Goal: Communication & Community: Ask a question

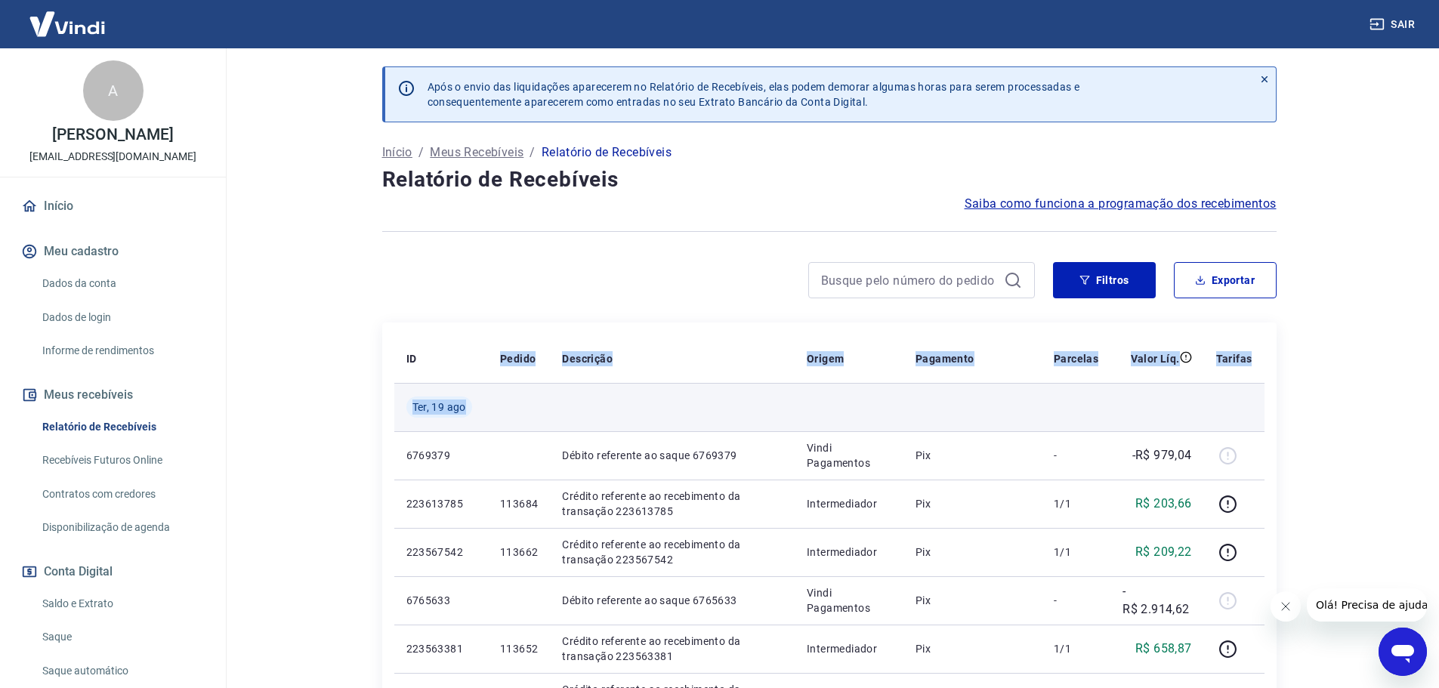
drag, startPoint x: 668, startPoint y: 391, endPoint x: 796, endPoint y: 391, distance: 128.5
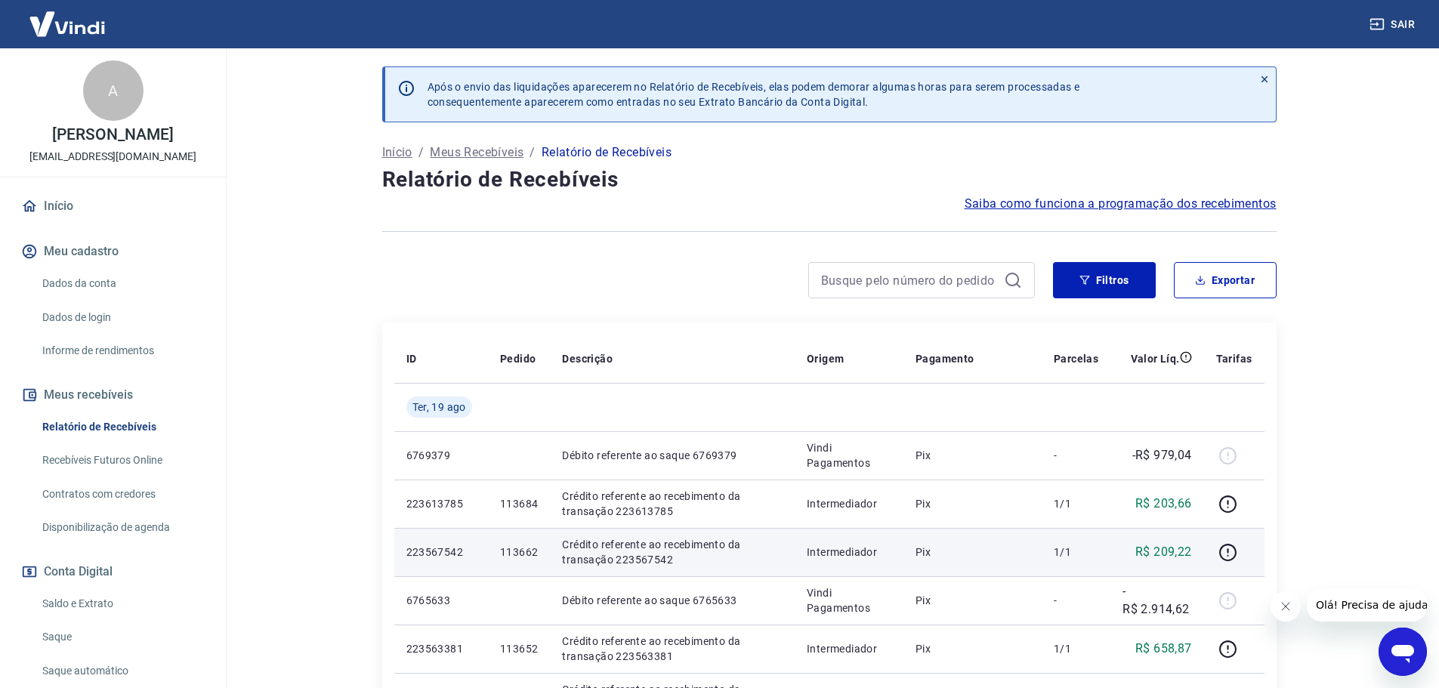
click at [515, 540] on td "113662" at bounding box center [519, 552] width 62 height 48
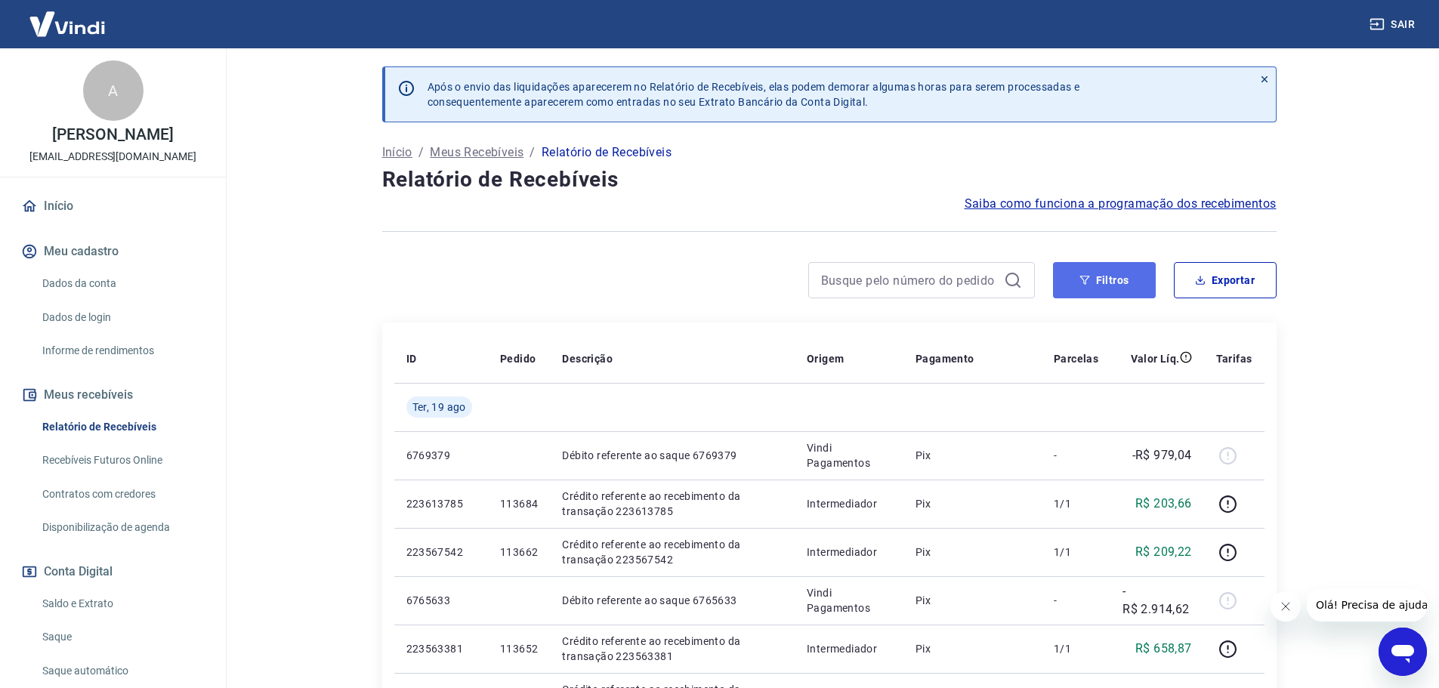
click at [1059, 284] on button "Filtros" at bounding box center [1104, 280] width 103 height 36
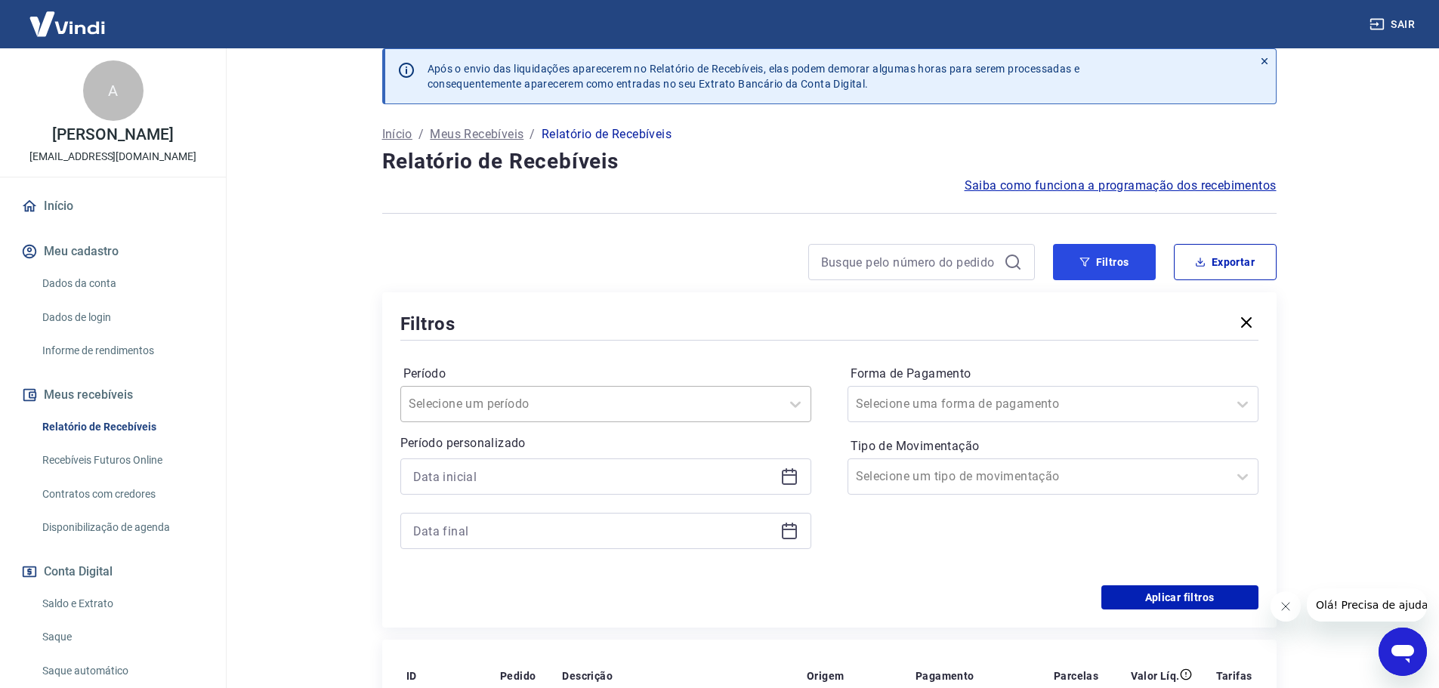
scroll to position [76, 0]
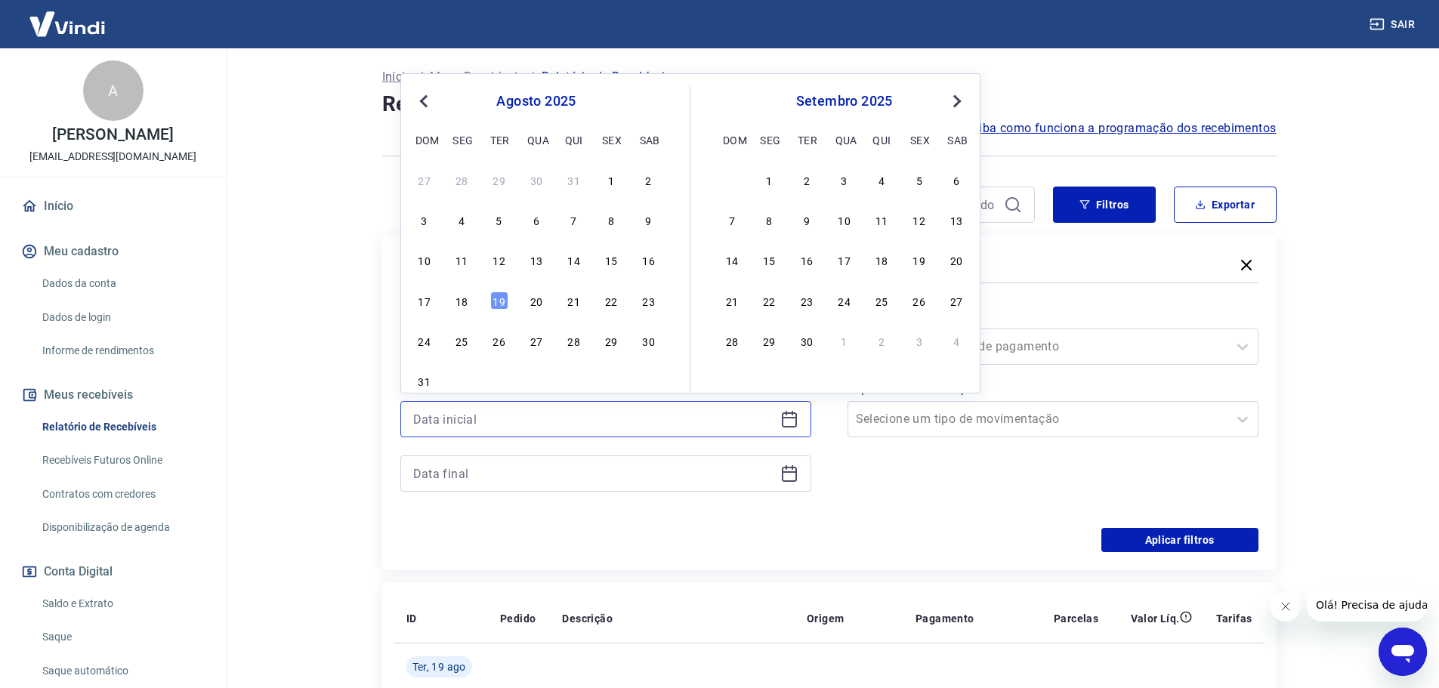
click at [506, 409] on input at bounding box center [593, 419] width 361 height 23
click at [577, 258] on div "14" at bounding box center [574, 260] width 18 height 18
click at [577, 258] on div "Filtros" at bounding box center [829, 266] width 858 height 26
type input "14/08/2025"
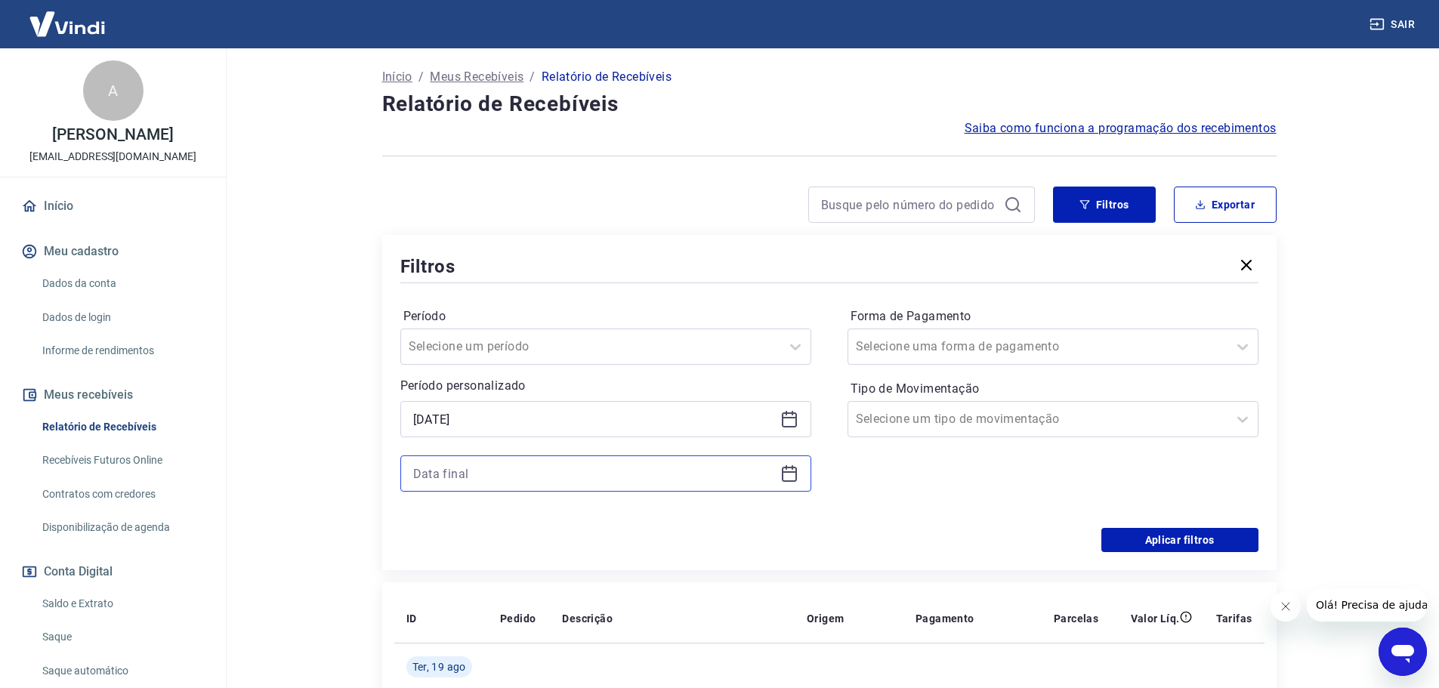
click at [452, 468] on input at bounding box center [593, 473] width 361 height 23
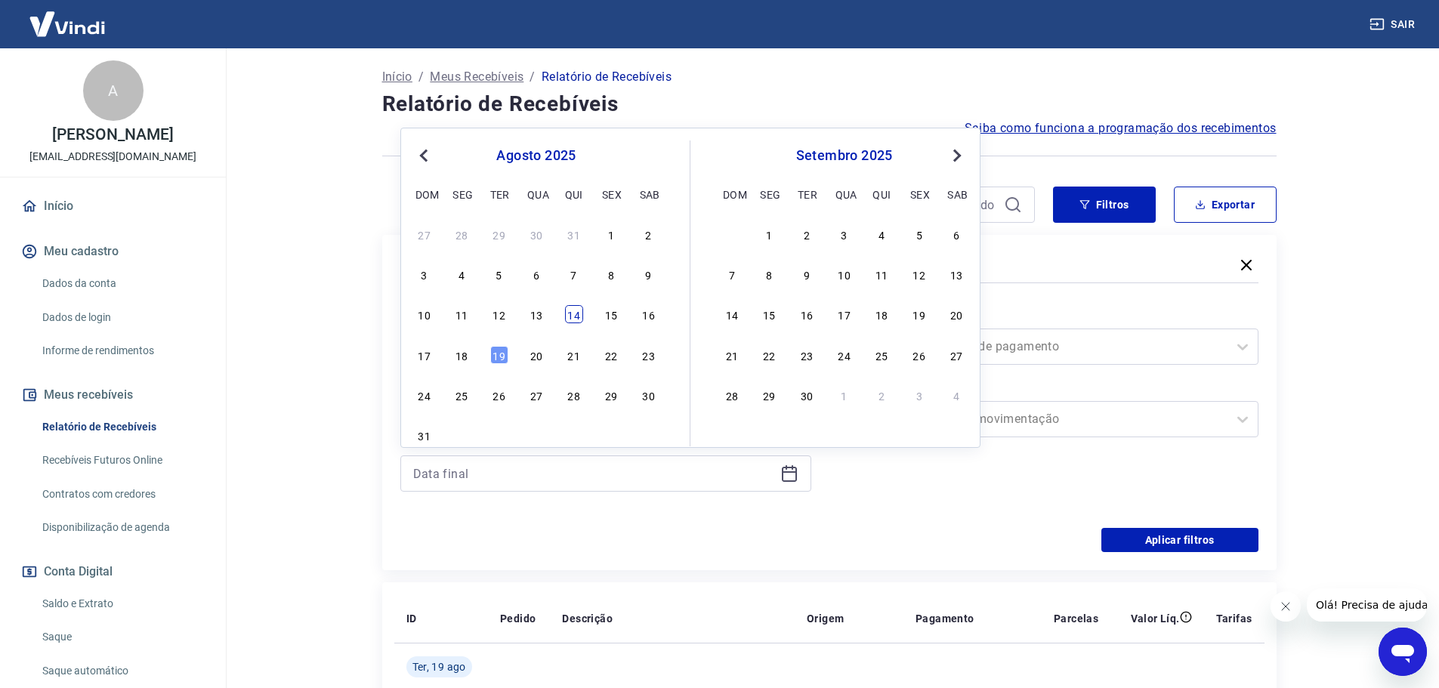
click at [579, 320] on div "14" at bounding box center [574, 314] width 18 height 18
click at [579, 320] on label "Período" at bounding box center [605, 317] width 405 height 18
type input "14/08/2025"
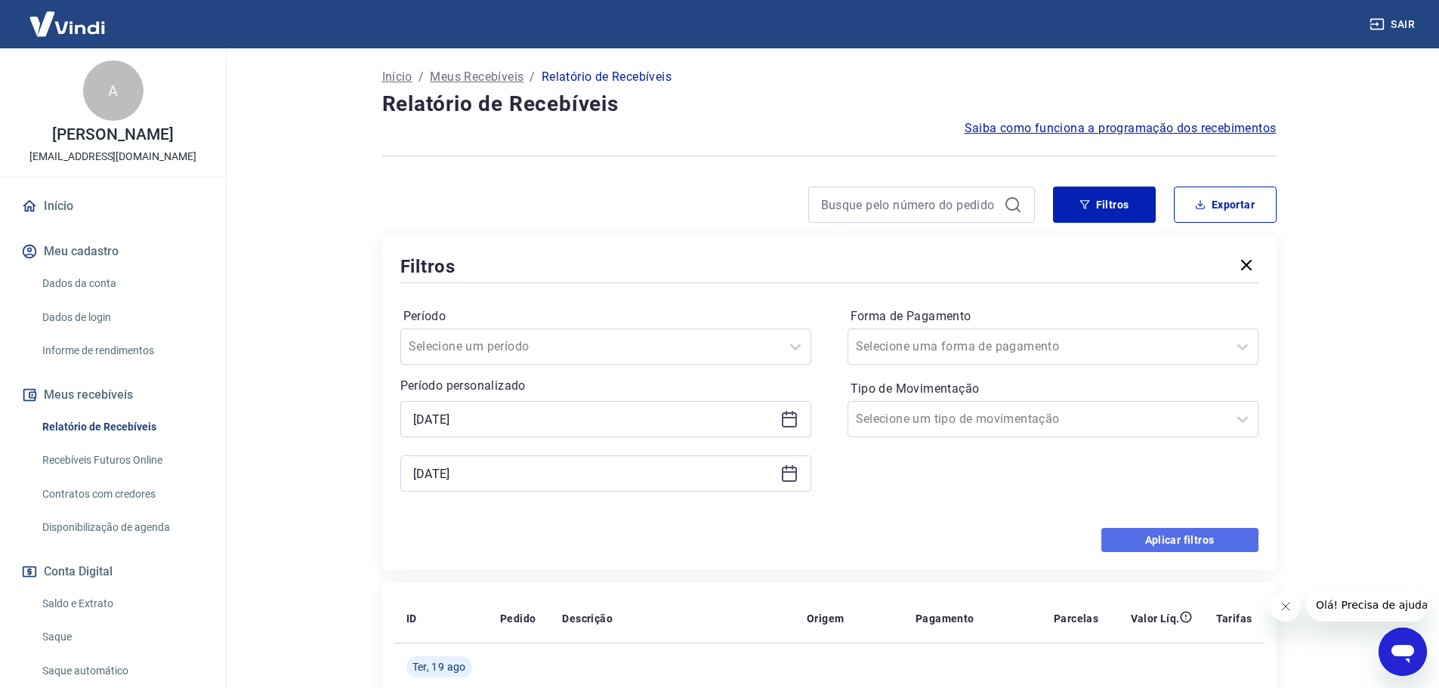
click at [1207, 538] on button "Aplicar filtros" at bounding box center [1180, 540] width 157 height 24
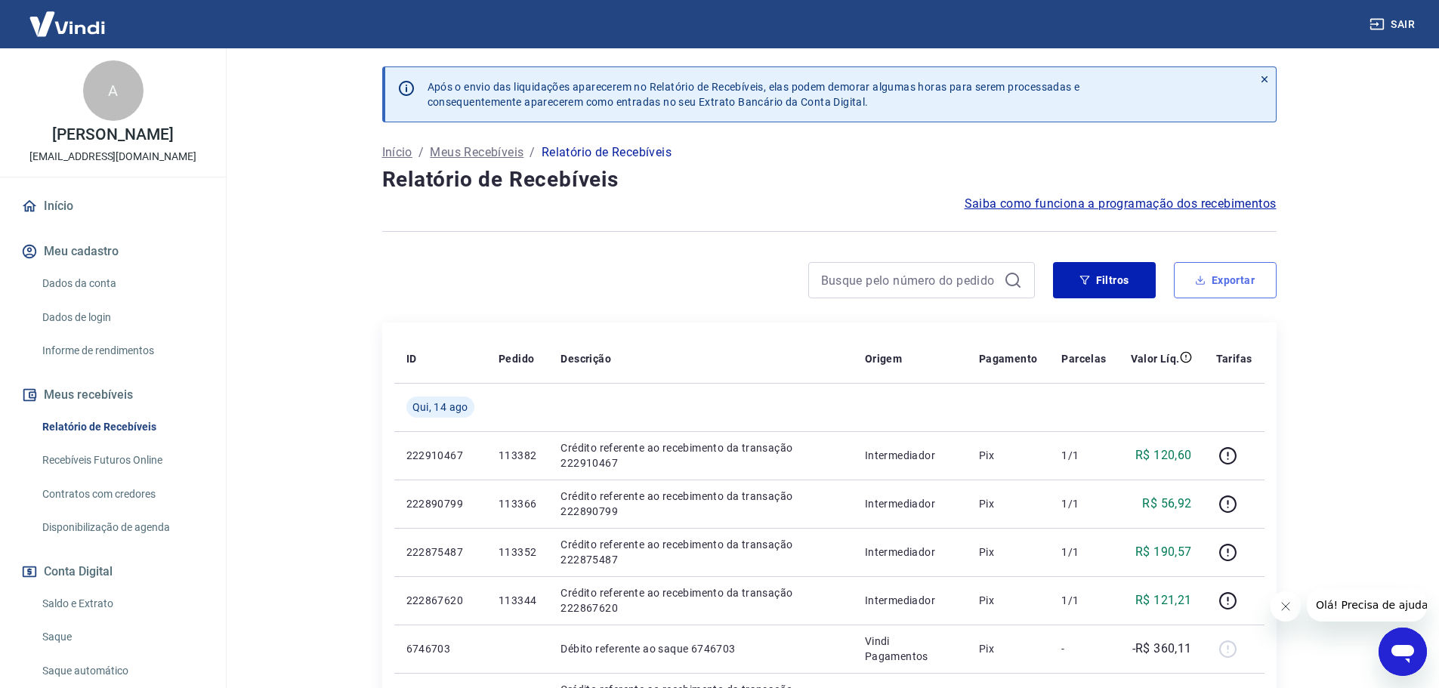
click at [1207, 282] on button "Exportar" at bounding box center [1225, 280] width 103 height 36
type input "14/08/2025"
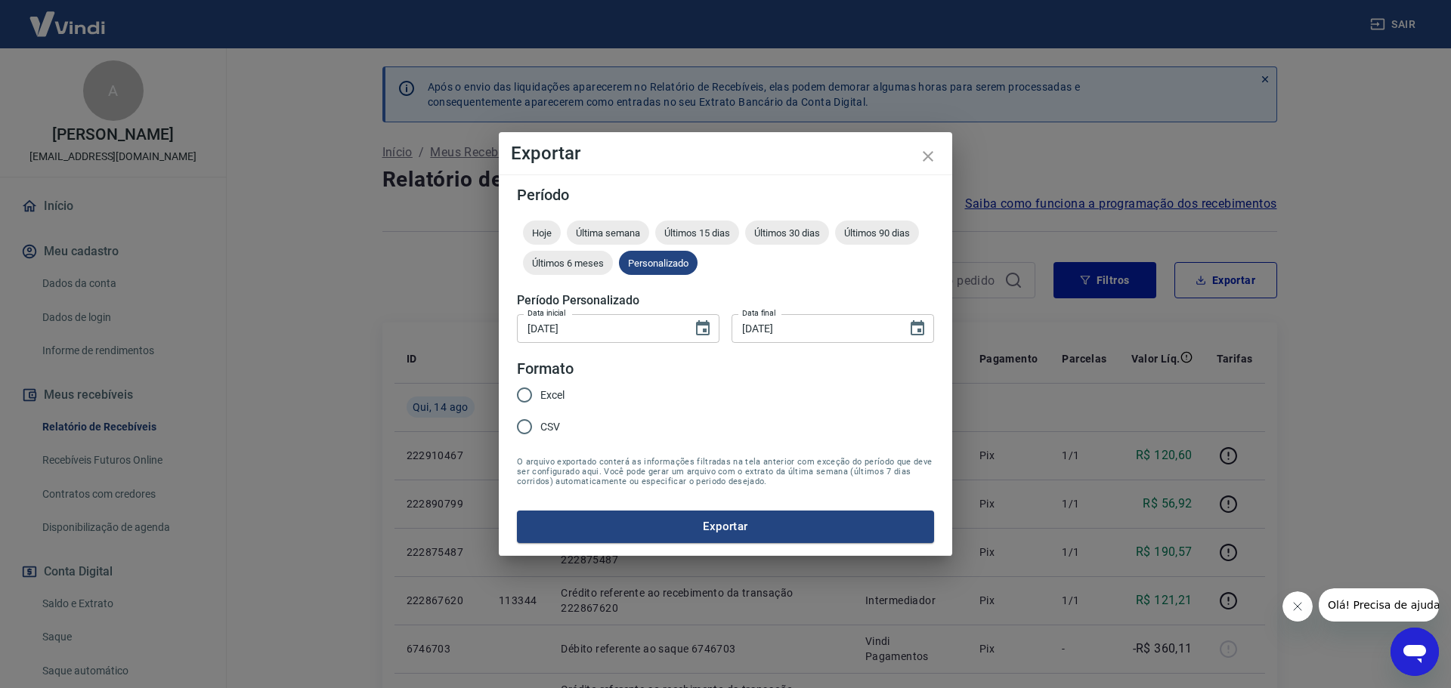
click at [532, 396] on input "Excel" at bounding box center [525, 395] width 32 height 32
radio input "true"
click at [626, 519] on button "Exportar" at bounding box center [725, 527] width 417 height 32
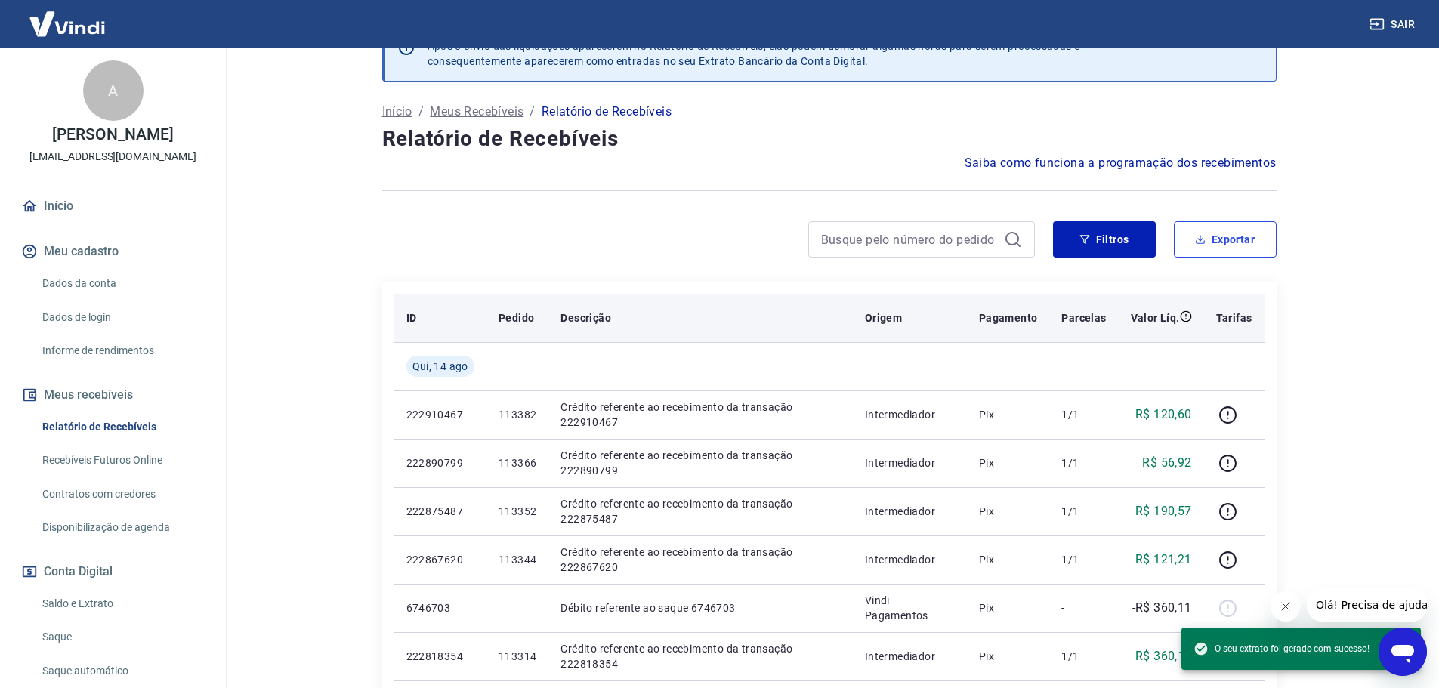
scroll to position [76, 0]
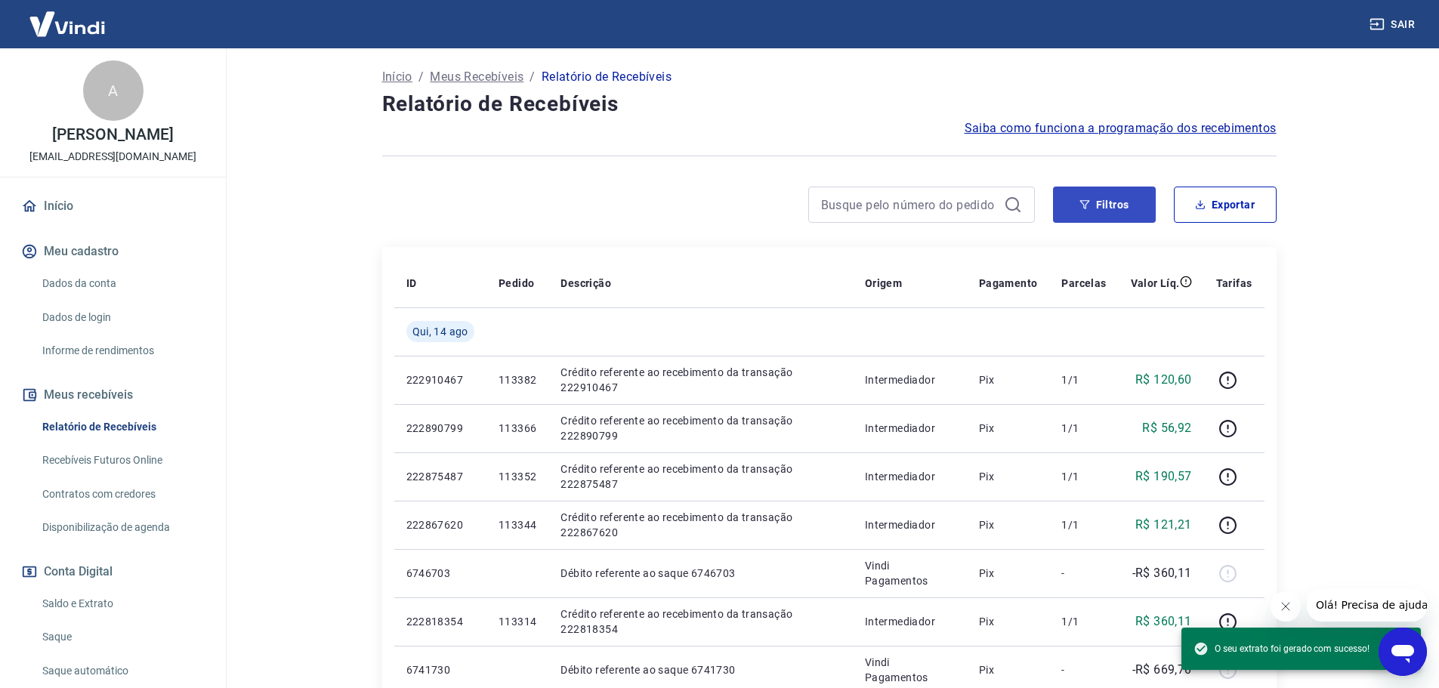
click at [1085, 212] on button "Filtros" at bounding box center [1104, 205] width 103 height 36
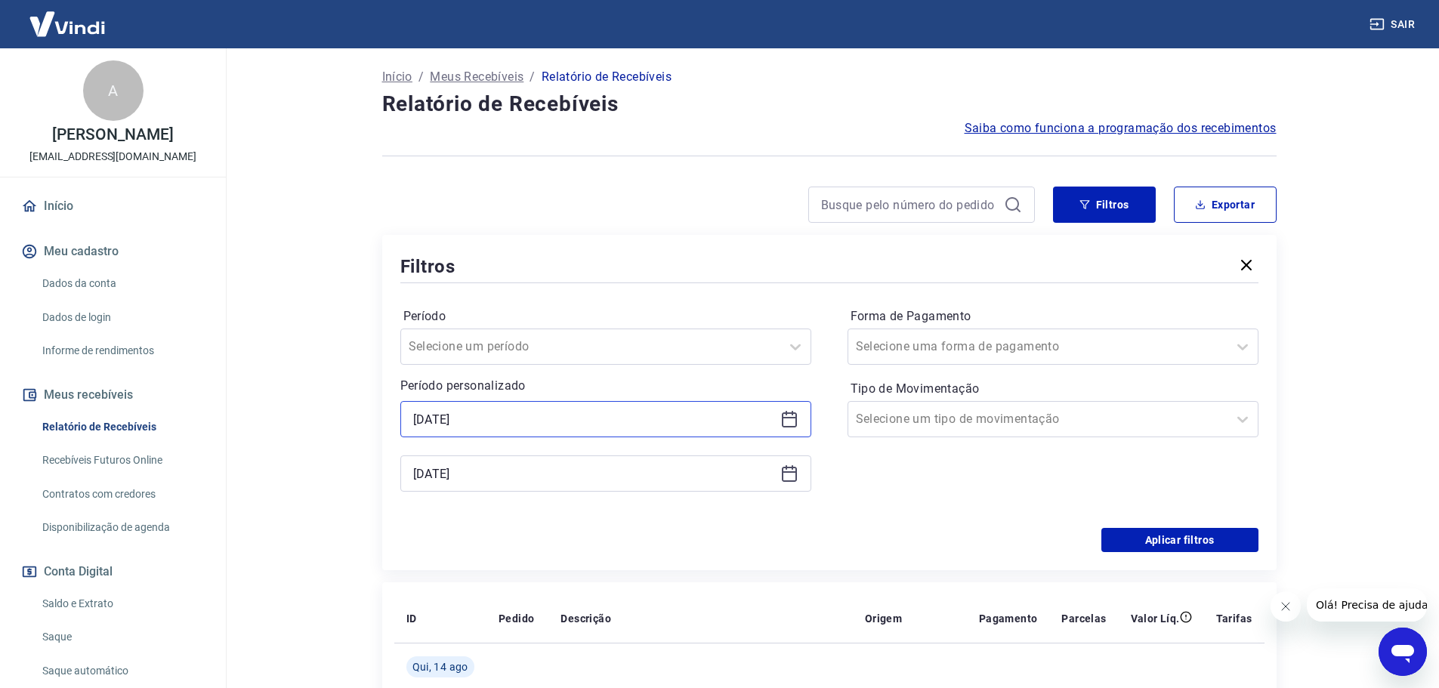
click at [489, 422] on input "14/08/2025" at bounding box center [593, 419] width 361 height 23
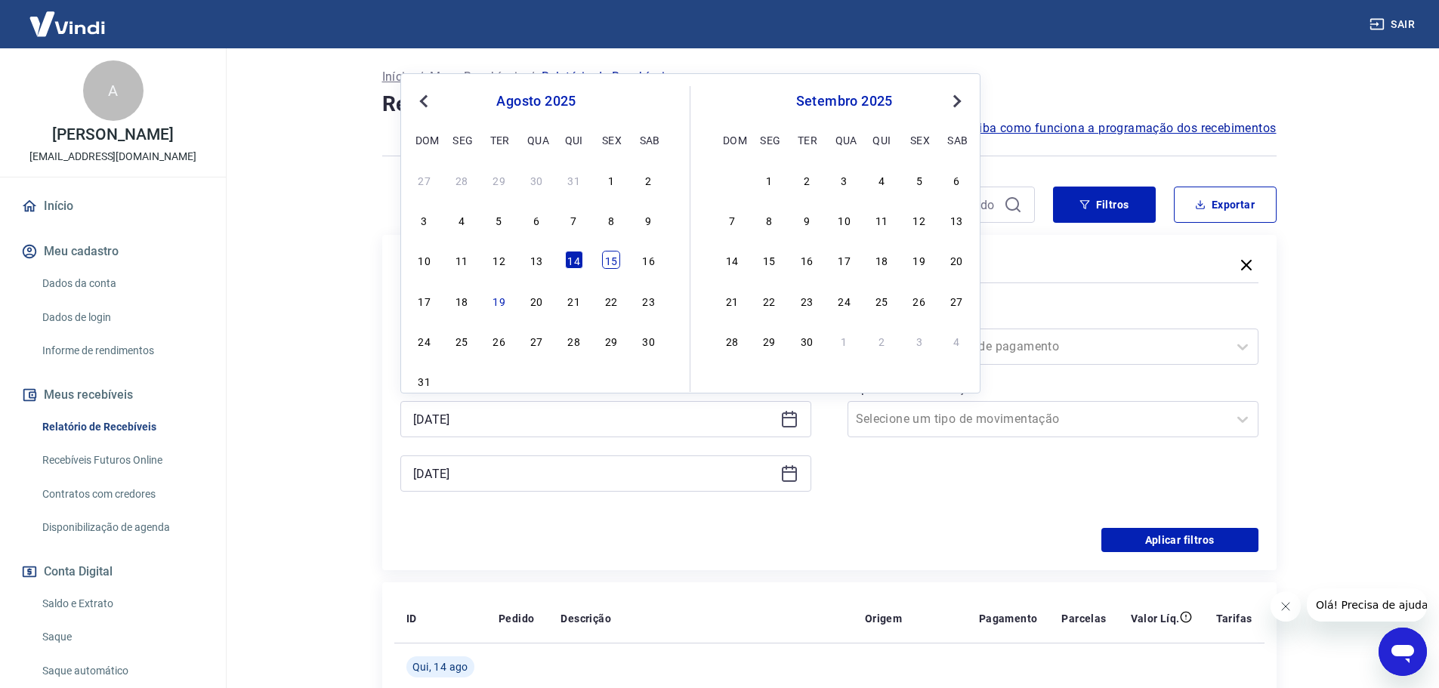
click at [616, 262] on div "15" at bounding box center [611, 260] width 18 height 18
type input "15/08/2025"
click at [616, 262] on div "Filtros" at bounding box center [829, 266] width 858 height 26
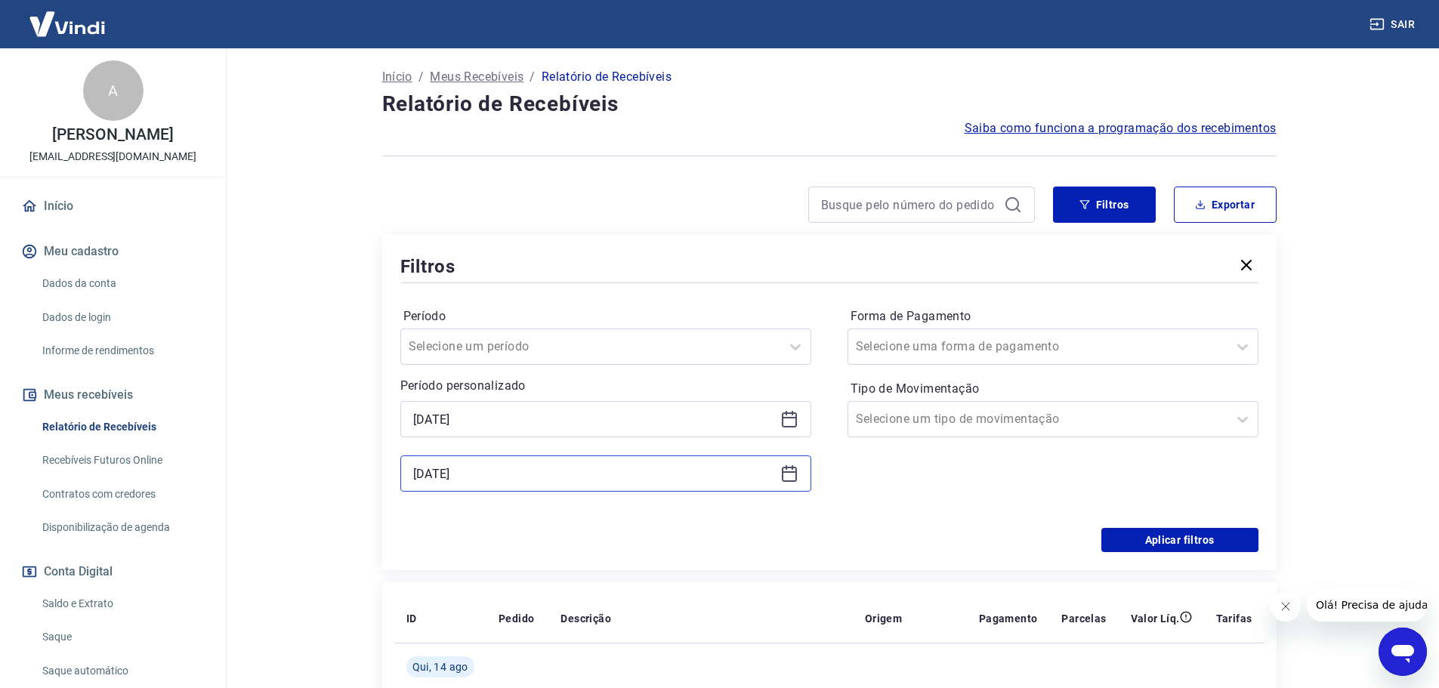
click at [512, 473] on input "14/08/2025" at bounding box center [593, 473] width 361 height 23
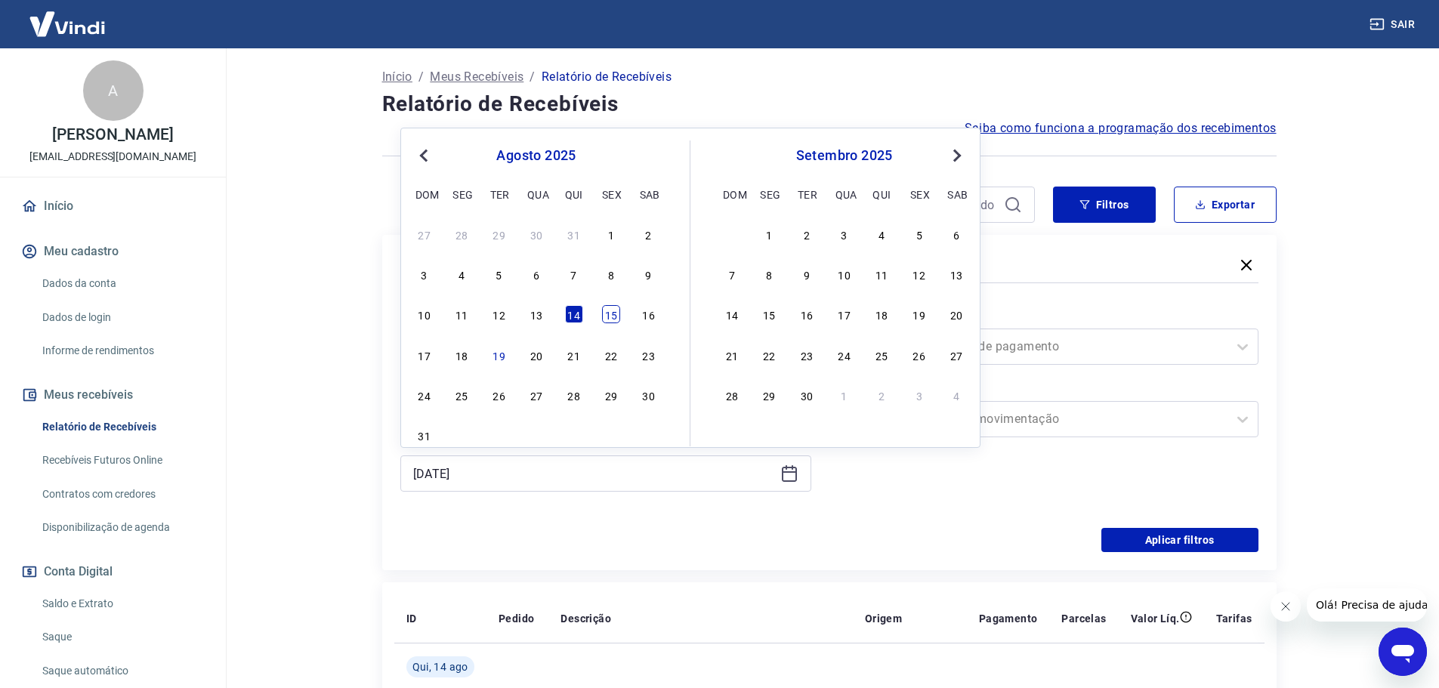
click at [611, 312] on div "15" at bounding box center [611, 314] width 18 height 18
type input "15/08/2025"
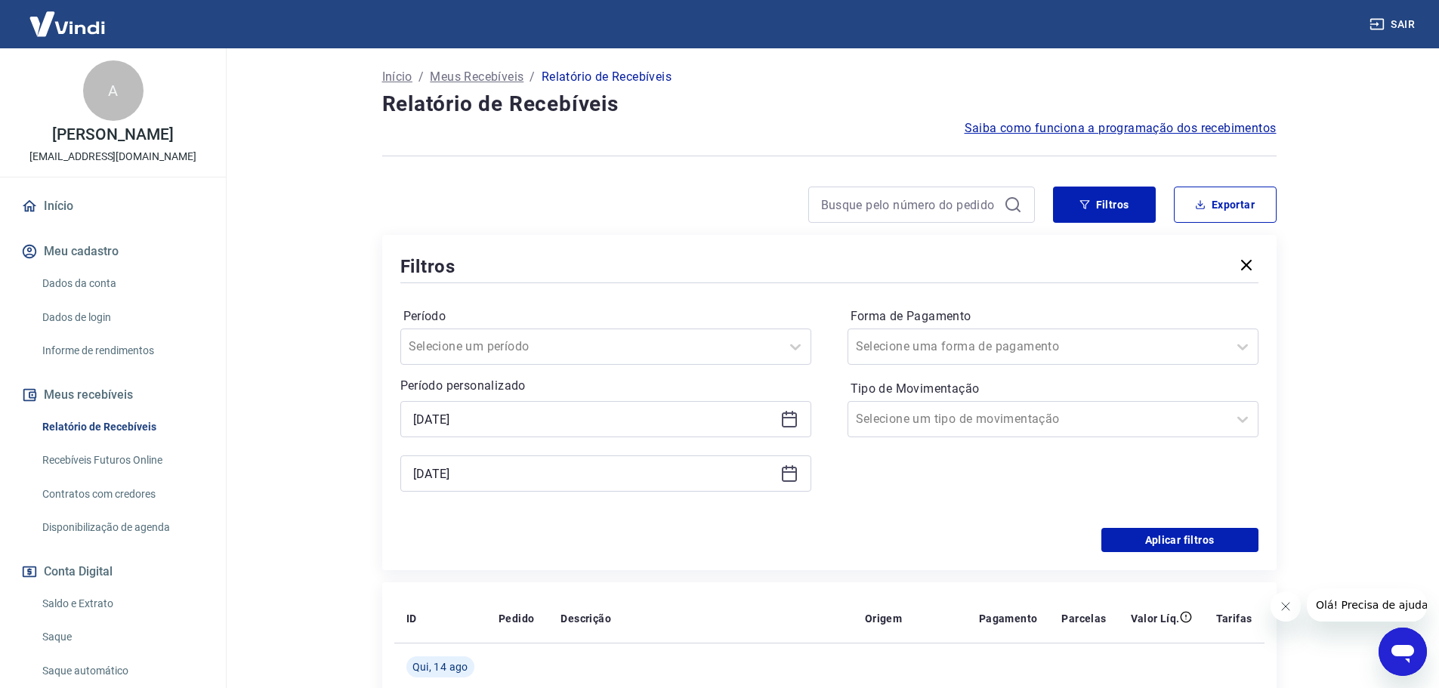
click at [611, 312] on label "Período" at bounding box center [605, 317] width 405 height 18
click at [1220, 550] on button "Aplicar filtros" at bounding box center [1180, 540] width 157 height 24
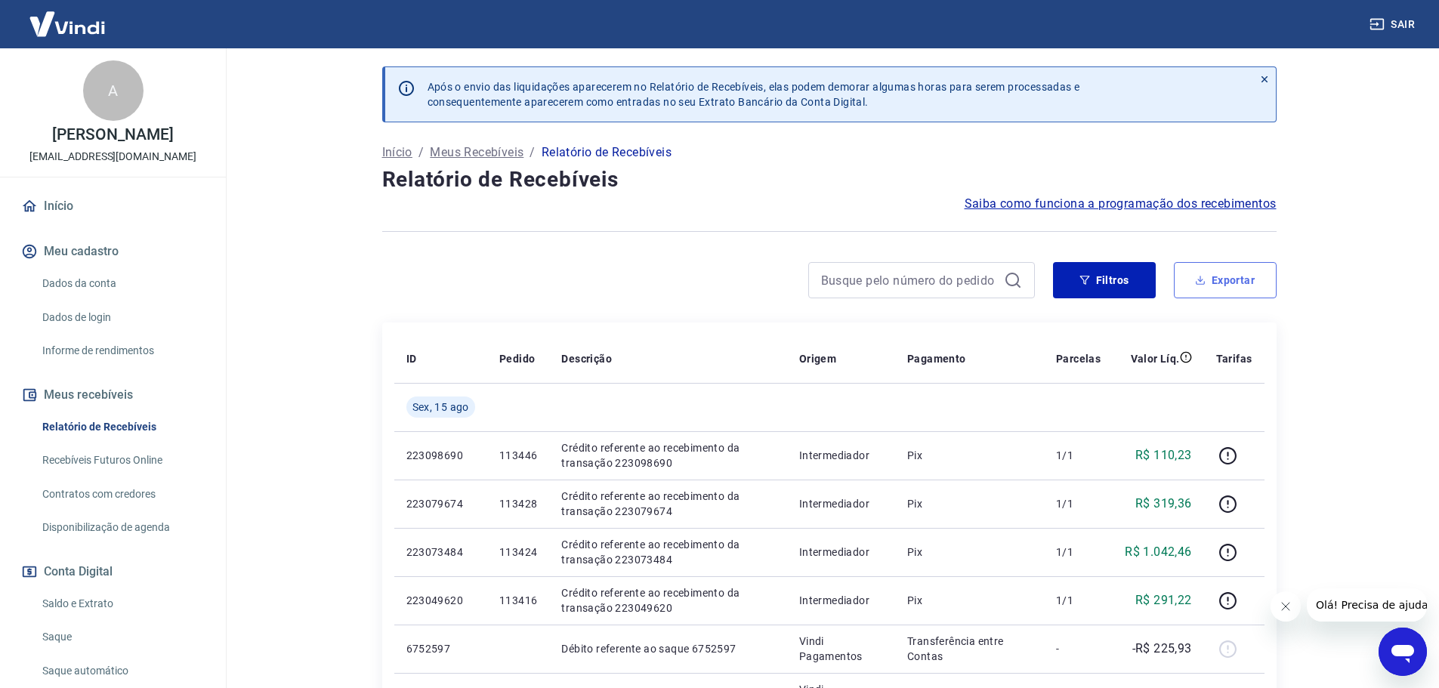
click at [1222, 294] on button "Exportar" at bounding box center [1225, 280] width 103 height 36
type input "15/08/2025"
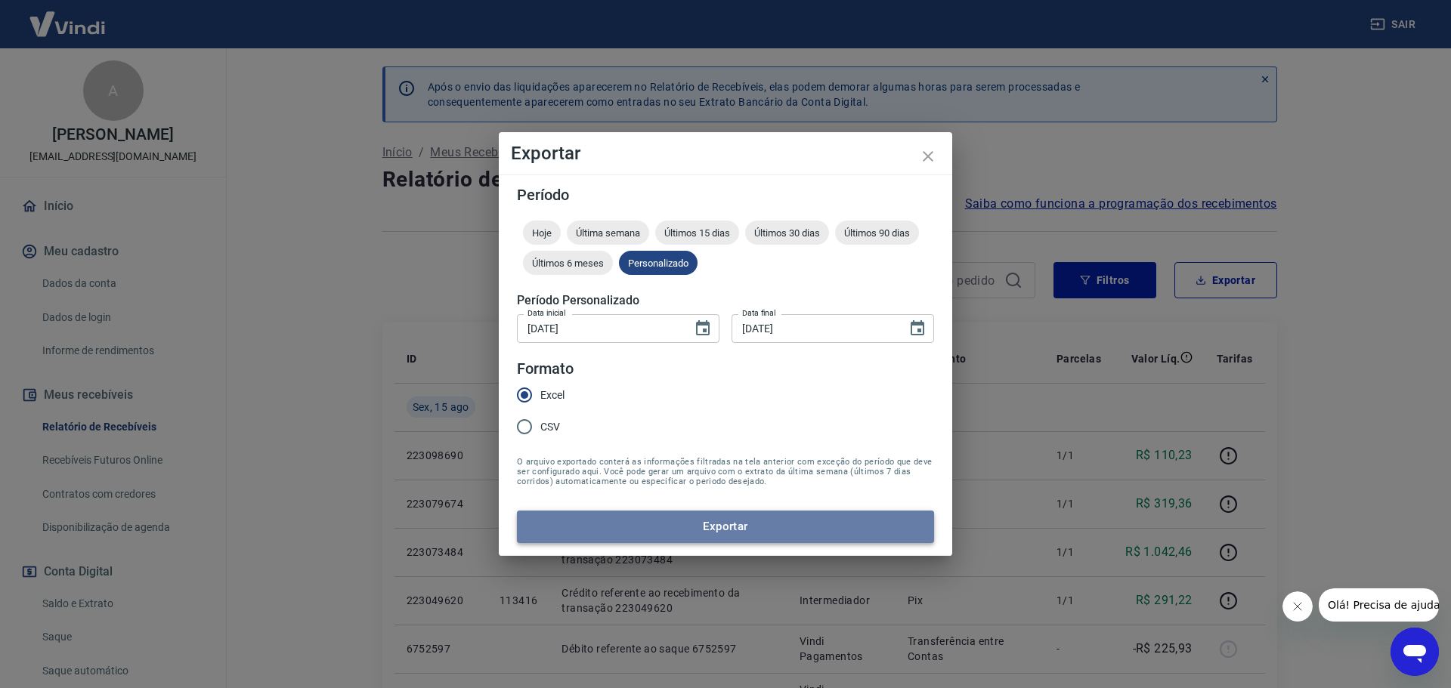
click at [678, 513] on button "Exportar" at bounding box center [725, 527] width 417 height 32
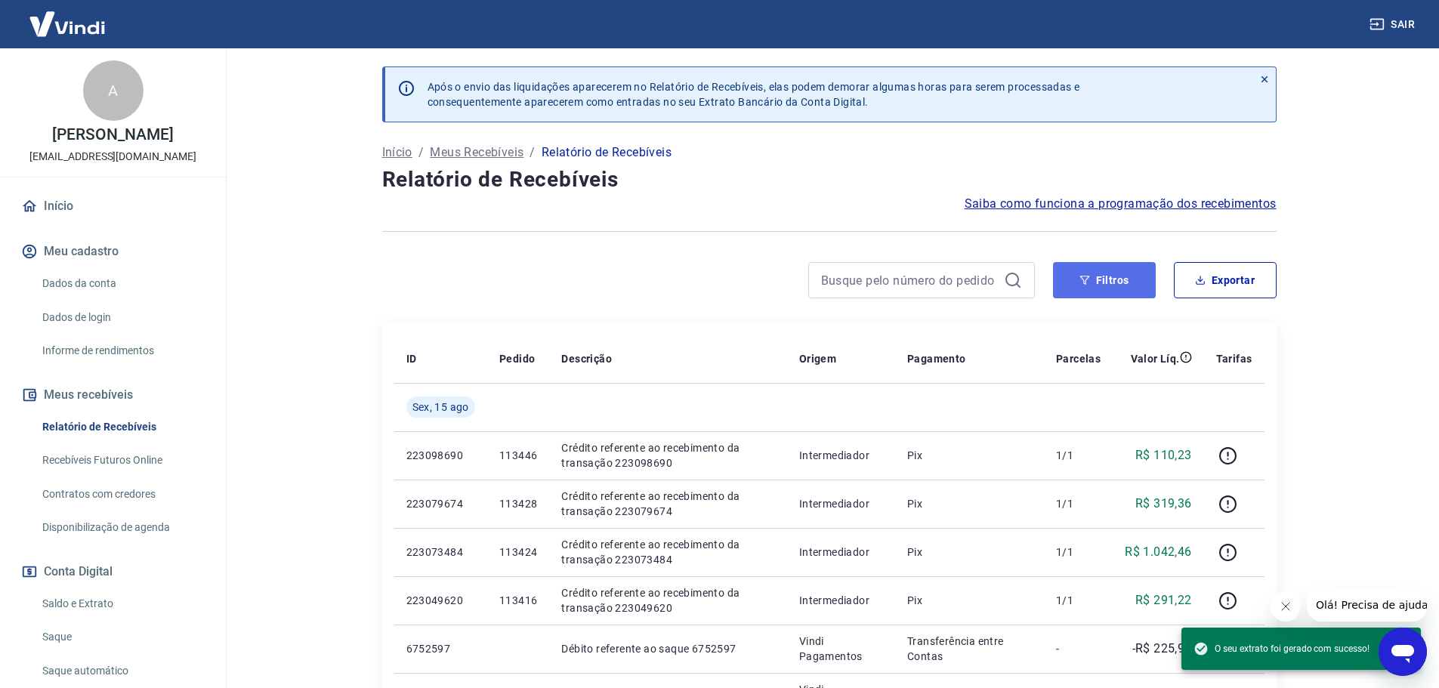
click at [1102, 277] on button "Filtros" at bounding box center [1104, 280] width 103 height 36
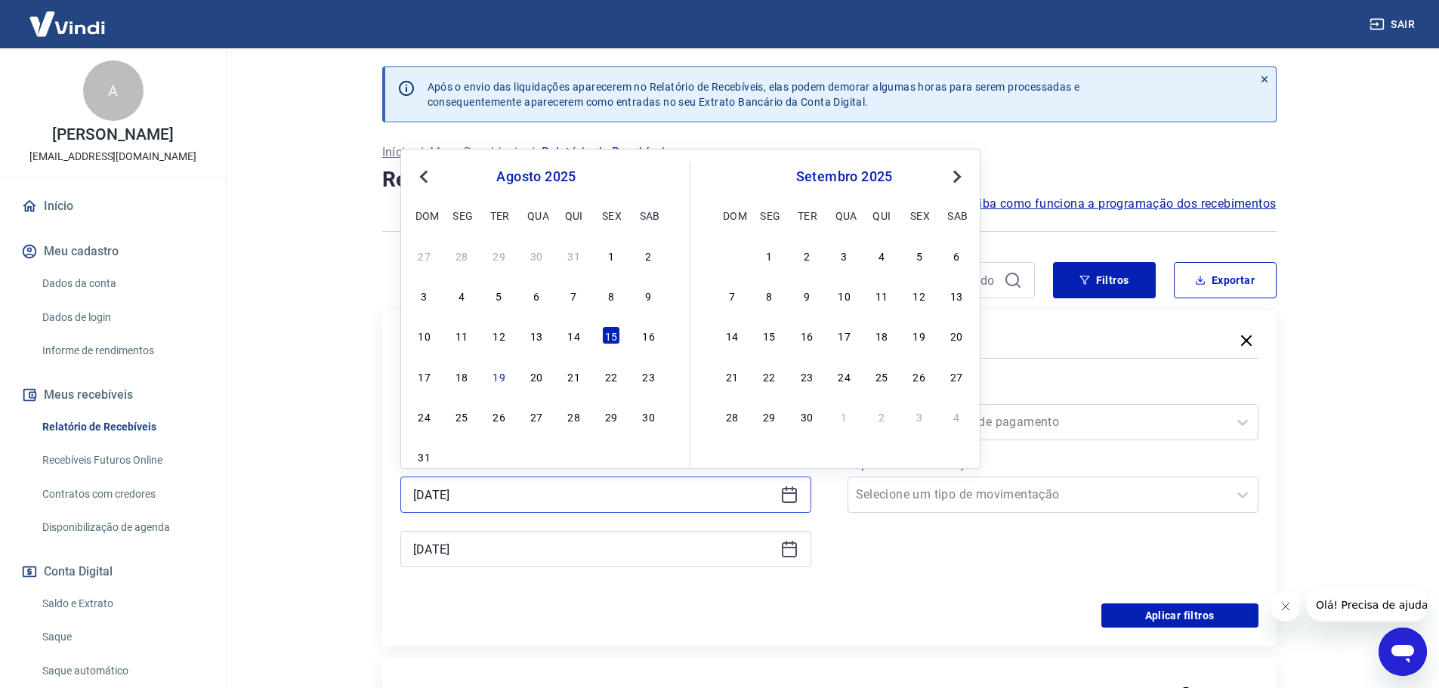
click at [490, 490] on input "15/08/2025" at bounding box center [593, 495] width 361 height 23
click at [649, 334] on div "16" at bounding box center [649, 335] width 18 height 18
type input "16/08/2025"
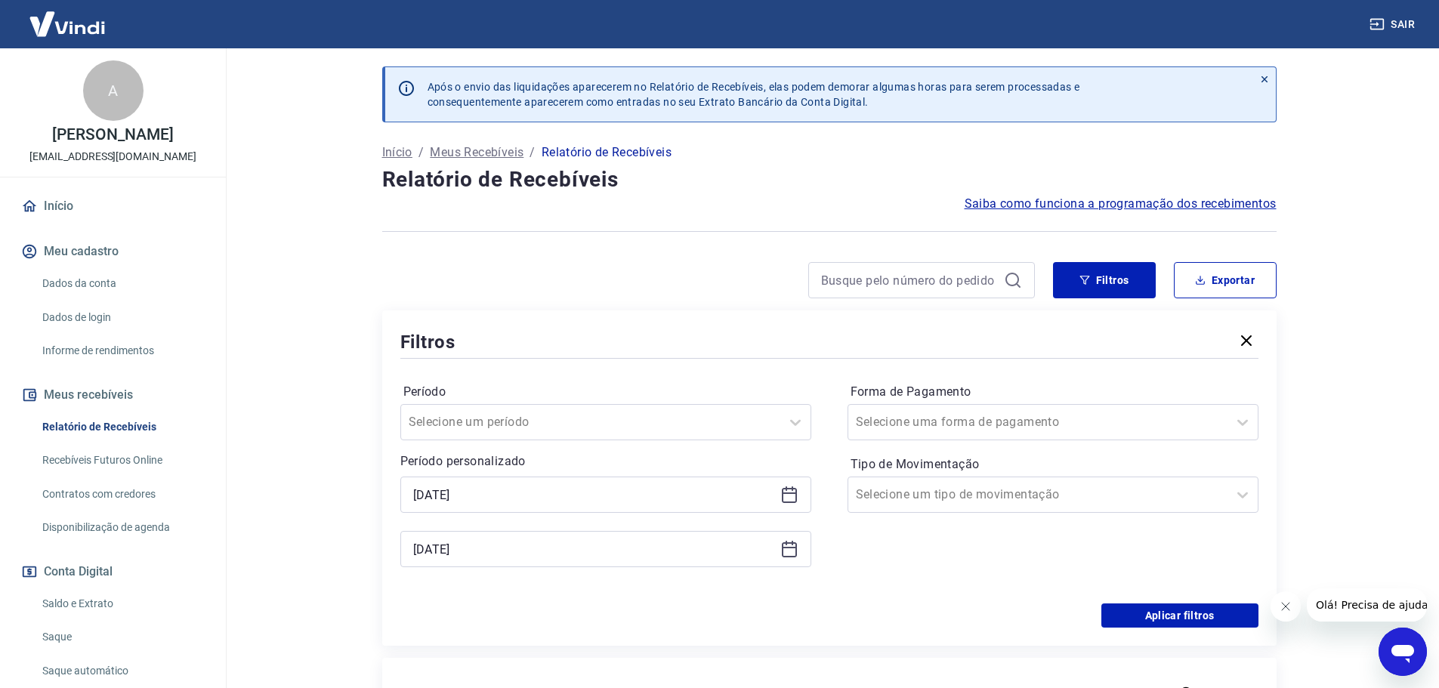
click at [495, 561] on div "15/08/2025" at bounding box center [605, 549] width 411 height 36
click at [497, 551] on input "15/08/2025" at bounding box center [593, 549] width 361 height 23
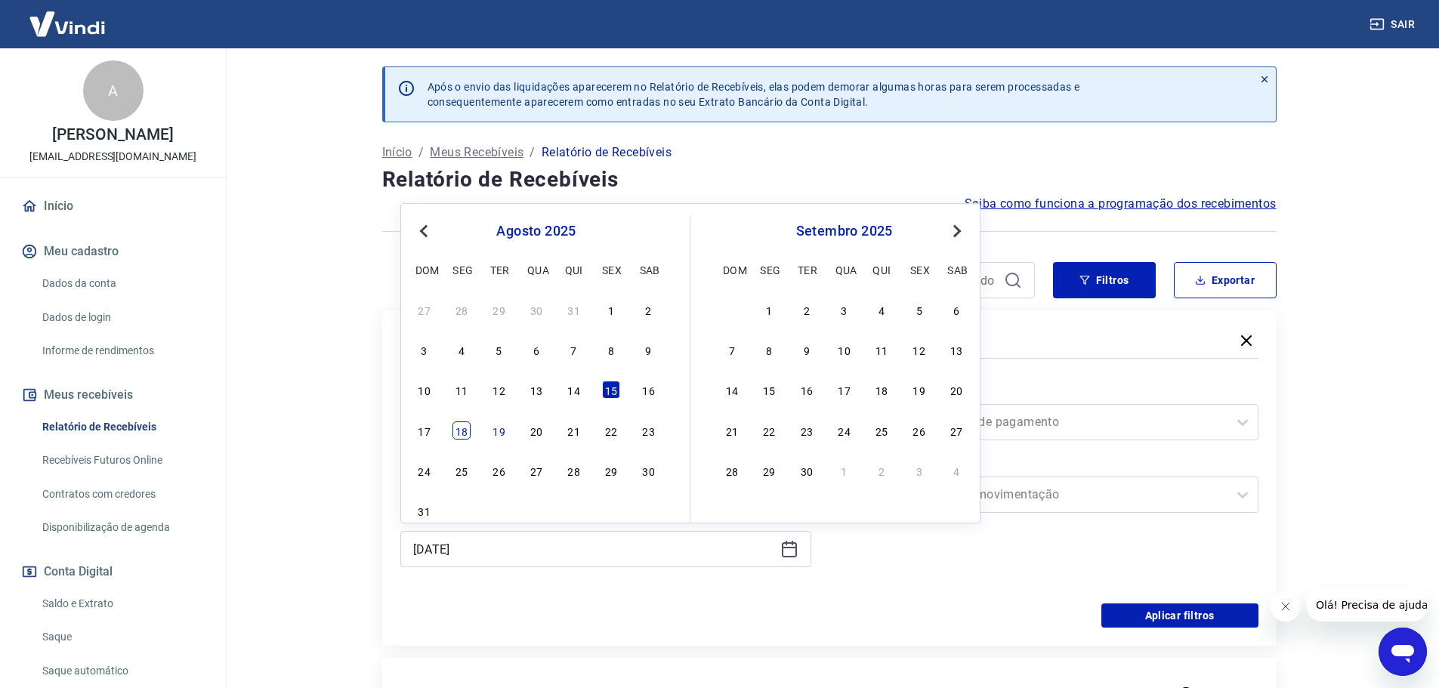
click at [463, 434] on div "18" at bounding box center [462, 431] width 18 height 18
type input "18/08/2025"
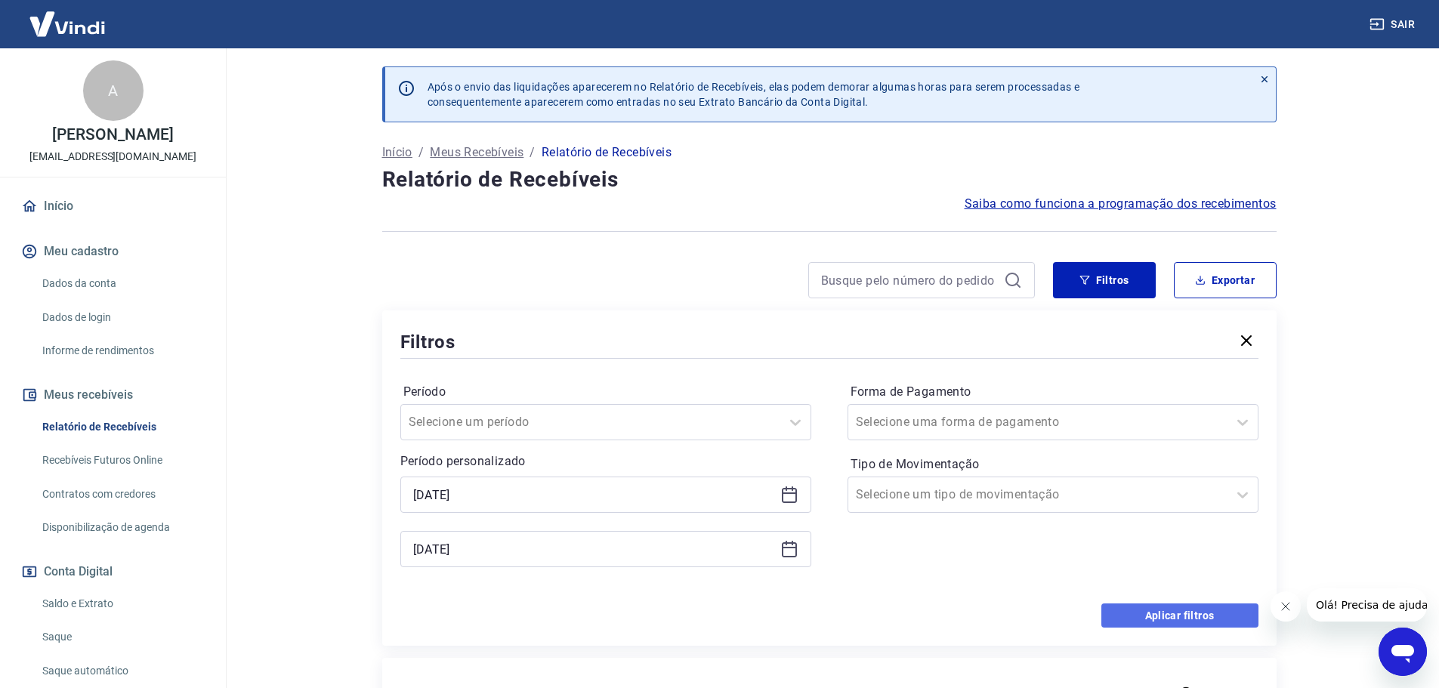
click at [1210, 616] on button "Aplicar filtros" at bounding box center [1180, 616] width 157 height 24
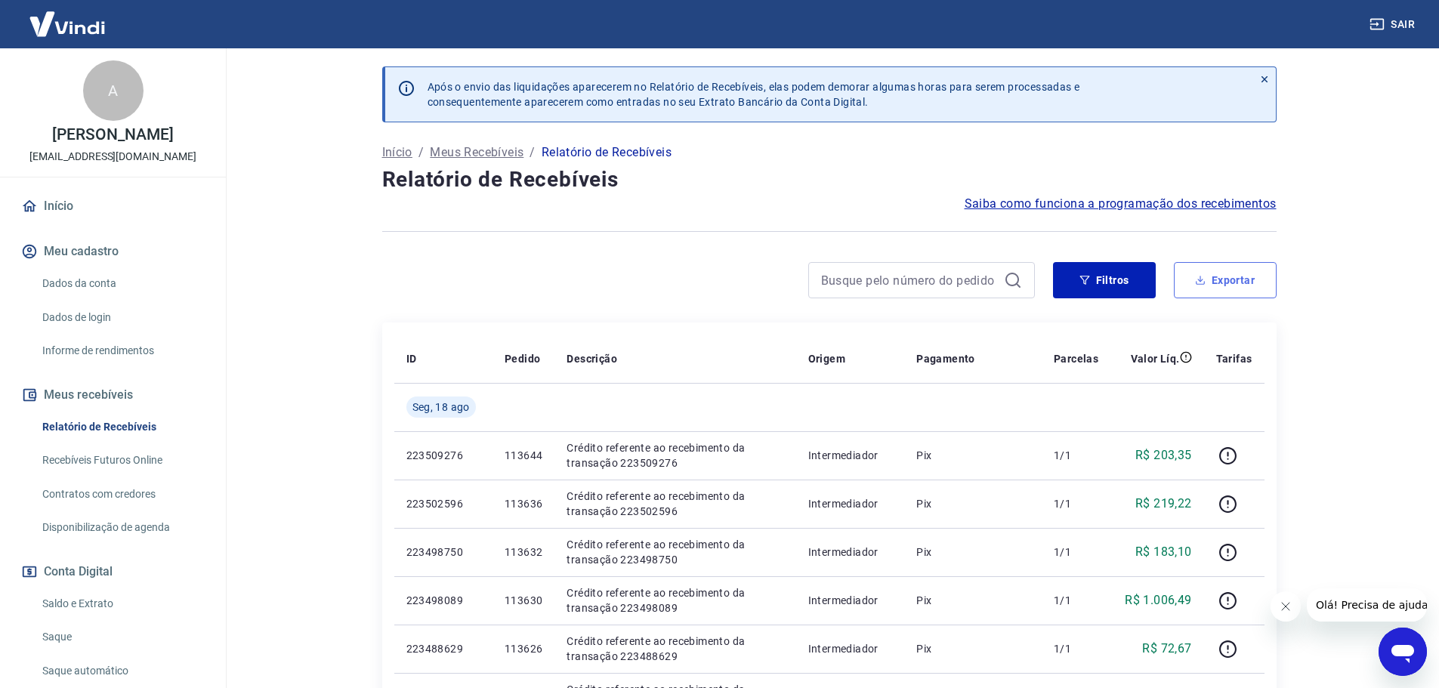
click at [1226, 280] on button "Exportar" at bounding box center [1225, 280] width 103 height 36
type input "16/08/2025"
type input "18/08/2025"
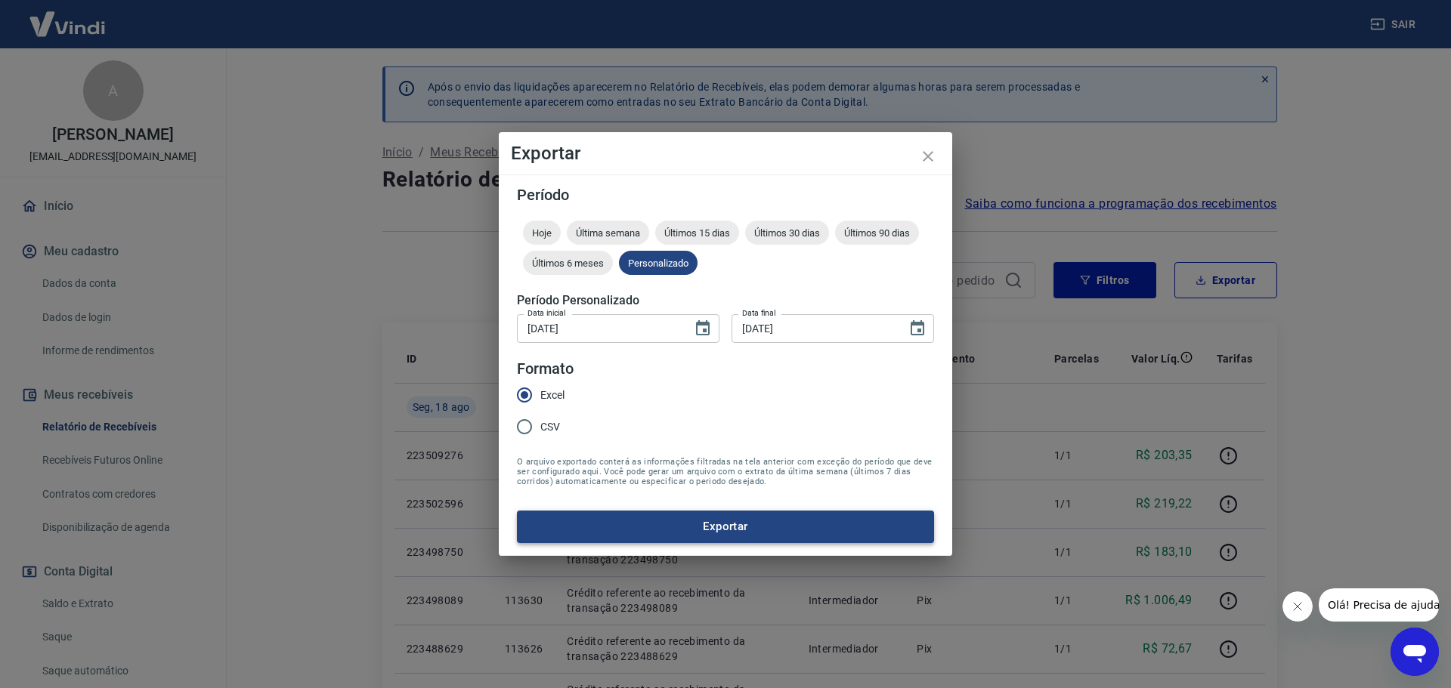
click at [657, 522] on button "Exportar" at bounding box center [725, 527] width 417 height 32
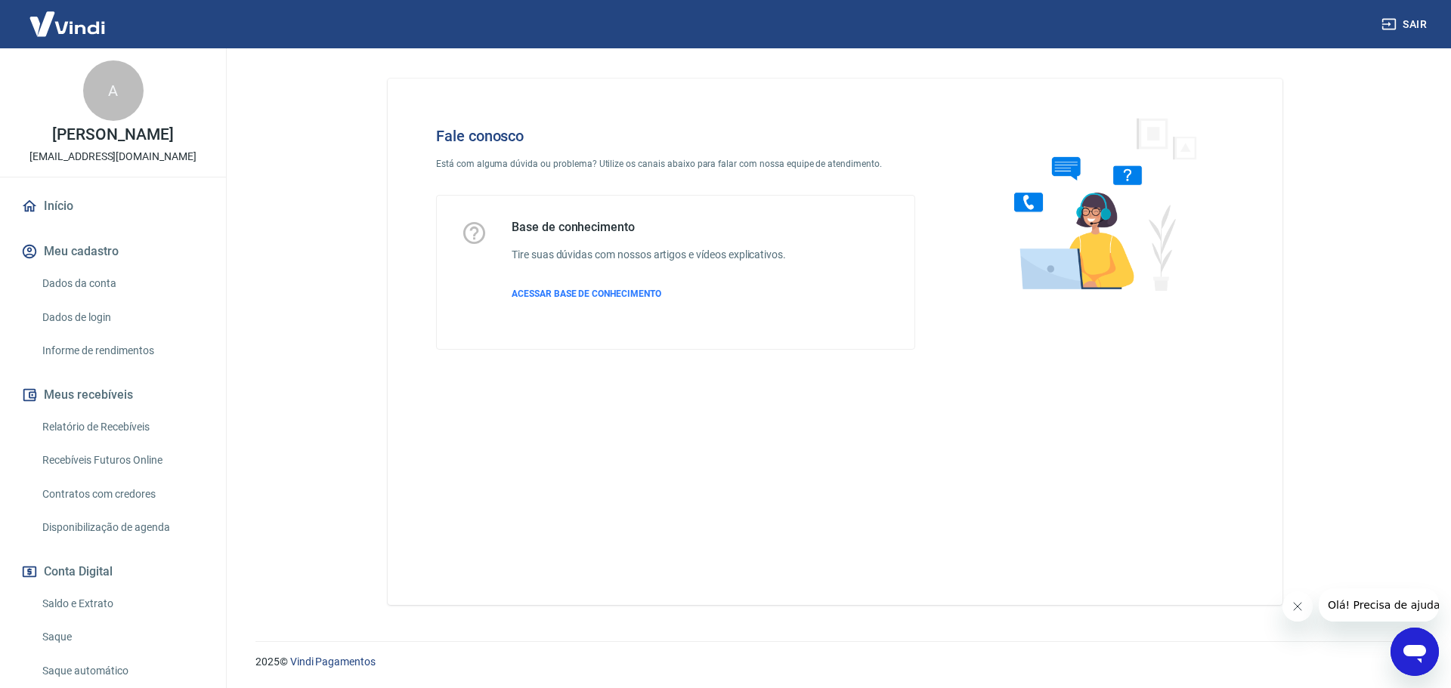
click at [1418, 642] on icon "Abrir janela de mensagens" at bounding box center [1414, 651] width 27 height 27
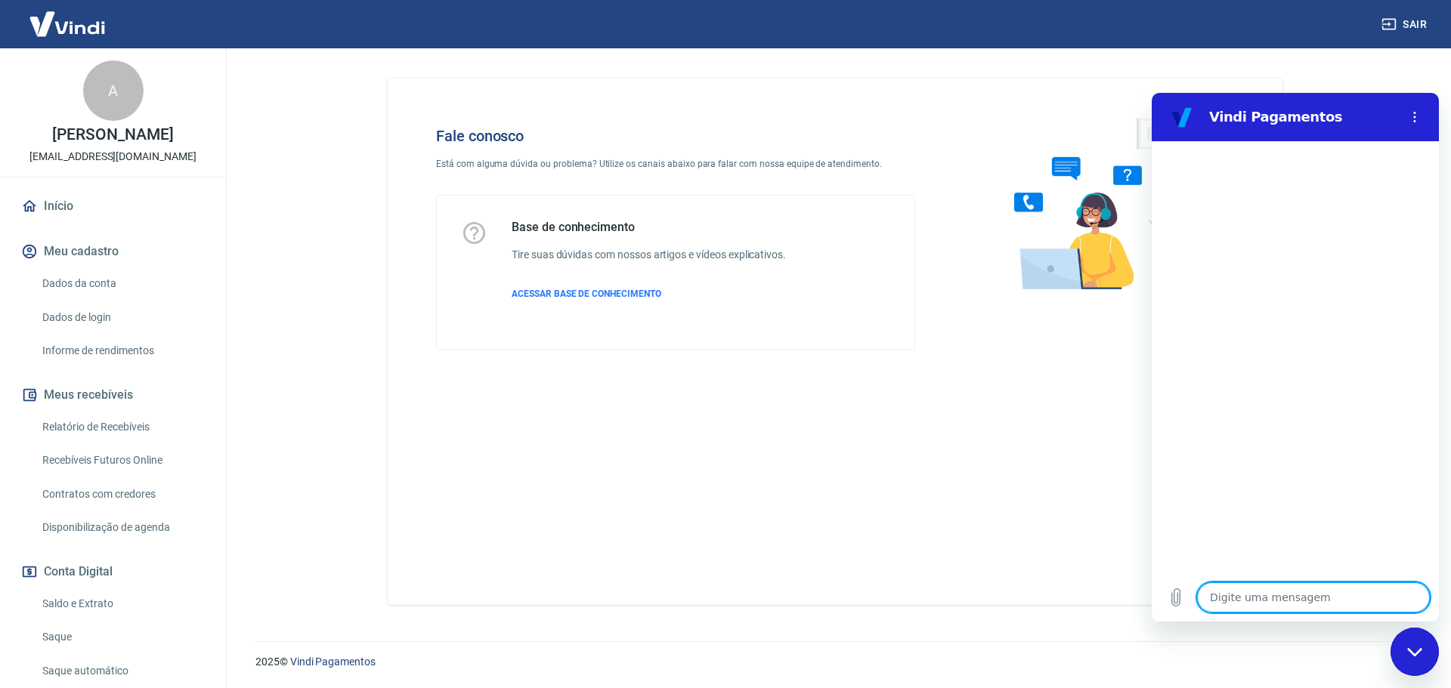
click at [1226, 599] on textarea at bounding box center [1313, 598] width 233 height 30
type textarea "b"
type textarea "x"
type textarea "bo"
type textarea "x"
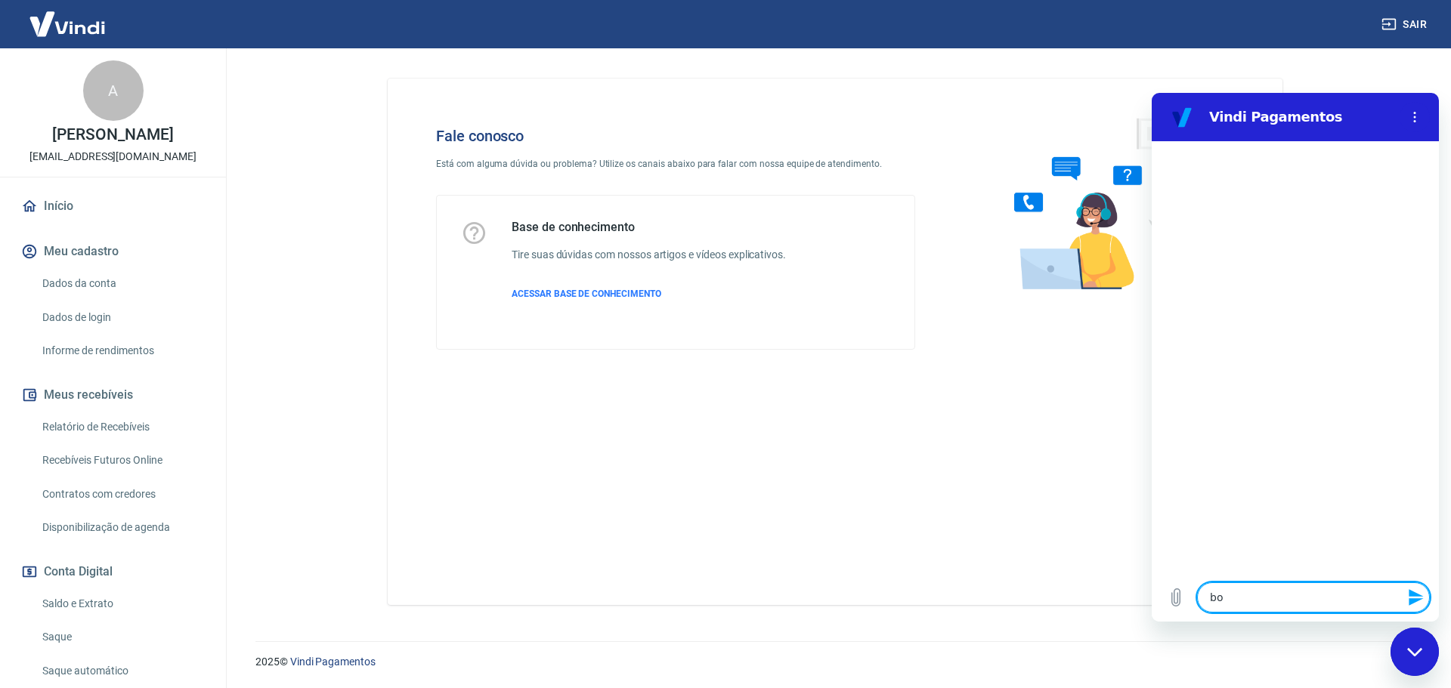
type textarea "boa"
type textarea "x"
type textarea "boa"
type textarea "x"
type textarea "boa t"
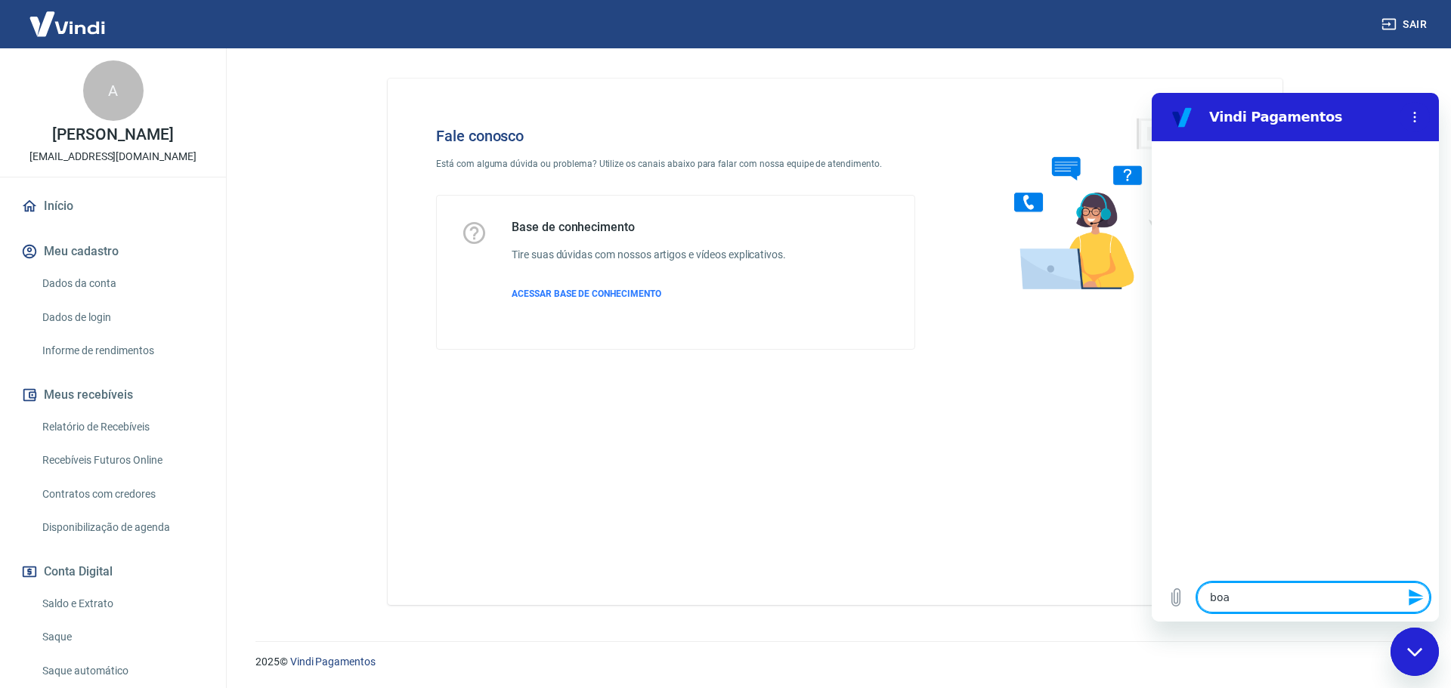
type textarea "x"
type textarea "boa ta"
type textarea "x"
type textarea "boa tar"
type textarea "x"
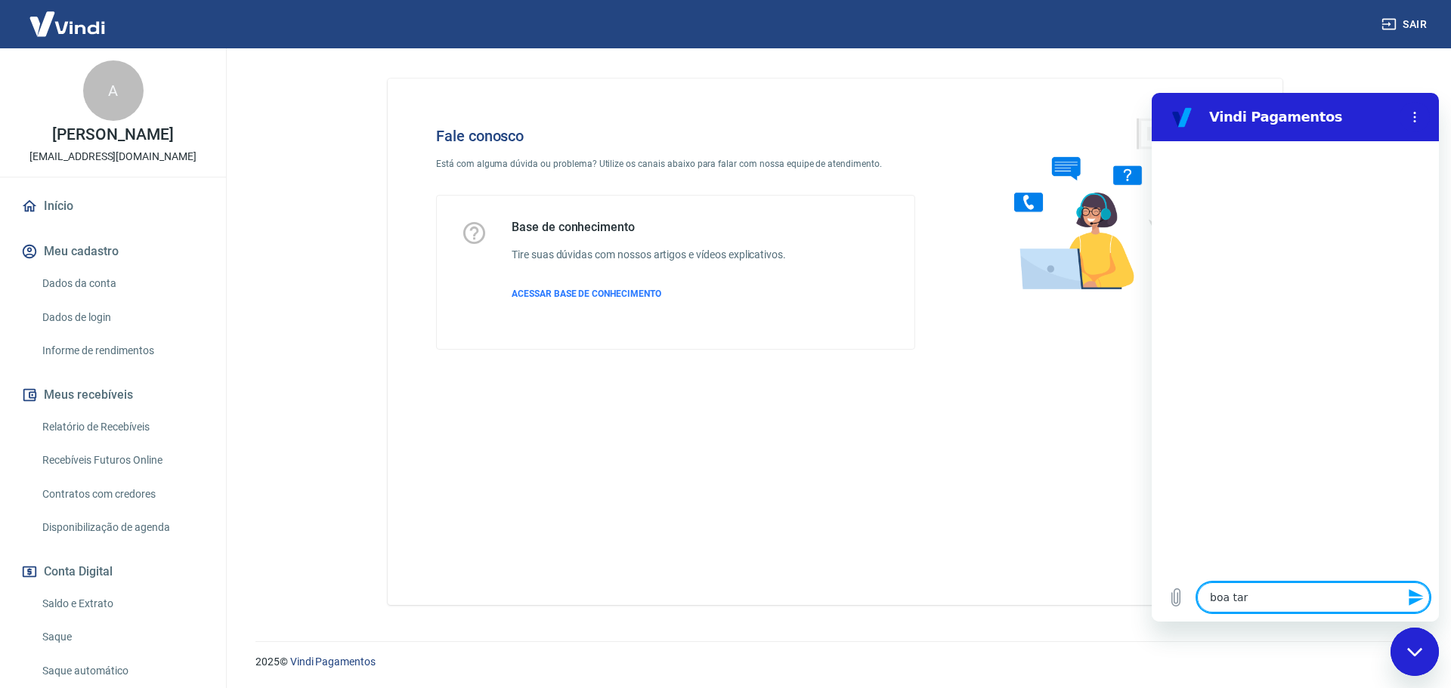
type textarea "boa tard"
type textarea "x"
type textarea "boa tarde"
type textarea "x"
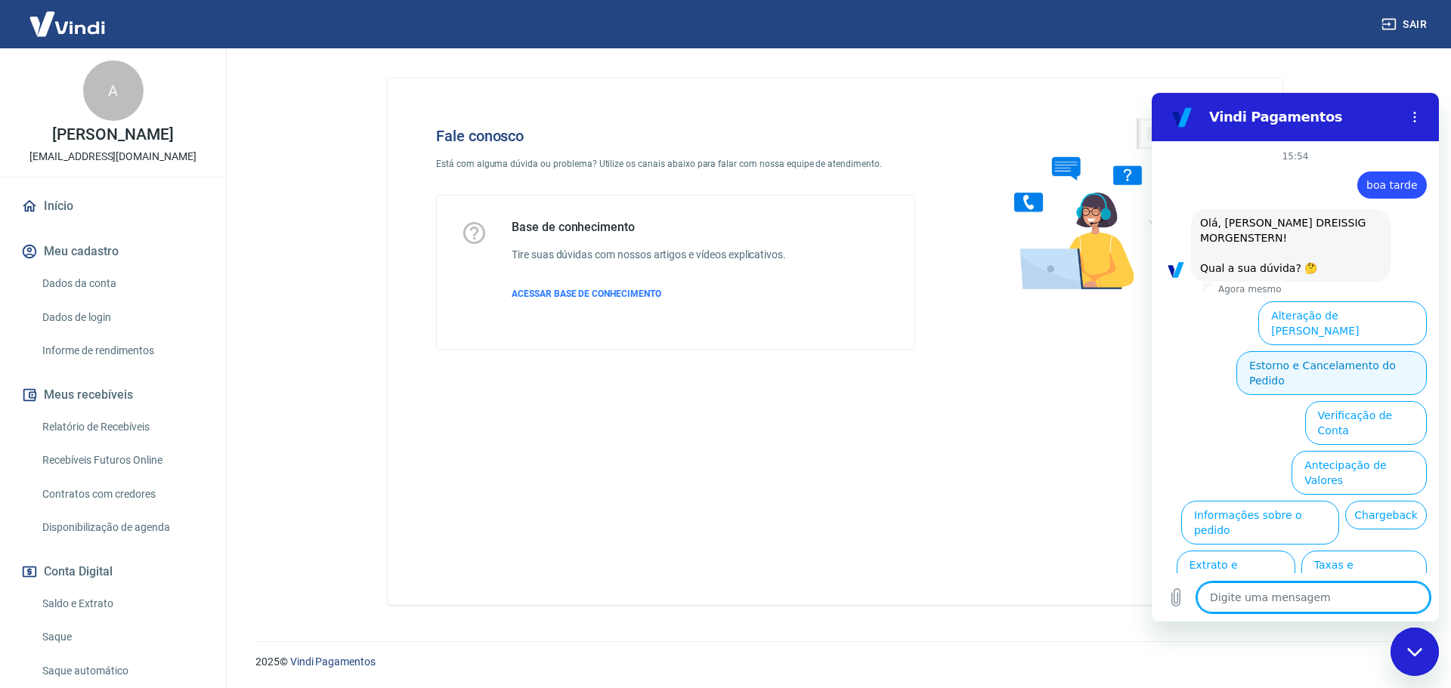
click at [1299, 351] on button "Estorno e Cancelamento do Pedido" at bounding box center [1331, 373] width 190 height 44
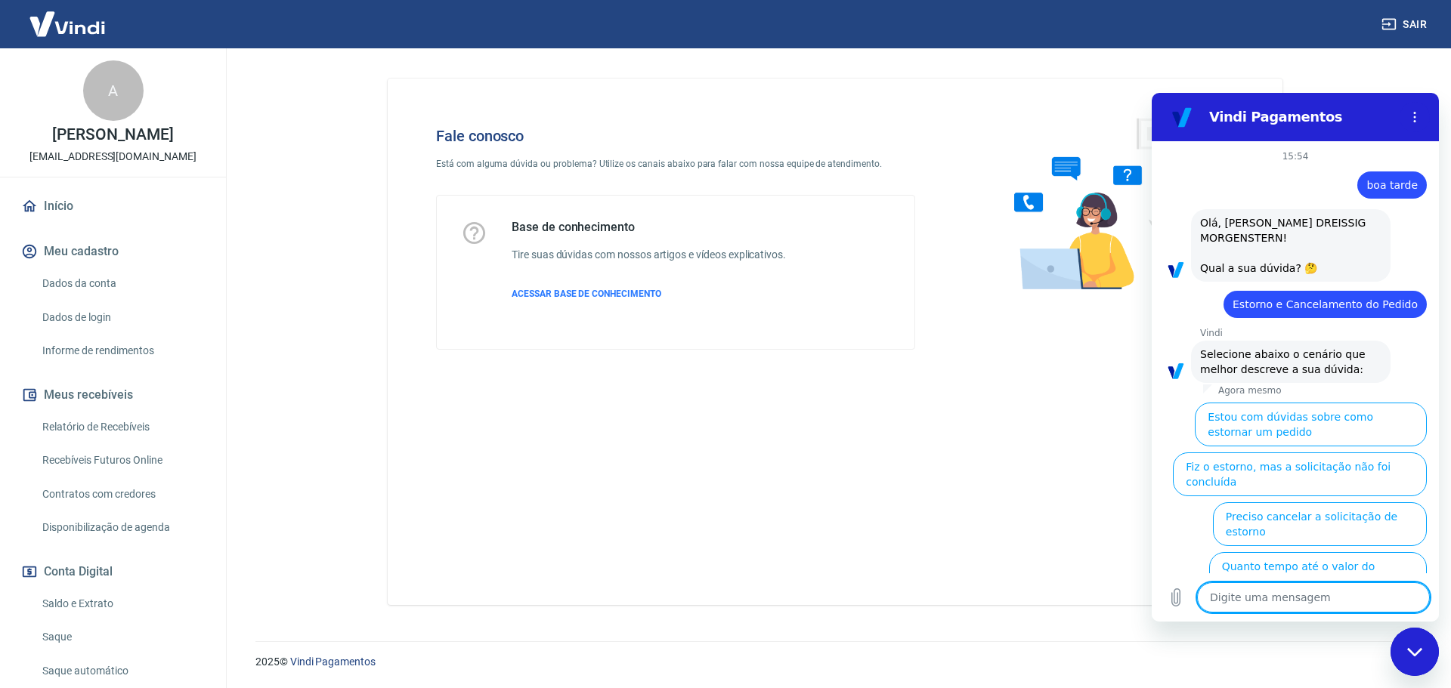
scroll to position [81, 0]
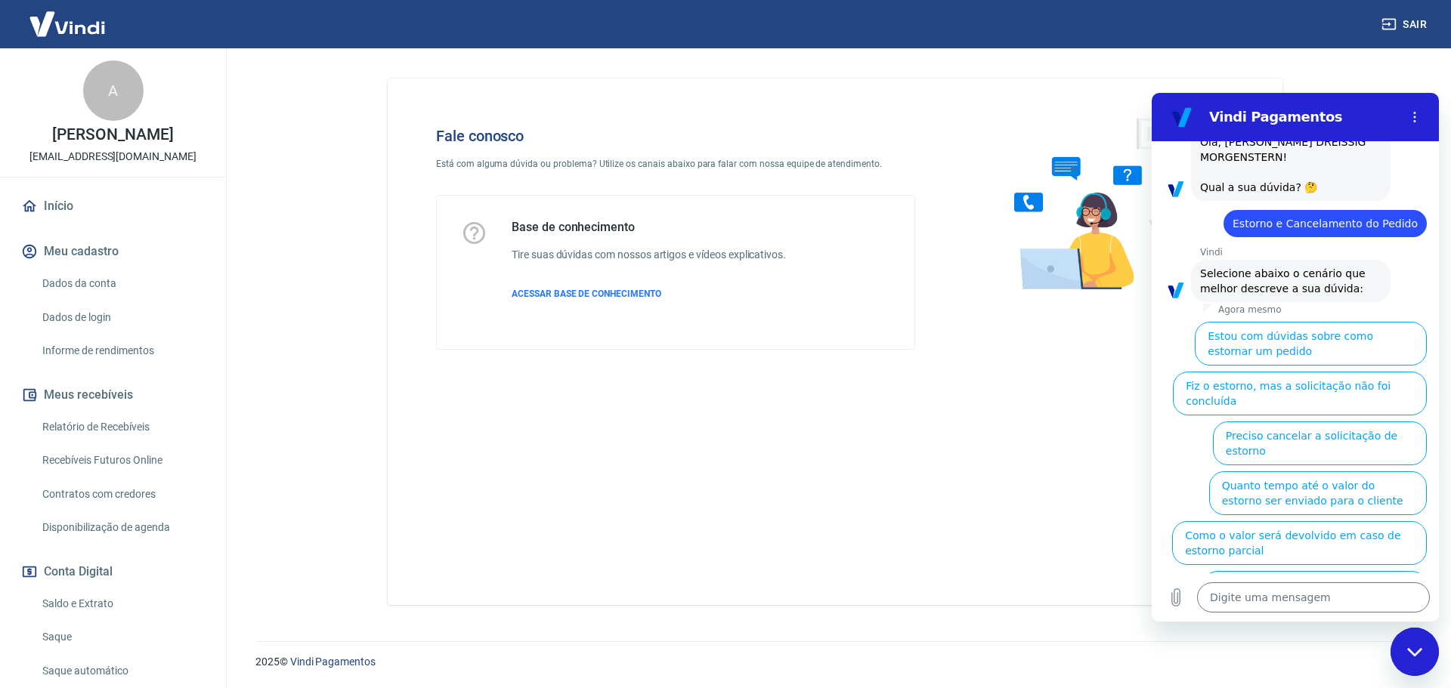
click at [1298, 571] on button "Fiz o estorno, mas a taxa não foi devolvida" at bounding box center [1314, 593] width 224 height 44
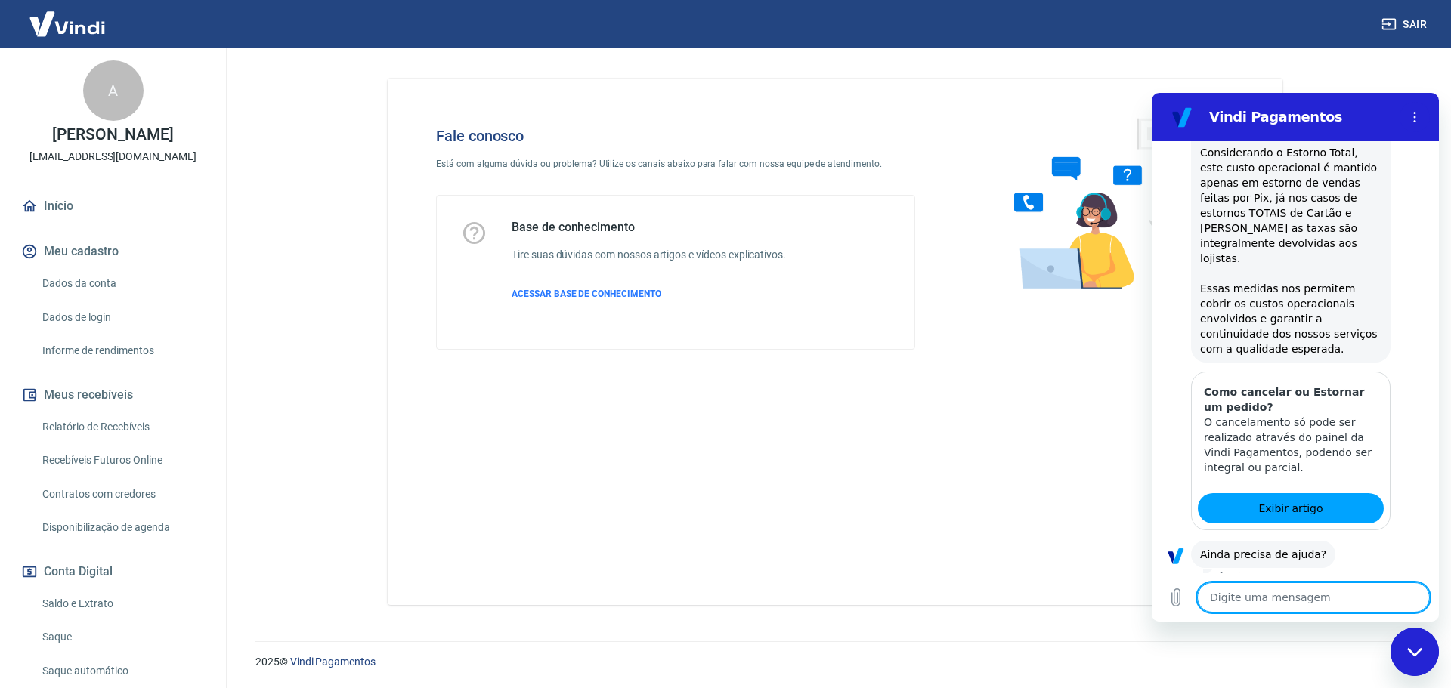
scroll to position [667, 0]
click at [1339, 586] on button "Sim" at bounding box center [1353, 600] width 44 height 29
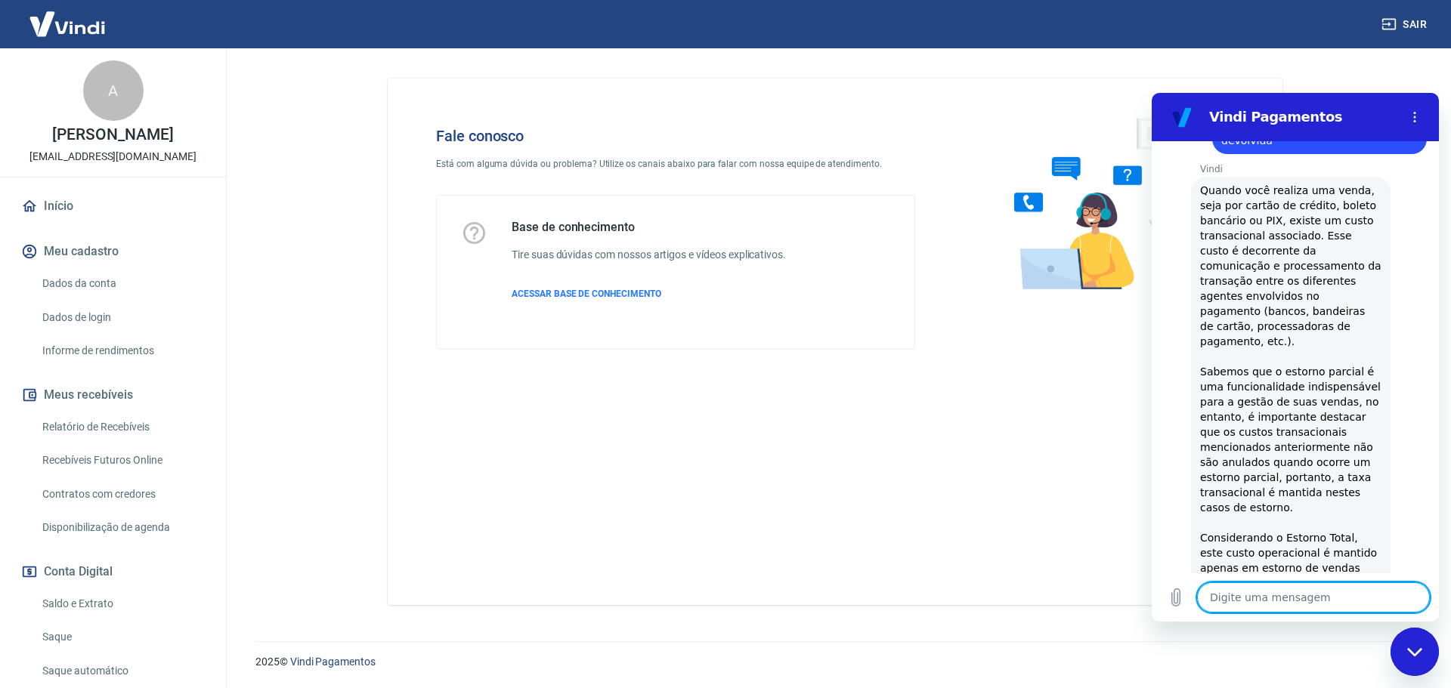
scroll to position [170, 0]
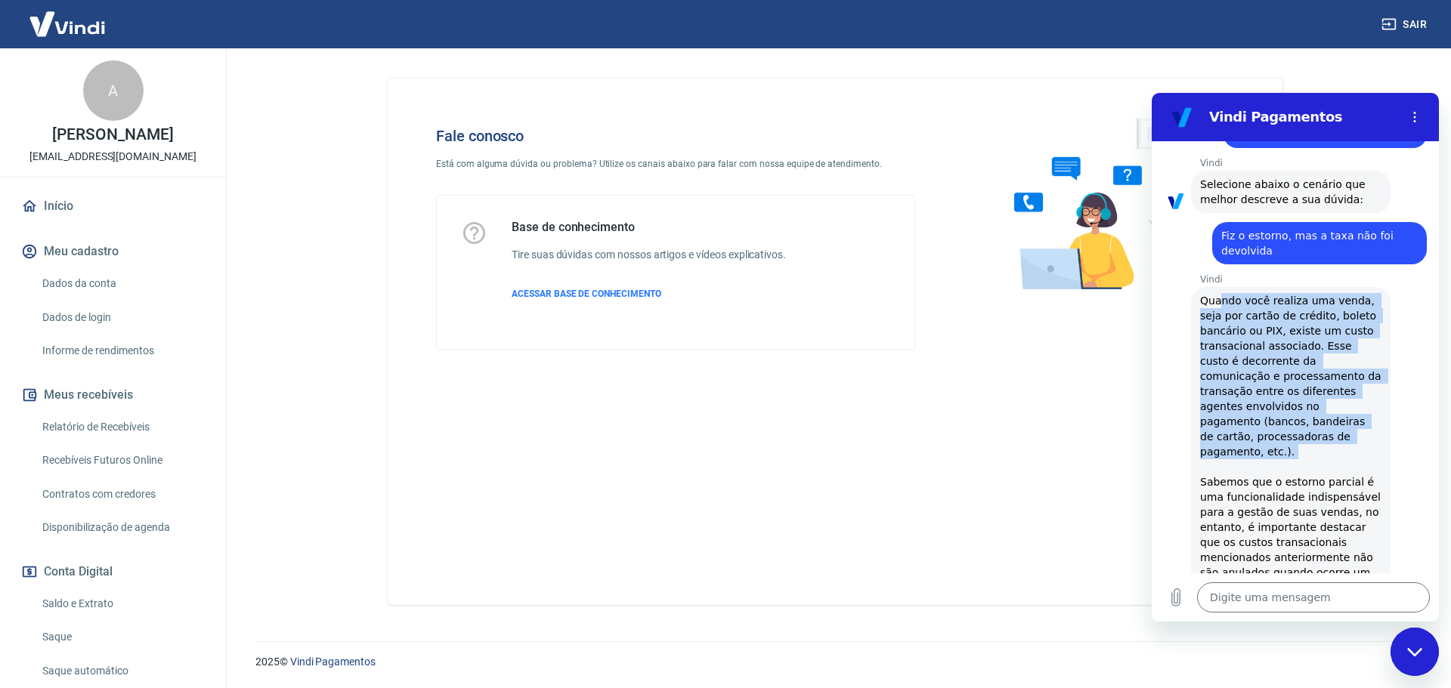
drag, startPoint x: 1241, startPoint y: 340, endPoint x: 1281, endPoint y: 459, distance: 125.2
click at [1281, 459] on div "Vindi diz: Quando você realiza uma venda, seja por cartão de crédito, boleto ba…" at bounding box center [1290, 572] width 199 height 571
click at [1285, 433] on div "Vindi diz: Quando você realiza uma venda, seja por cartão de crédito, boleto ba…" at bounding box center [1290, 572] width 199 height 571
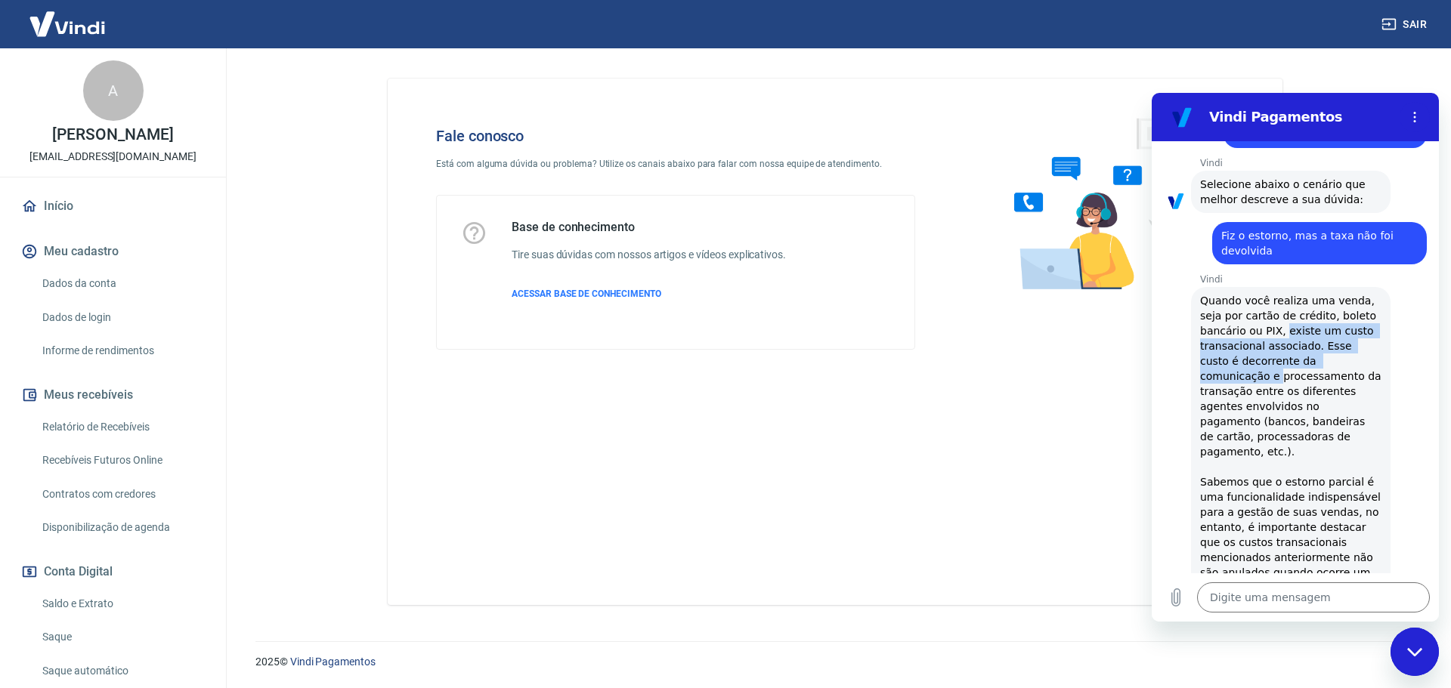
drag, startPoint x: 1278, startPoint y: 334, endPoint x: 1342, endPoint y: 358, distance: 67.9
click at [1342, 358] on div "Vindi diz: Quando você realiza uma venda, seja por cartão de crédito, boleto ba…" at bounding box center [1290, 572] width 199 height 571
click at [1335, 358] on span "Quando você realiza uma venda, seja por cartão de crédito, boleto bancário ou P…" at bounding box center [1292, 573] width 184 height 556
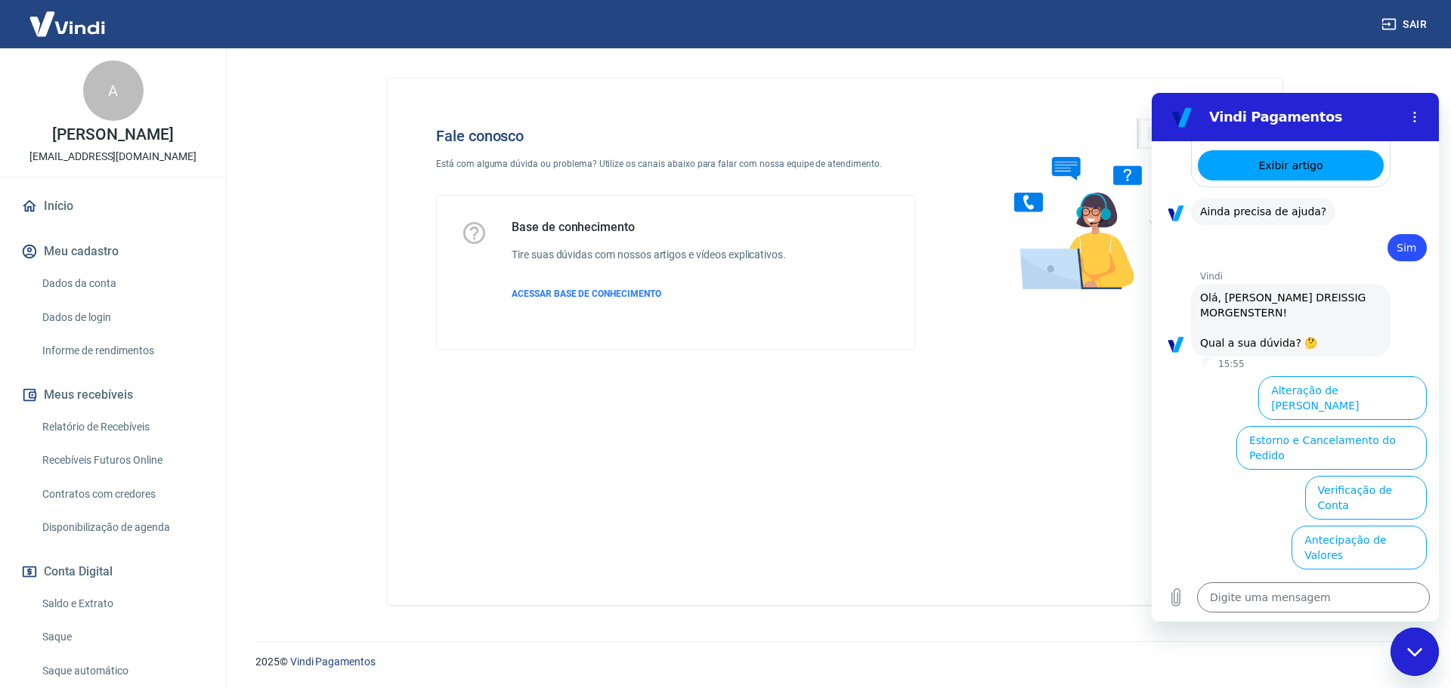
scroll to position [1077, 0]
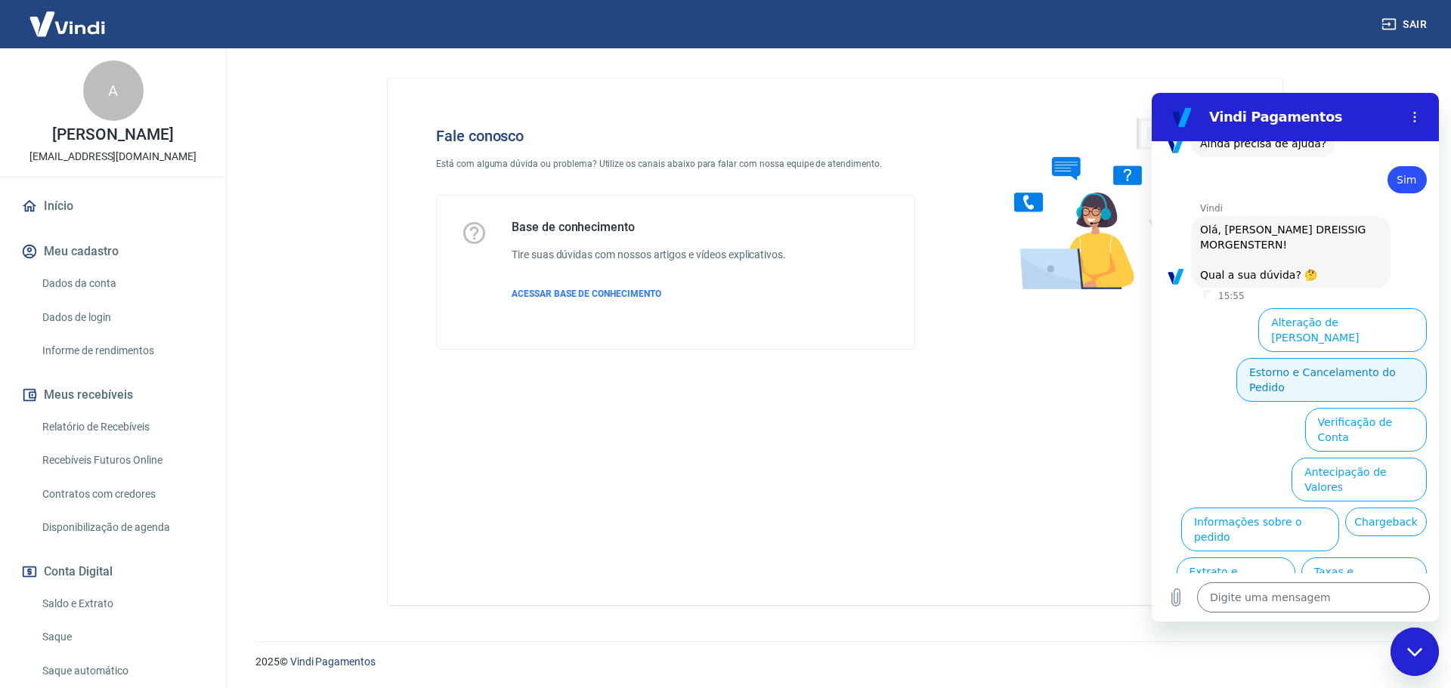
click at [1307, 358] on button "Estorno e Cancelamento do Pedido" at bounding box center [1331, 380] width 190 height 44
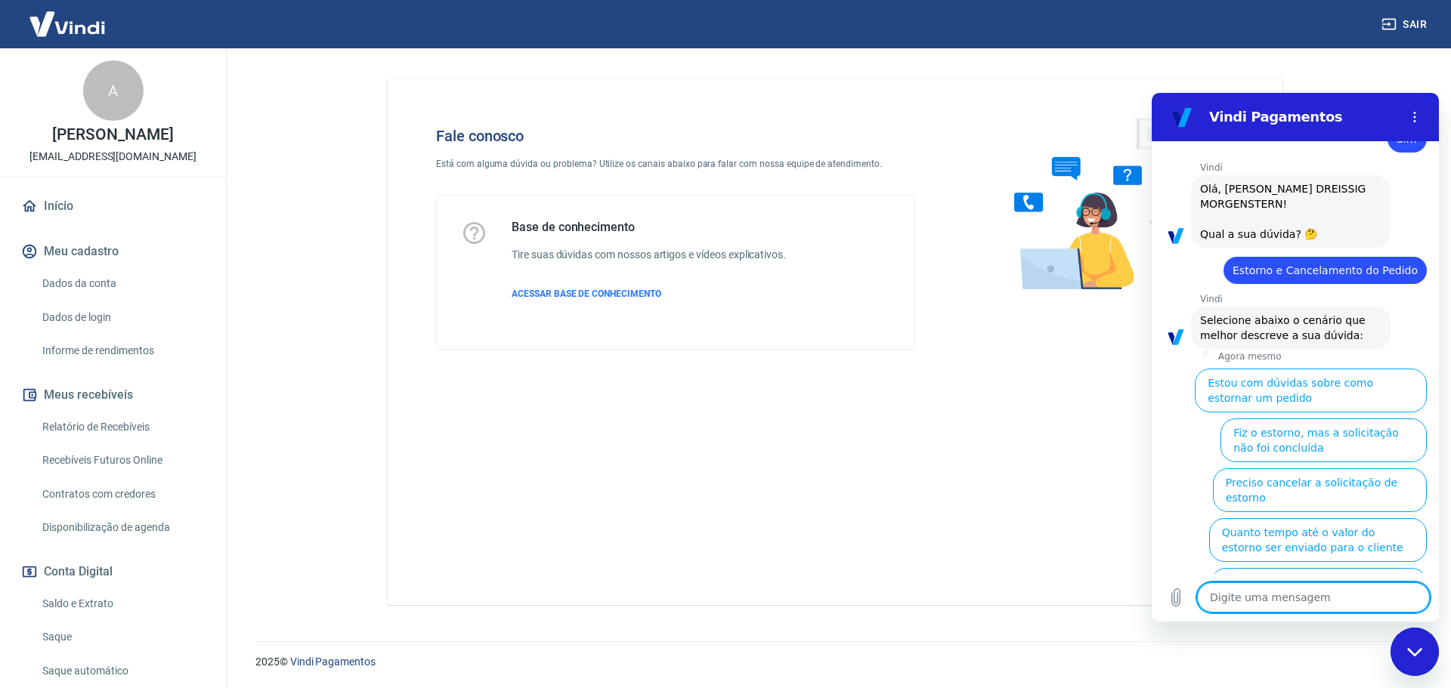
scroll to position [1134, 0]
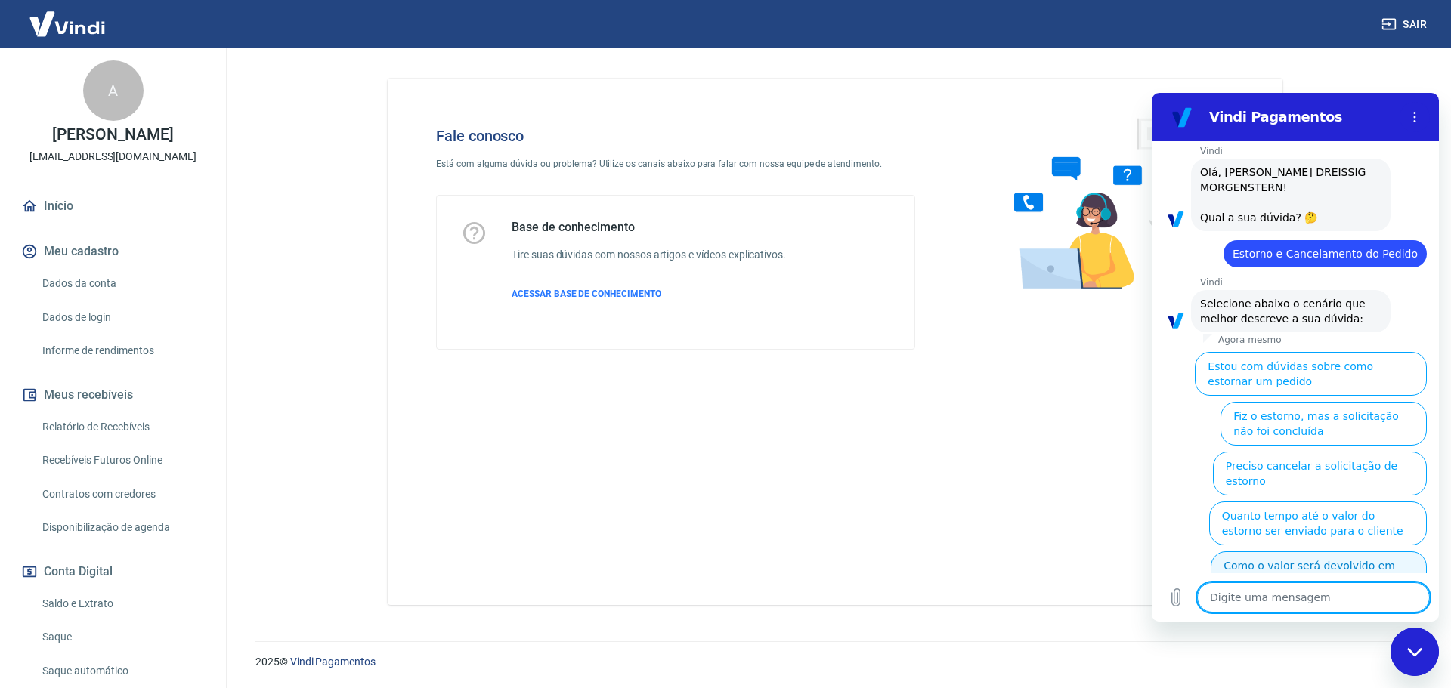
click at [1352, 552] on button "Como o valor será devolvido em caso de estorno parcial" at bounding box center [1318, 574] width 216 height 44
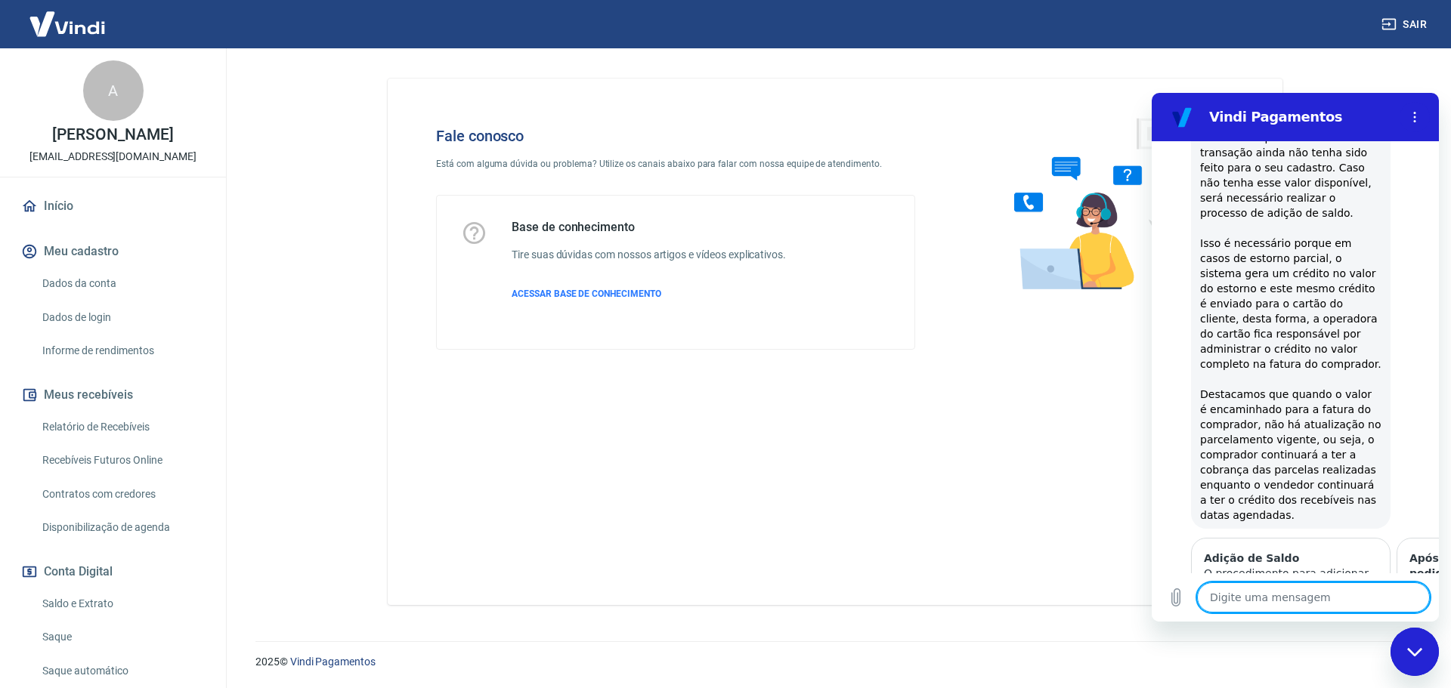
scroll to position [1509, 0]
drag, startPoint x: 1315, startPoint y: 423, endPoint x: 1352, endPoint y: 424, distance: 37.0
click at [1347, 424] on span "Em caso de estorno parcial, é necessário que você possua em conta o valor total…" at bounding box center [1292, 279] width 184 height 481
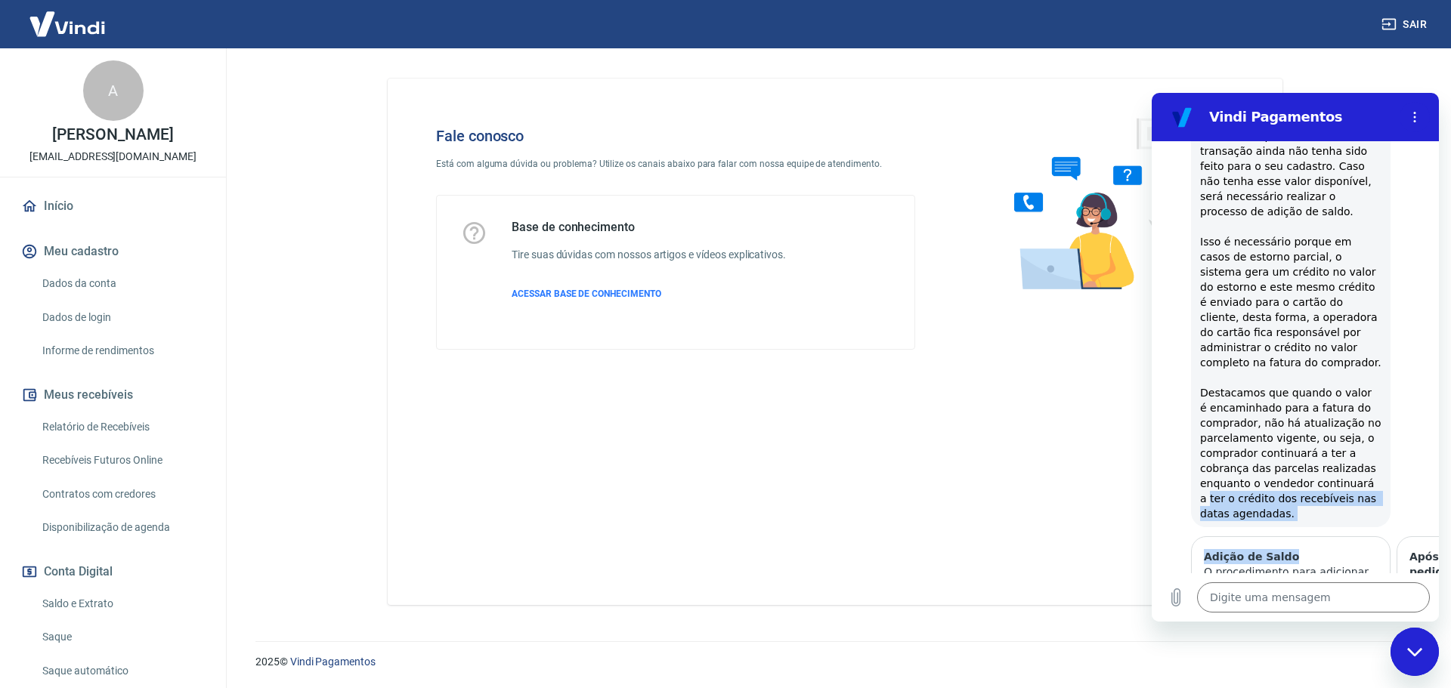
drag, startPoint x: 1368, startPoint y: 428, endPoint x: 1312, endPoint y: 462, distance: 64.8
click at [1330, 469] on div "15:54 diz: boa tarde Enviado · 15:54 diz: Olá, ROSELI DREISSIG MORGENSTERN! Qua…" at bounding box center [1295, 357] width 287 height 432
click at [1306, 455] on div "Vindi diz: Em caso de estorno parcial, é necessário que você possua em conta o …" at bounding box center [1290, 280] width 199 height 496
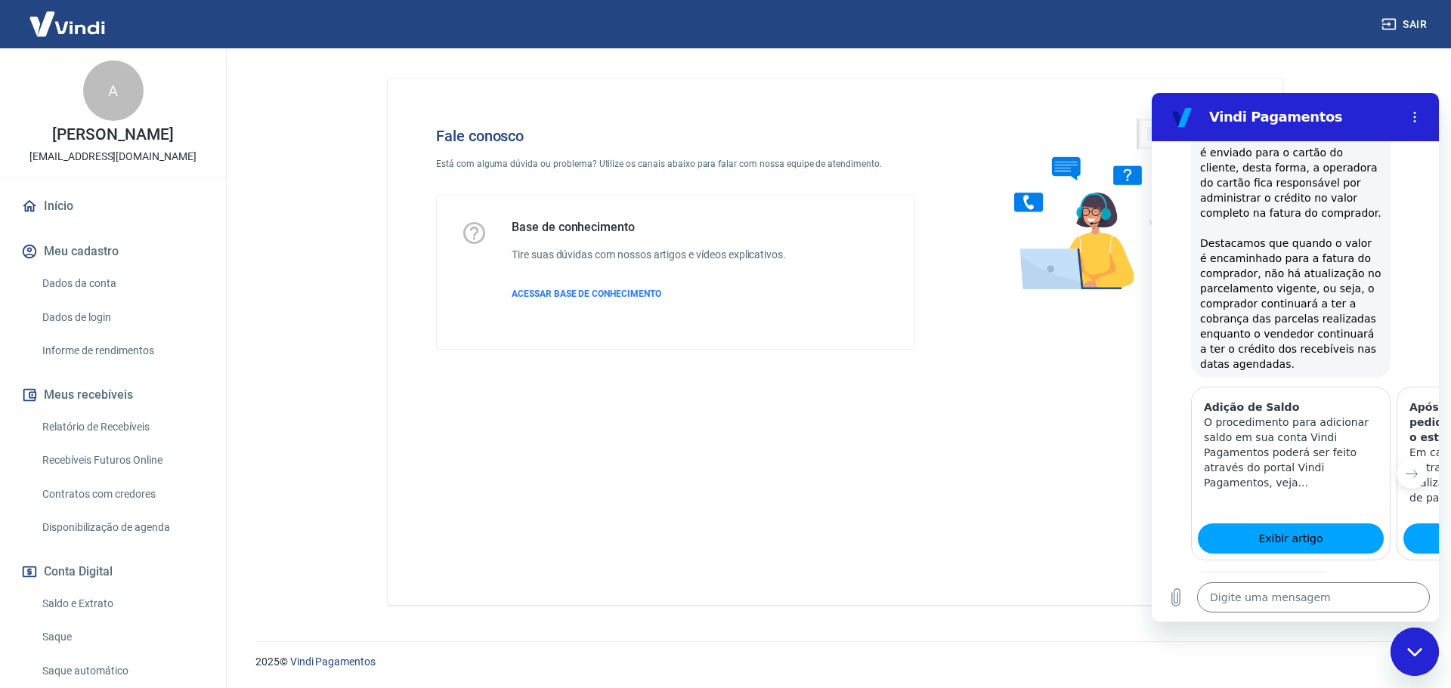
scroll to position [1660, 0]
click at [1405, 466] on icon "Próximo item" at bounding box center [1411, 472] width 12 height 12
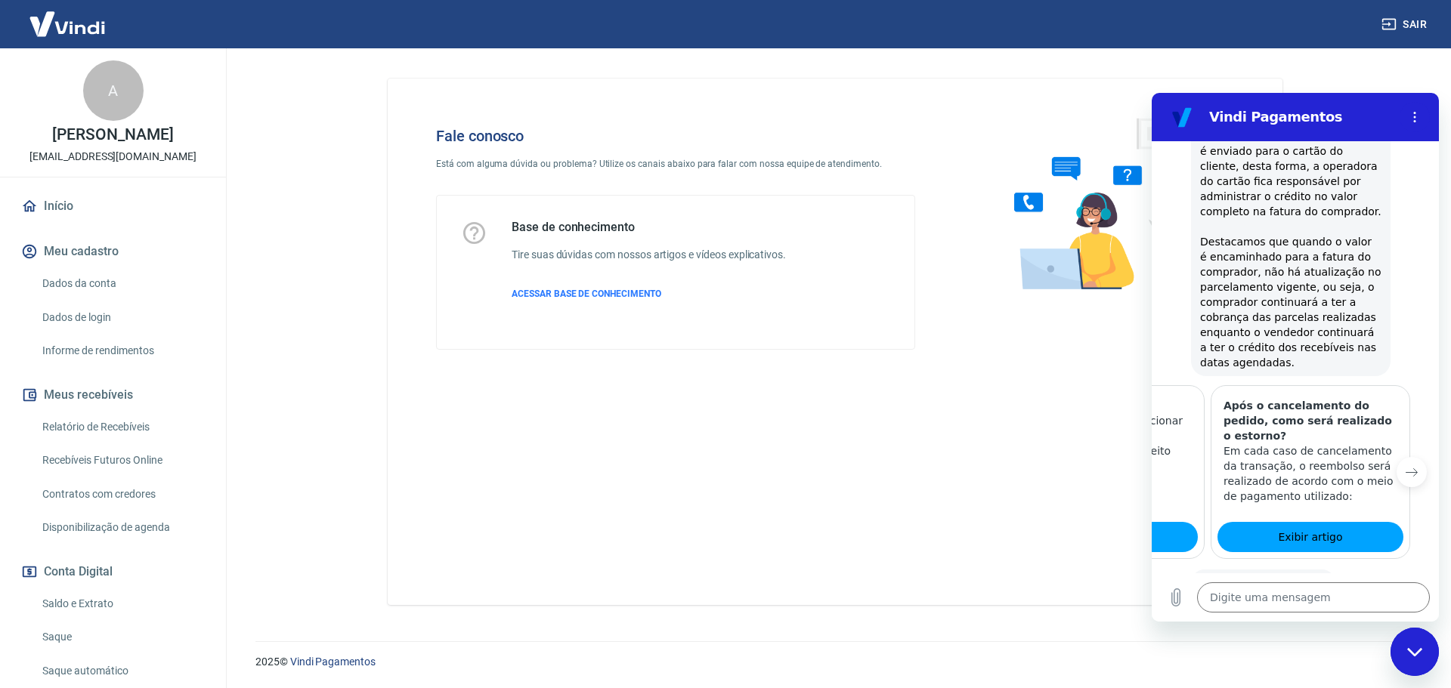
scroll to position [0, 187]
click at [1257, 522] on link "Exibir artigo" at bounding box center [1309, 537] width 186 height 30
click at [1347, 617] on button "Sim" at bounding box center [1353, 631] width 44 height 29
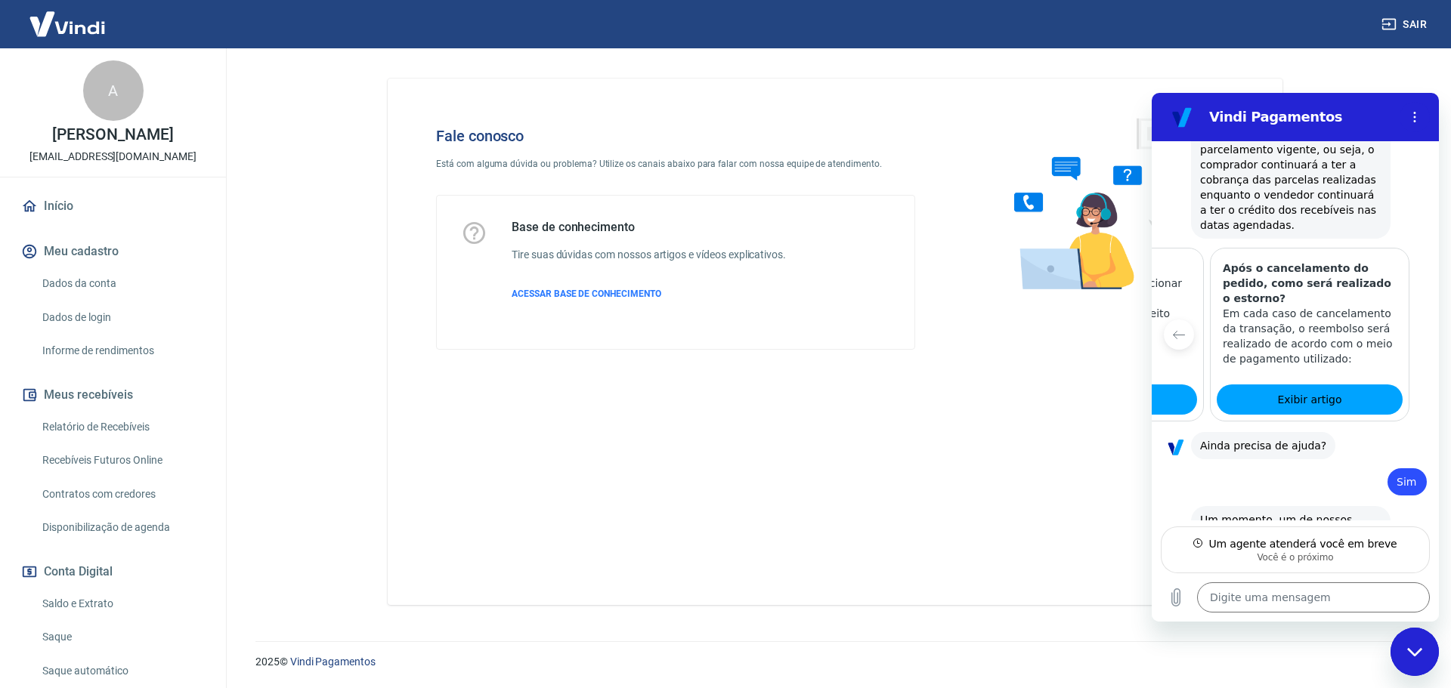
scroll to position [1796, 0]
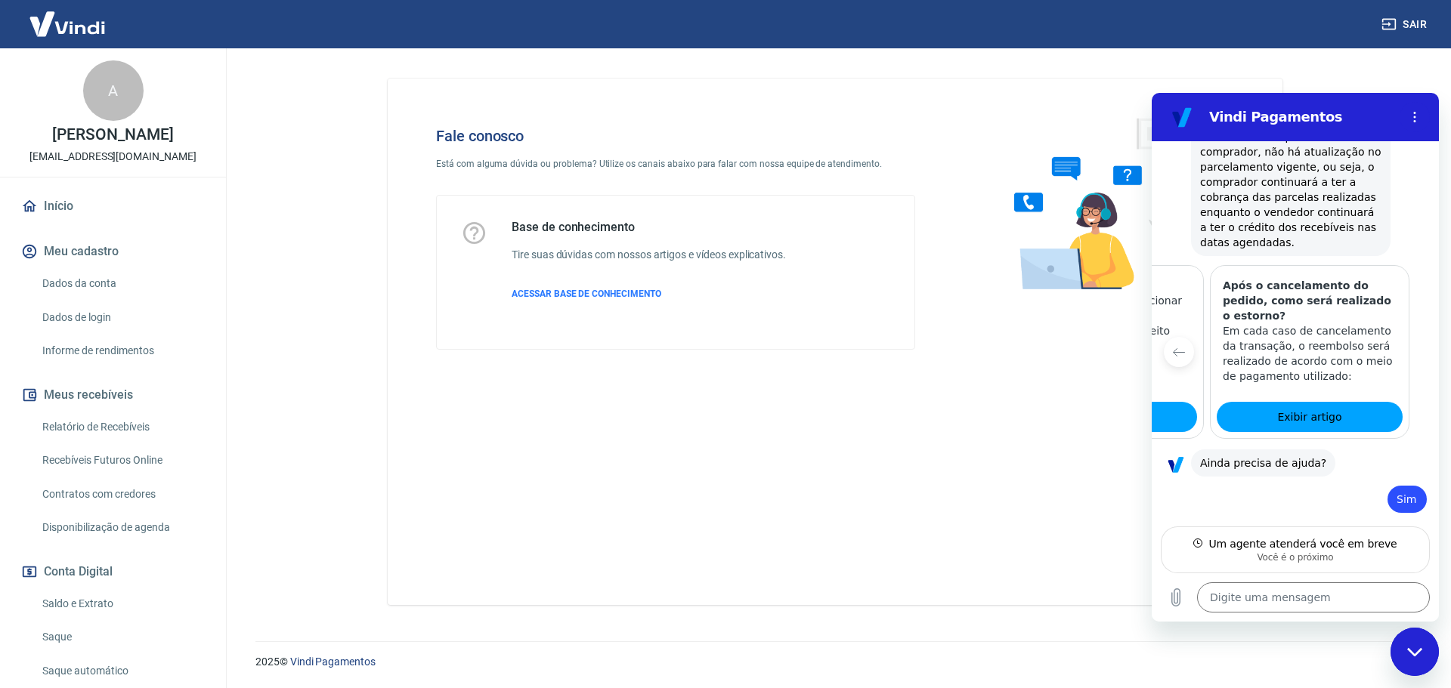
type textarea "x"
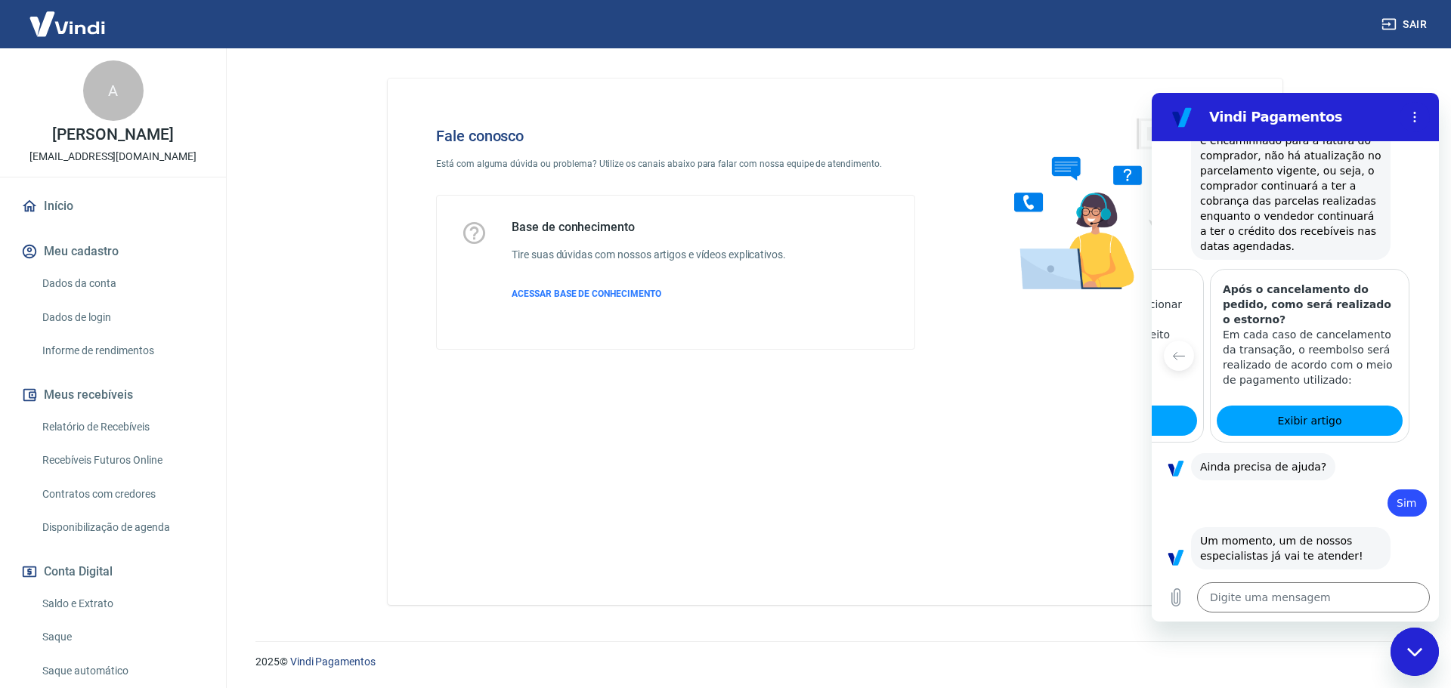
scroll to position [1779, 0]
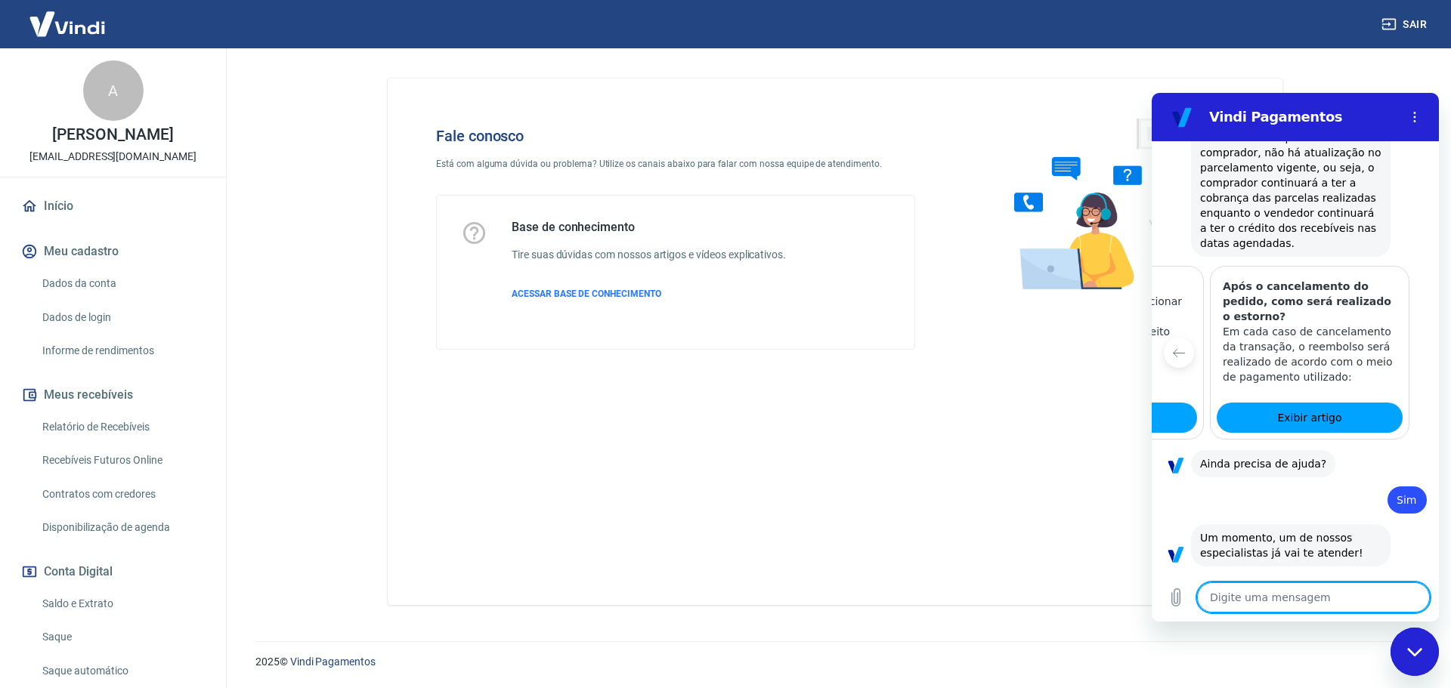
click at [1296, 607] on textarea at bounding box center [1313, 598] width 233 height 30
type textarea "n"
type textarea "x"
type textarea "no"
type textarea "x"
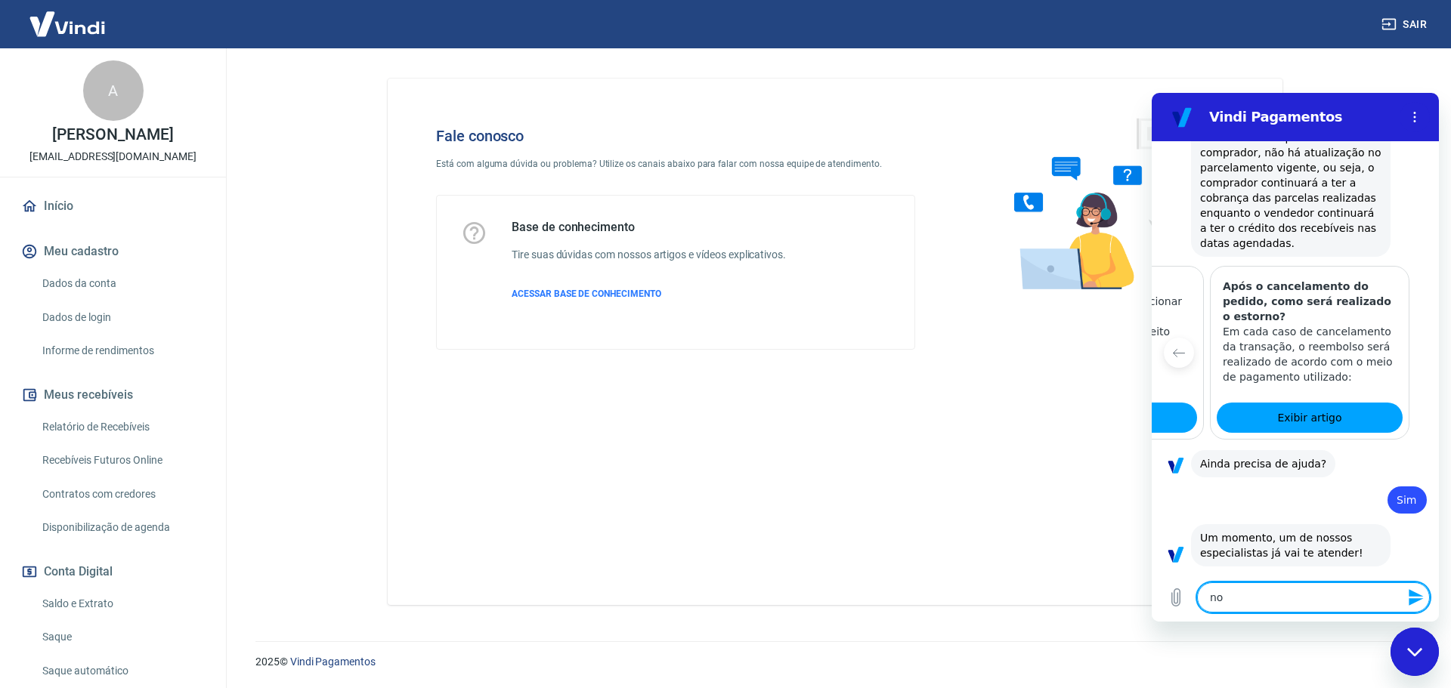
type textarea "noa"
type textarea "x"
type textarea "noa"
type textarea "x"
type textarea "noa"
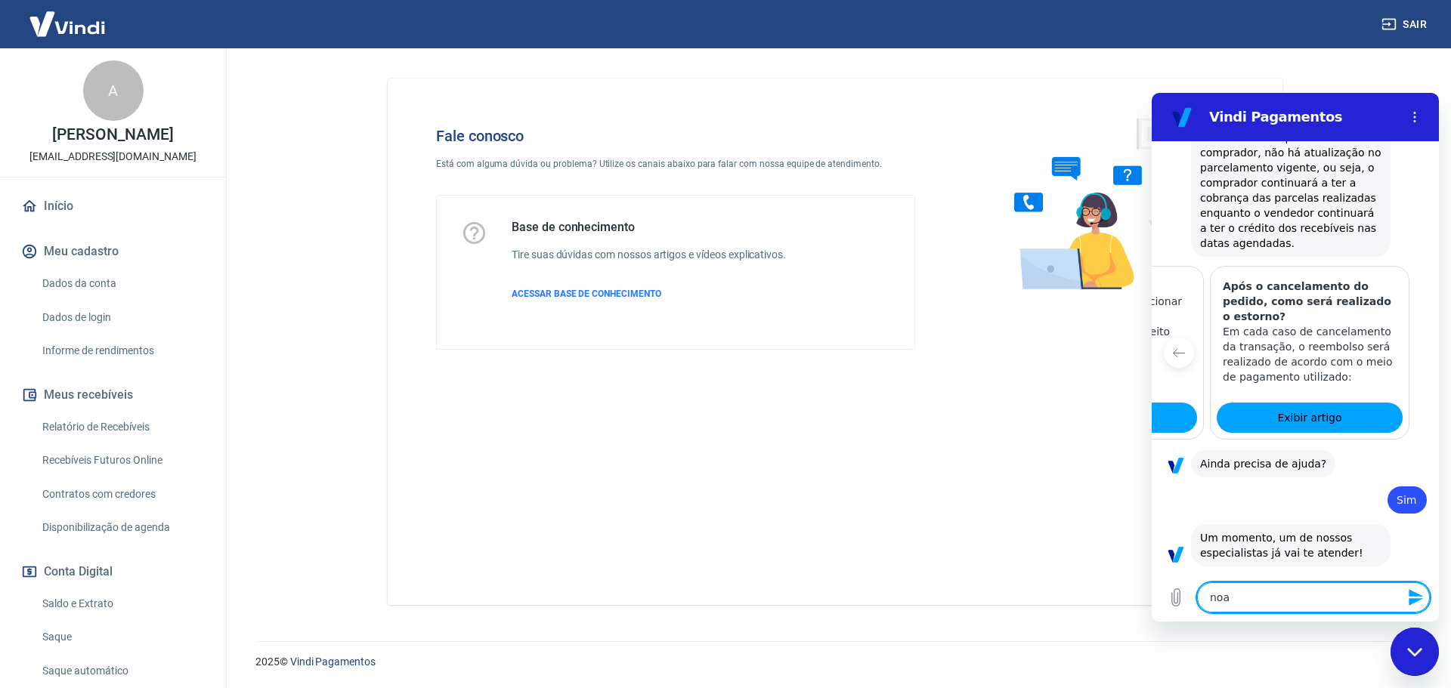
type textarea "x"
type textarea "no"
type textarea "x"
type textarea "n"
type textarea "x"
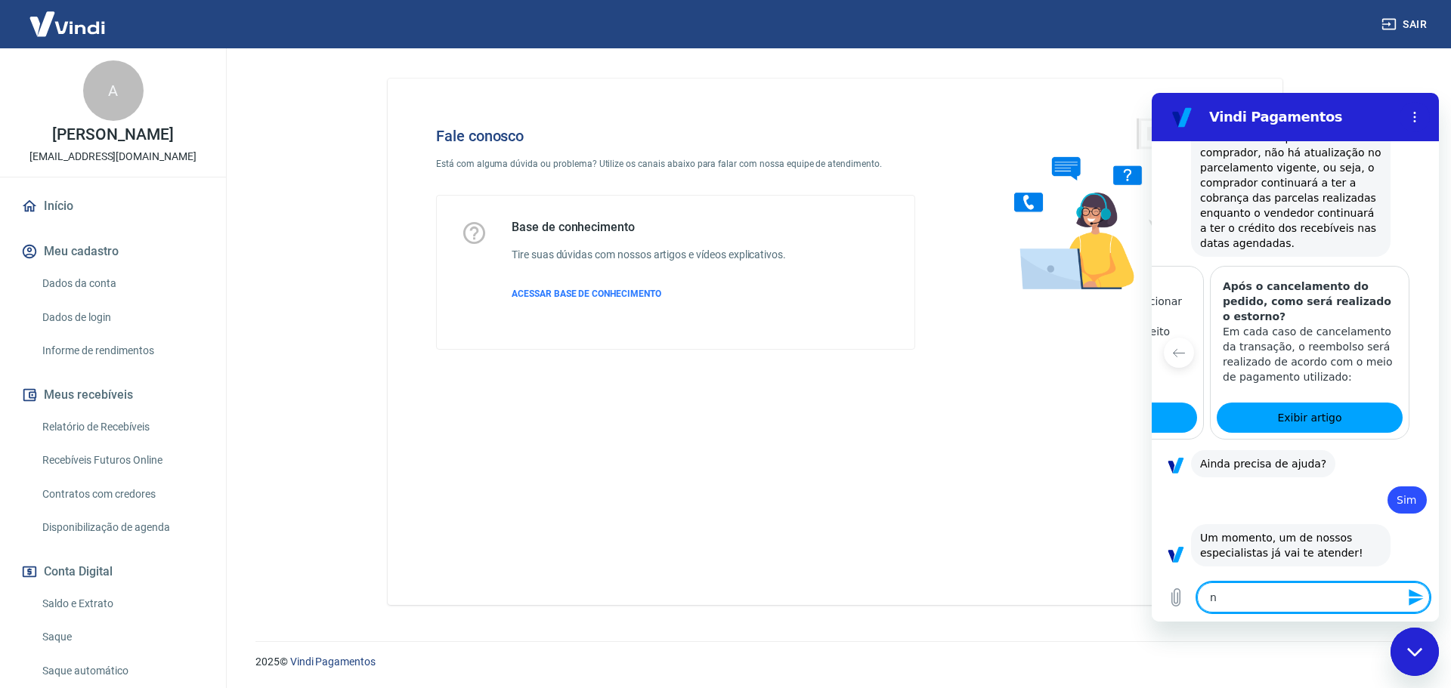
type textarea "x"
type textarea "b"
type textarea "x"
type textarea "bo"
type textarea "x"
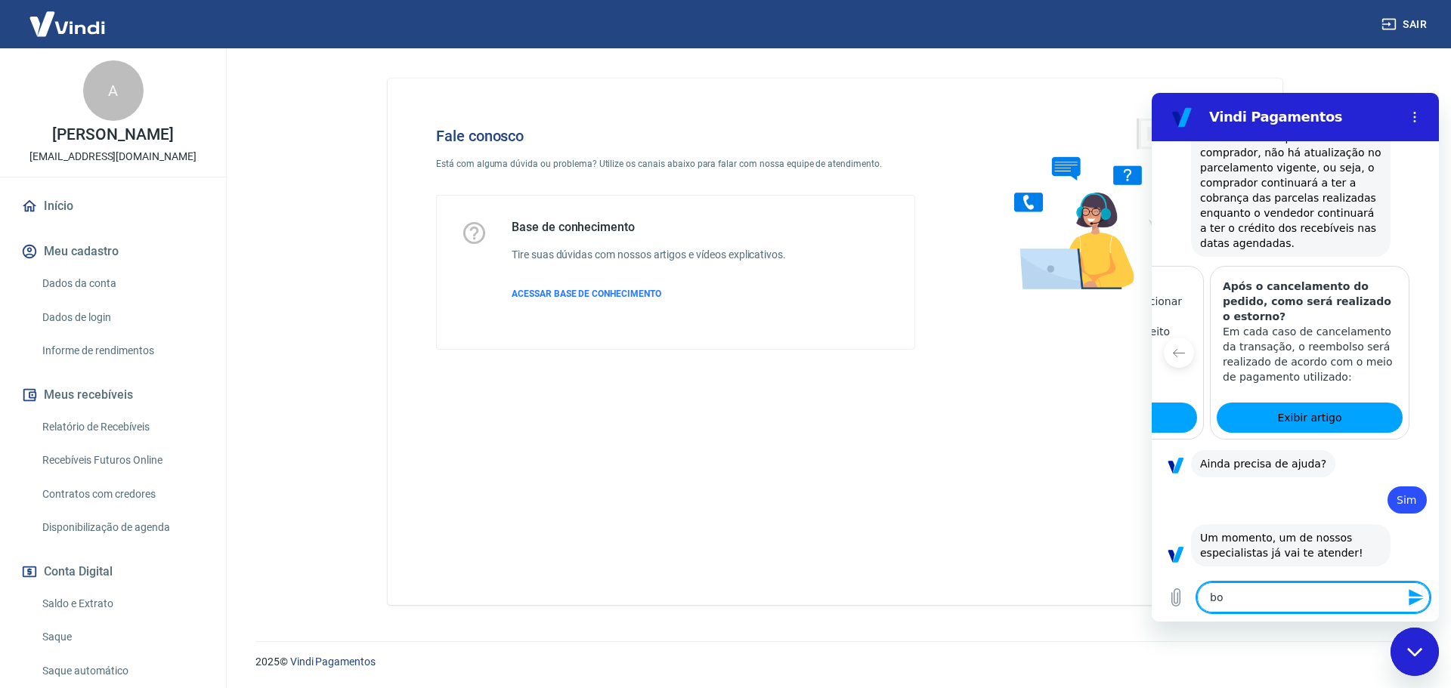
type textarea "boa"
type textarea "x"
type textarea "boa"
type textarea "x"
type textarea "boa t"
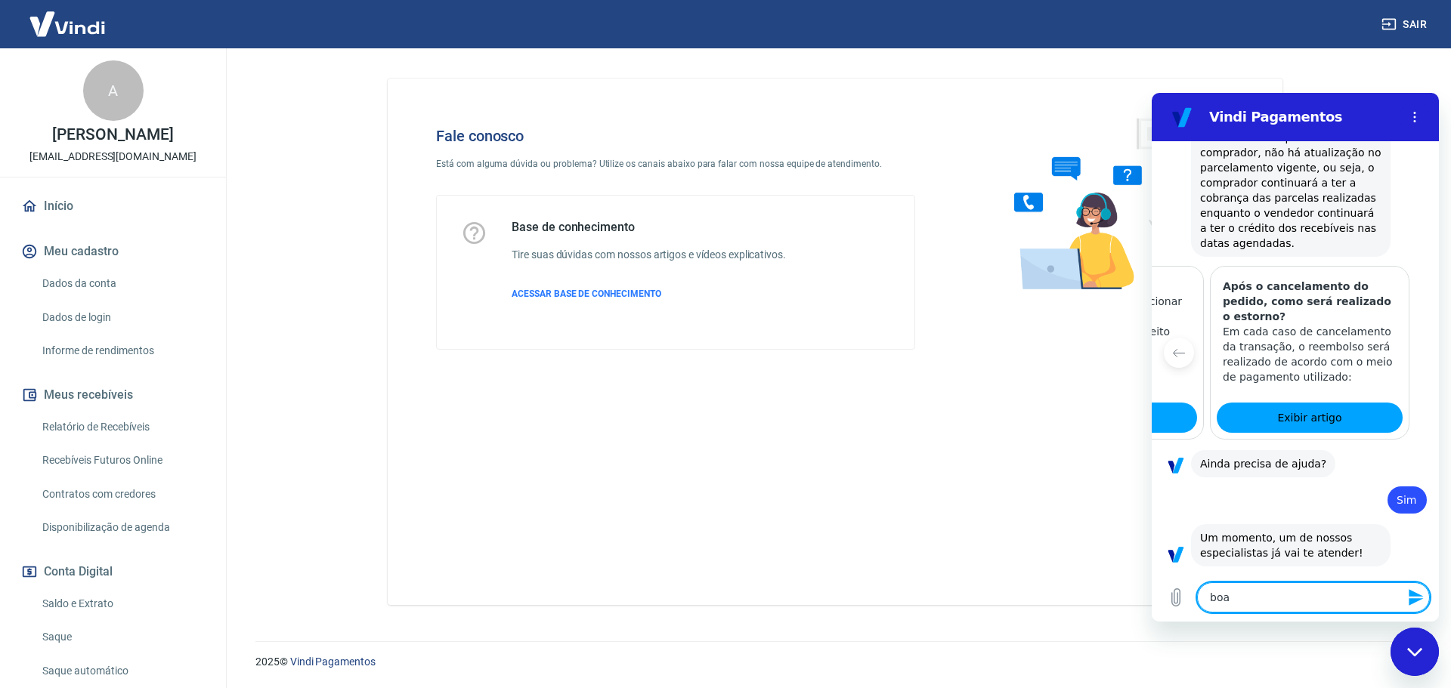
type textarea "x"
type textarea "boa ta"
type textarea "x"
type textarea "boa tar"
type textarea "x"
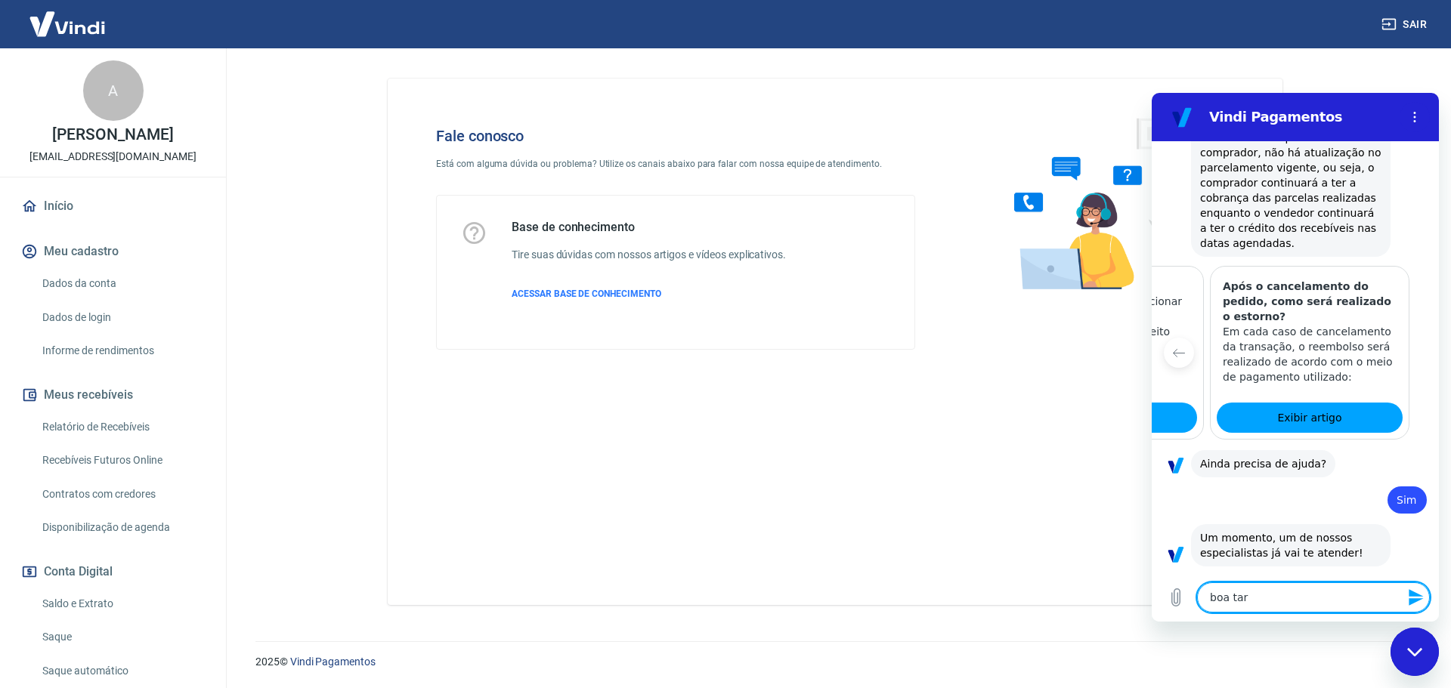
type textarea "boa tard"
type textarea "x"
type textarea "boa tarde"
type textarea "x"
type textarea "boa tarde"
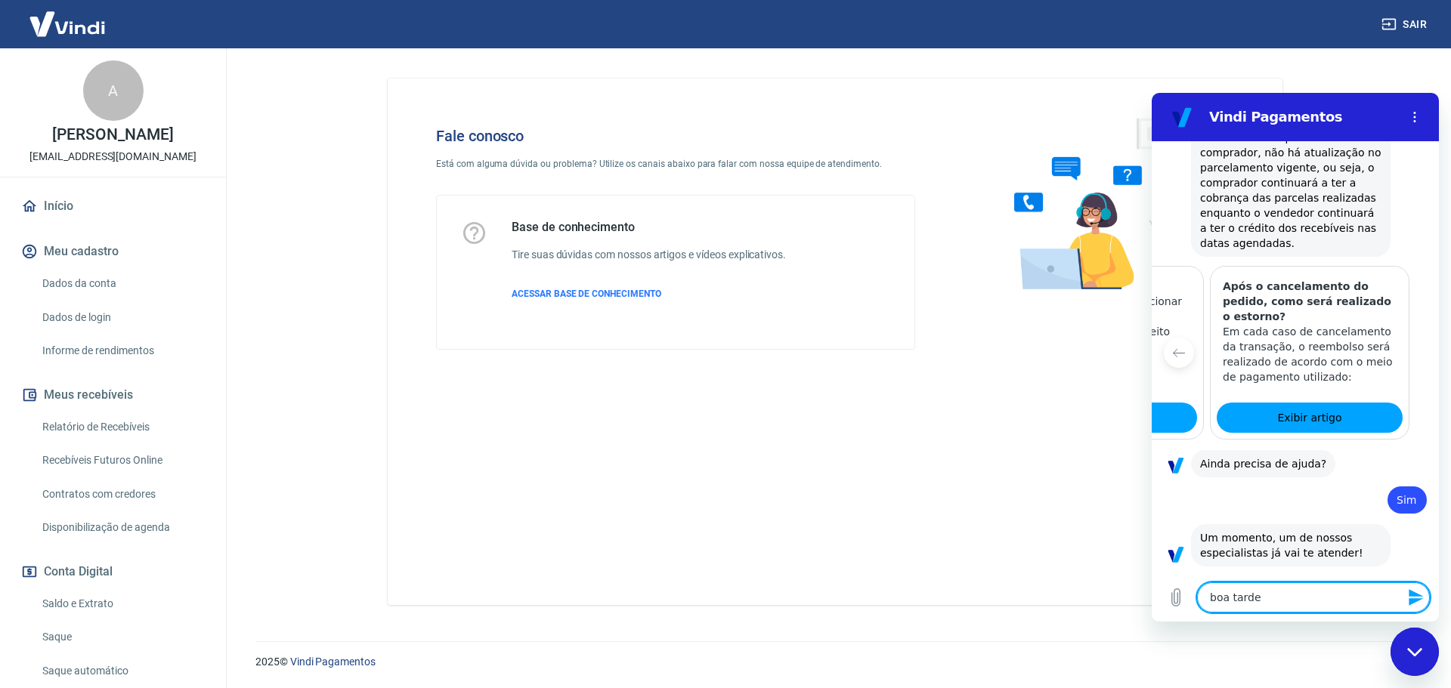
type textarea "x"
type textarea "boa tarde M"
type textarea "x"
type textarea "boa tarde Ma"
type textarea "x"
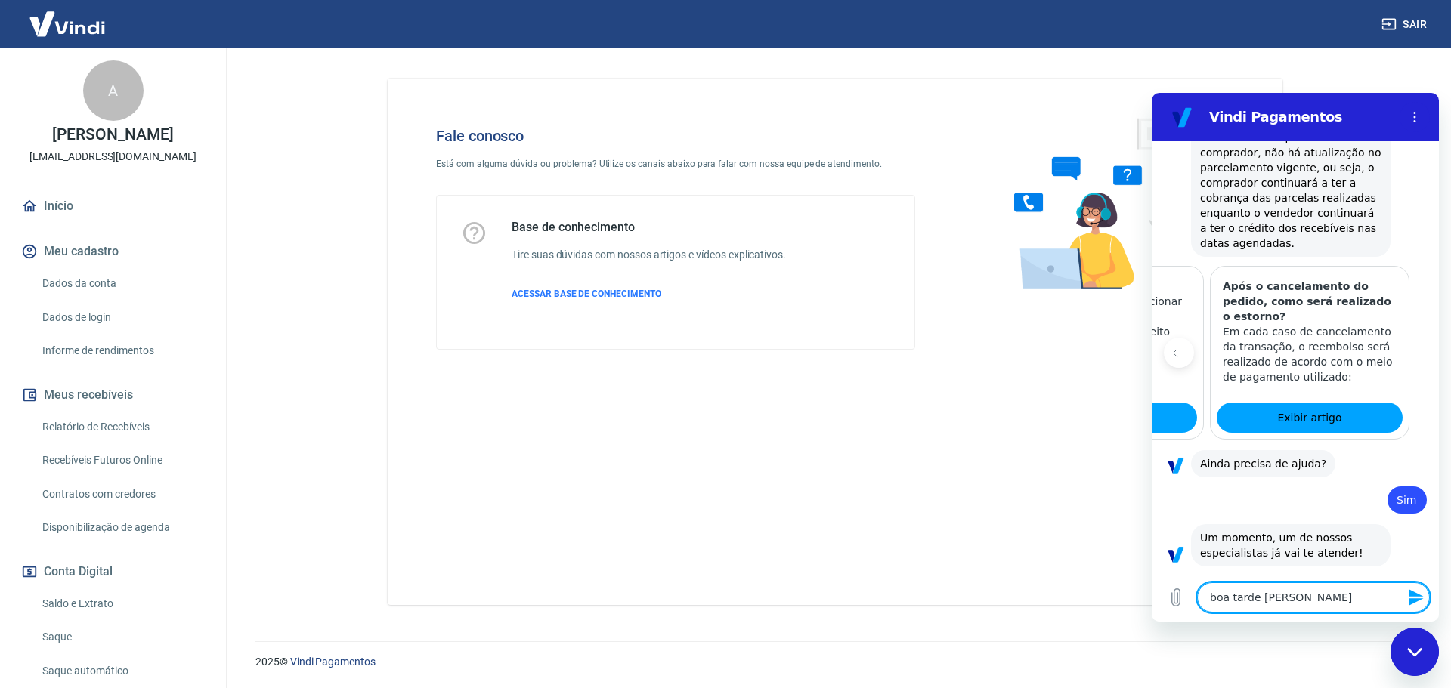
type textarea "boa tarde Mar"
type textarea "x"
type textarea "boa tarde Mari"
type textarea "x"
type textarea "boa tarde Maria"
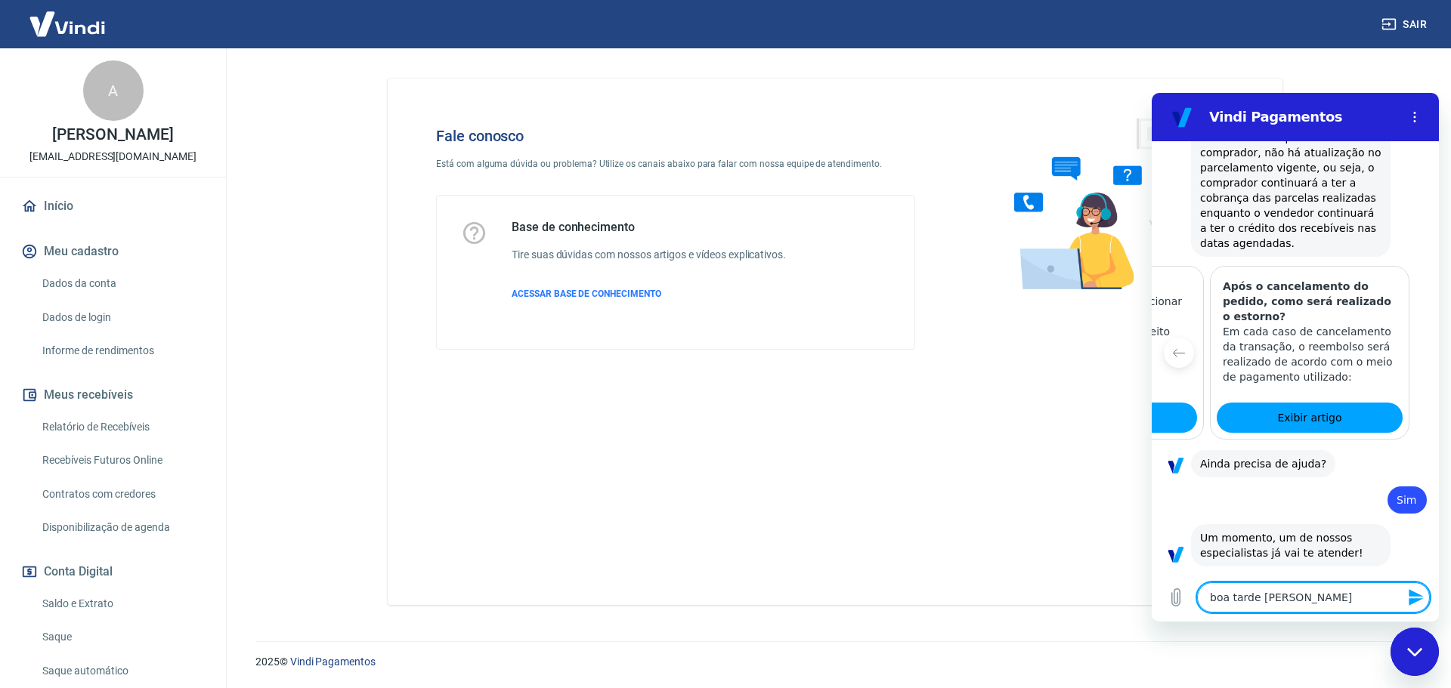
type textarea "x"
type textarea "boa tarde Marian"
type textarea "x"
type textarea "boa tarde Mariana"
type textarea "x"
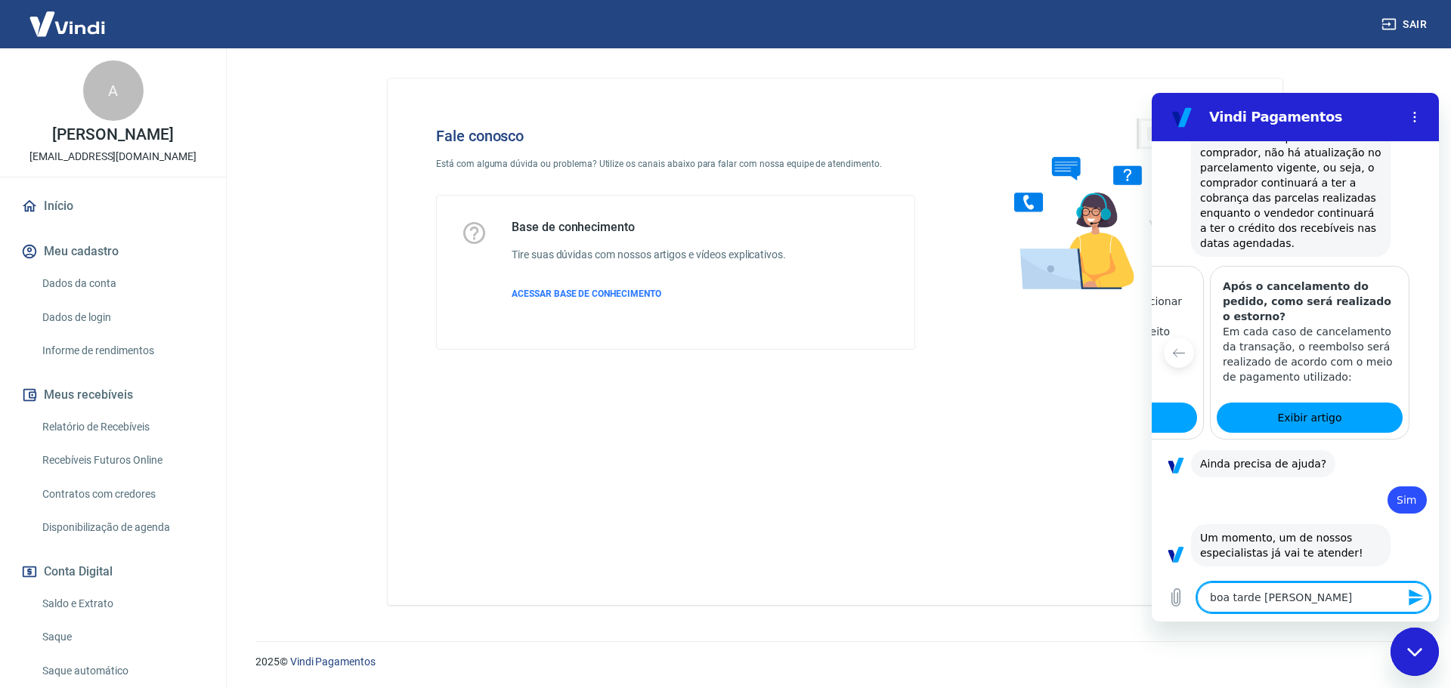
type textarea "boa tarde Mariana"
type textarea "x"
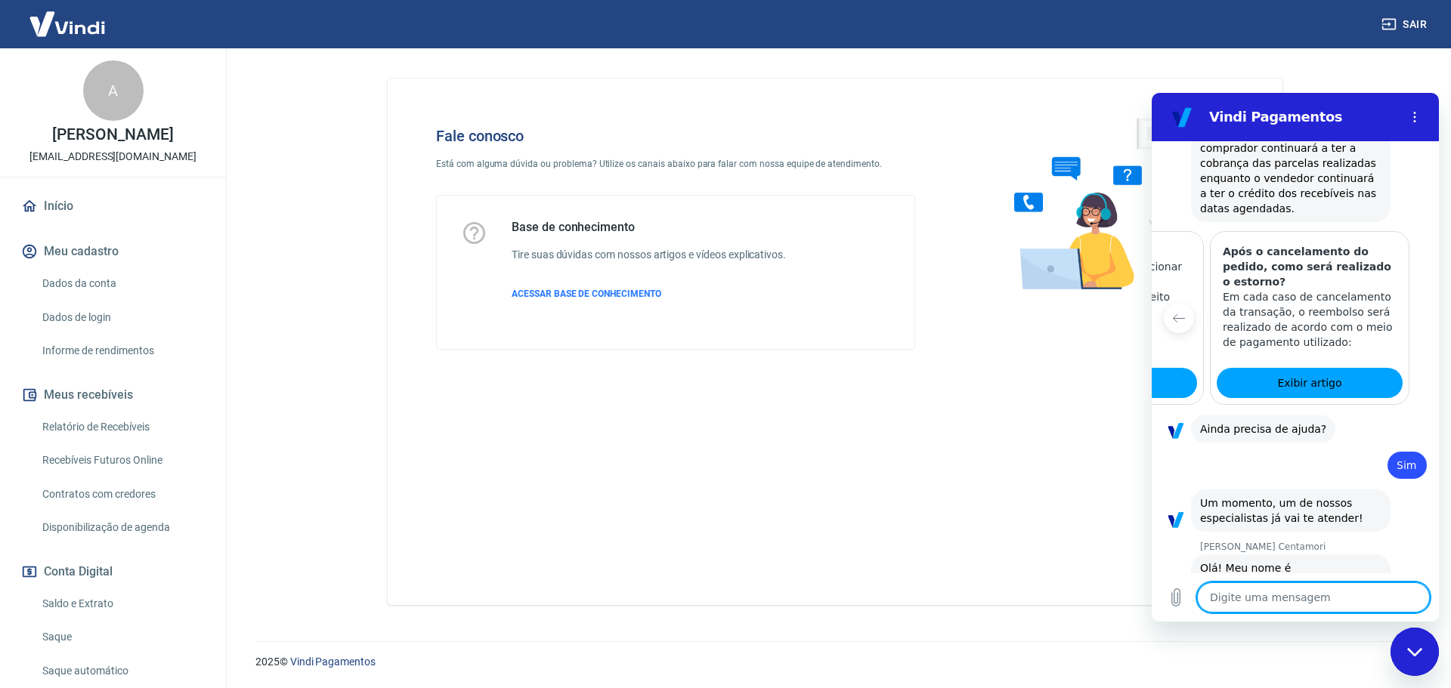
type textarea "x"
type textarea "s"
type textarea "x"
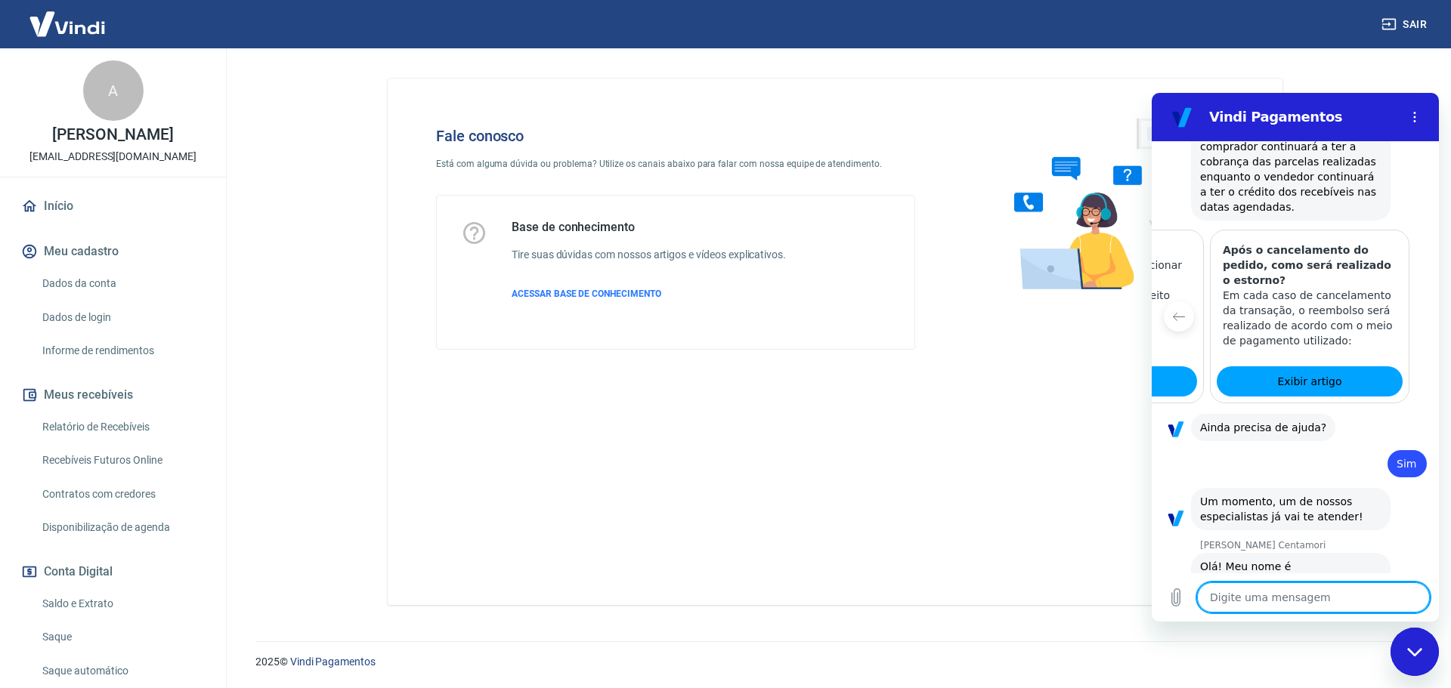
type textarea "e"
type textarea "x"
type textarea "es"
type textarea "x"
type textarea "est"
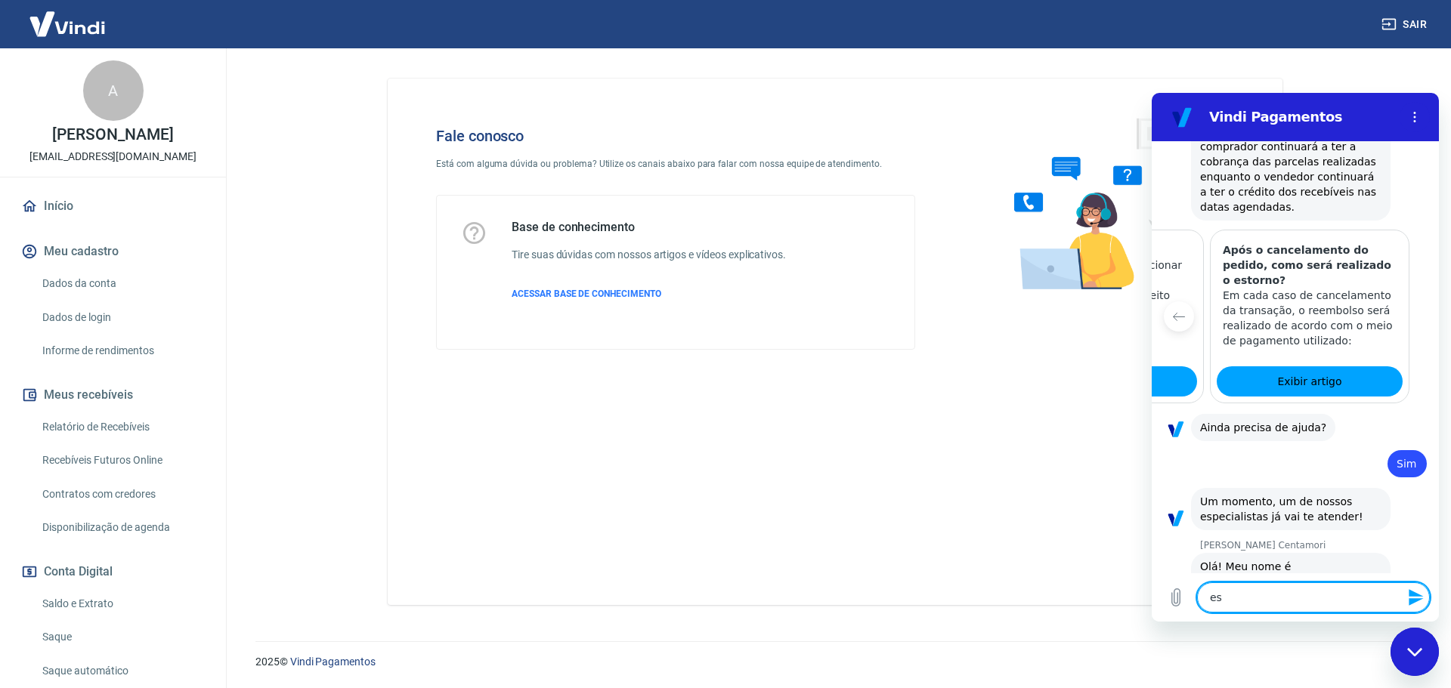
type textarea "x"
type textarea "esto"
type textarea "x"
type textarea "estou"
type textarea "x"
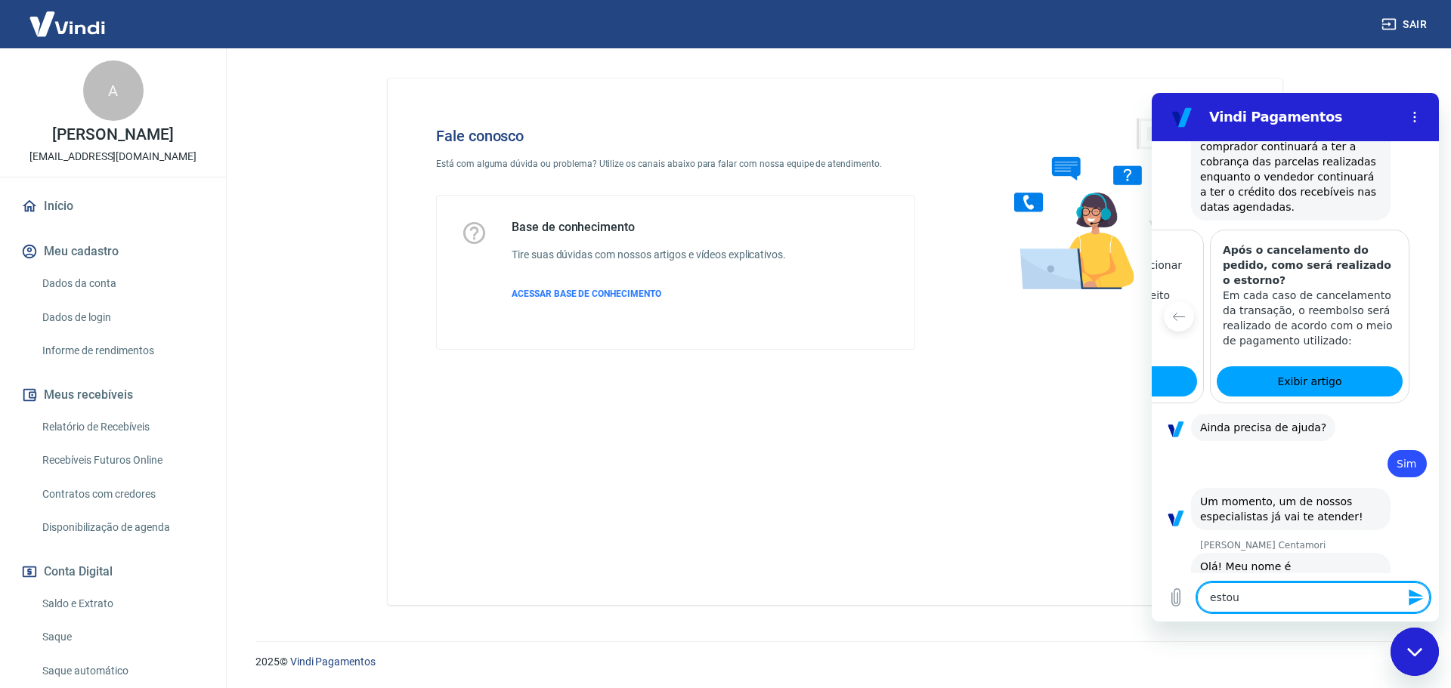
type textarea "estou"
type textarea "x"
type textarea "estou c"
type textarea "x"
type textarea "estou co"
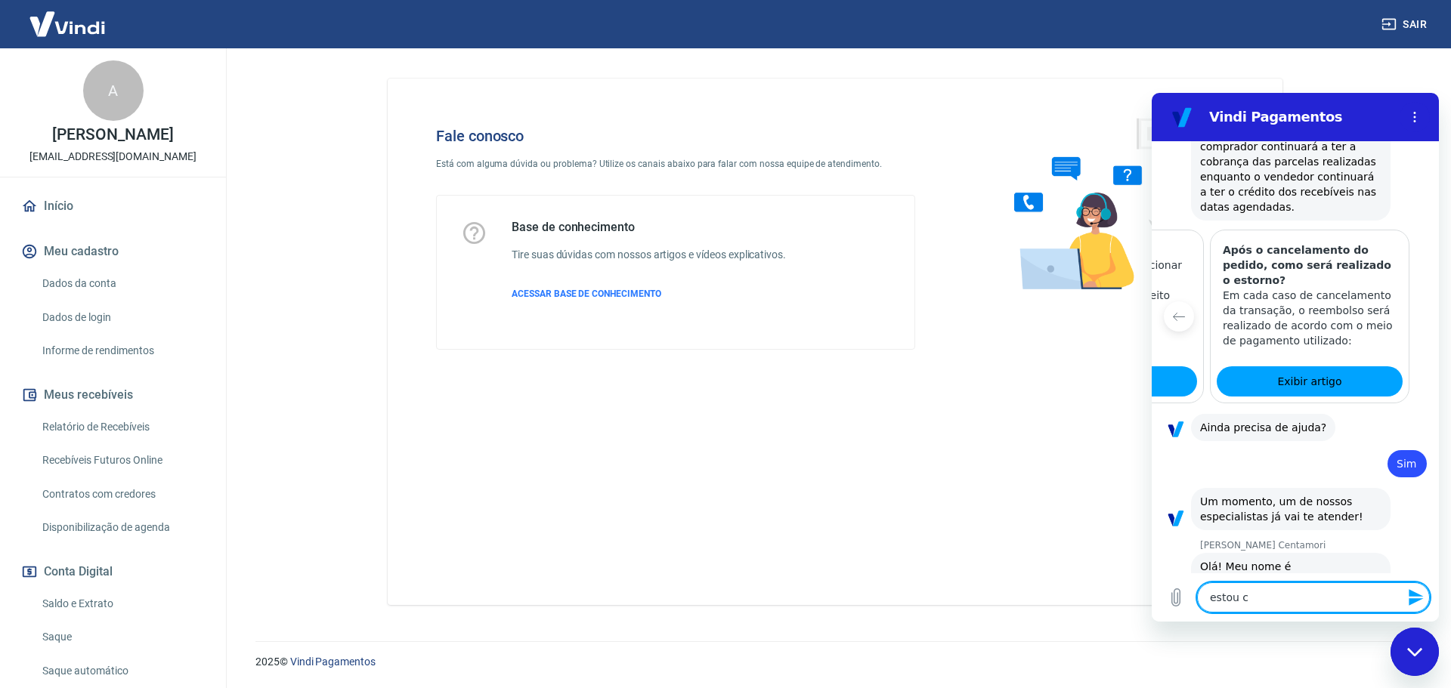
type textarea "x"
type textarea "estou com"
type textarea "x"
type textarea "estou com"
type textarea "x"
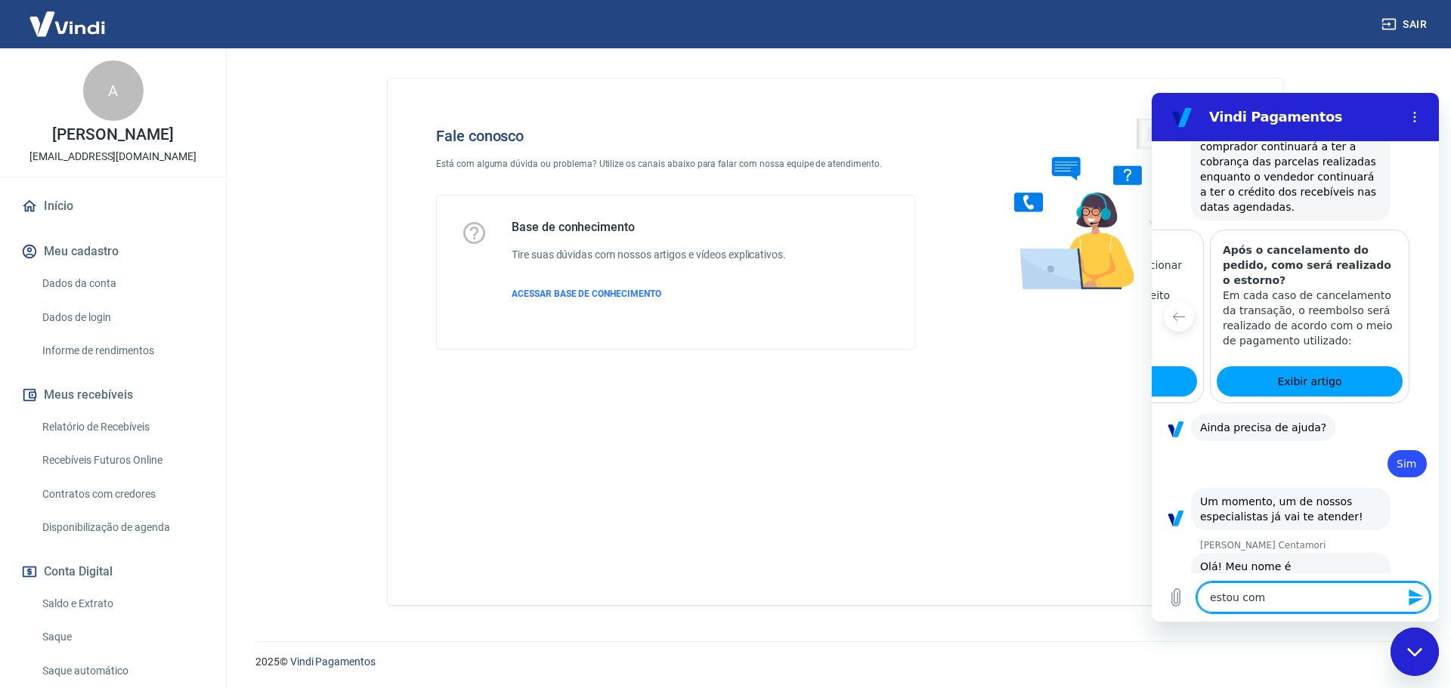
type textarea "estou com u"
type textarea "x"
type textarea "estou com um"
type textarea "x"
type textarea "estou com uma"
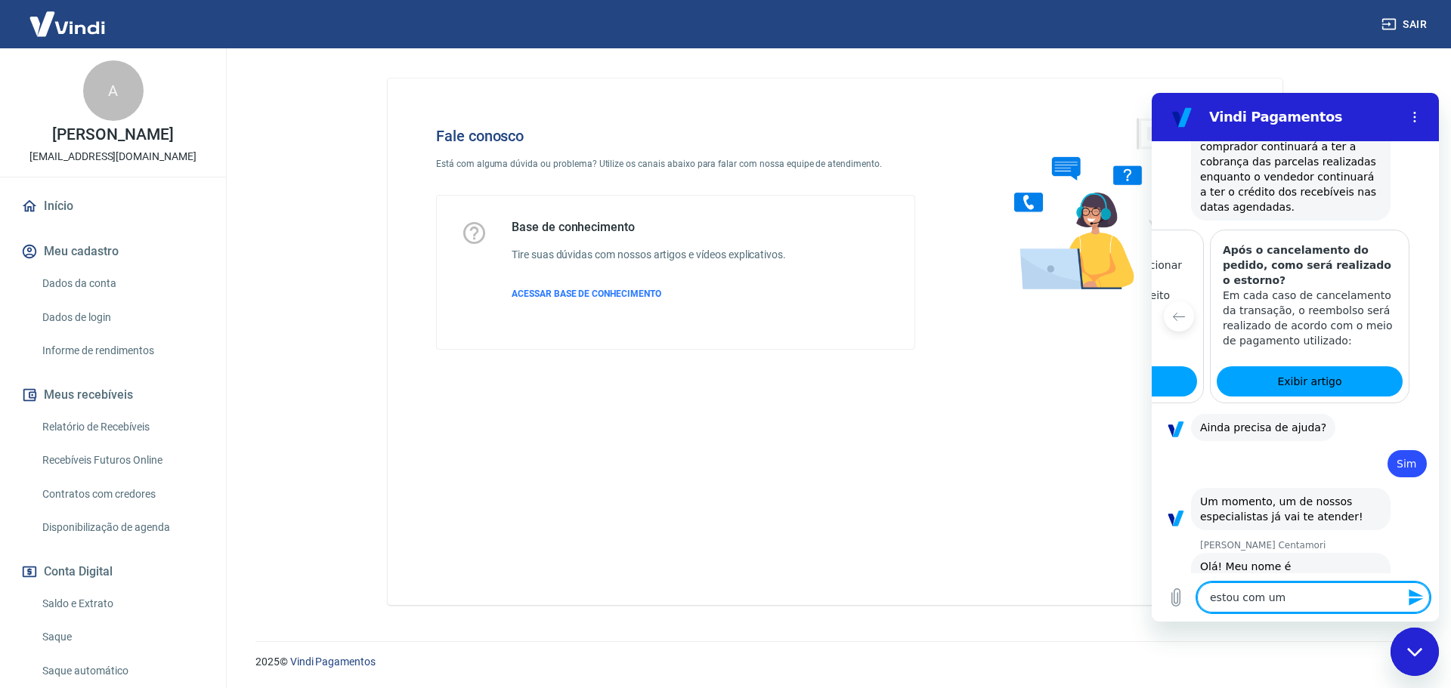
type textarea "x"
type textarea "estou com uma"
type textarea "x"
type textarea "estou com uma d"
type textarea "x"
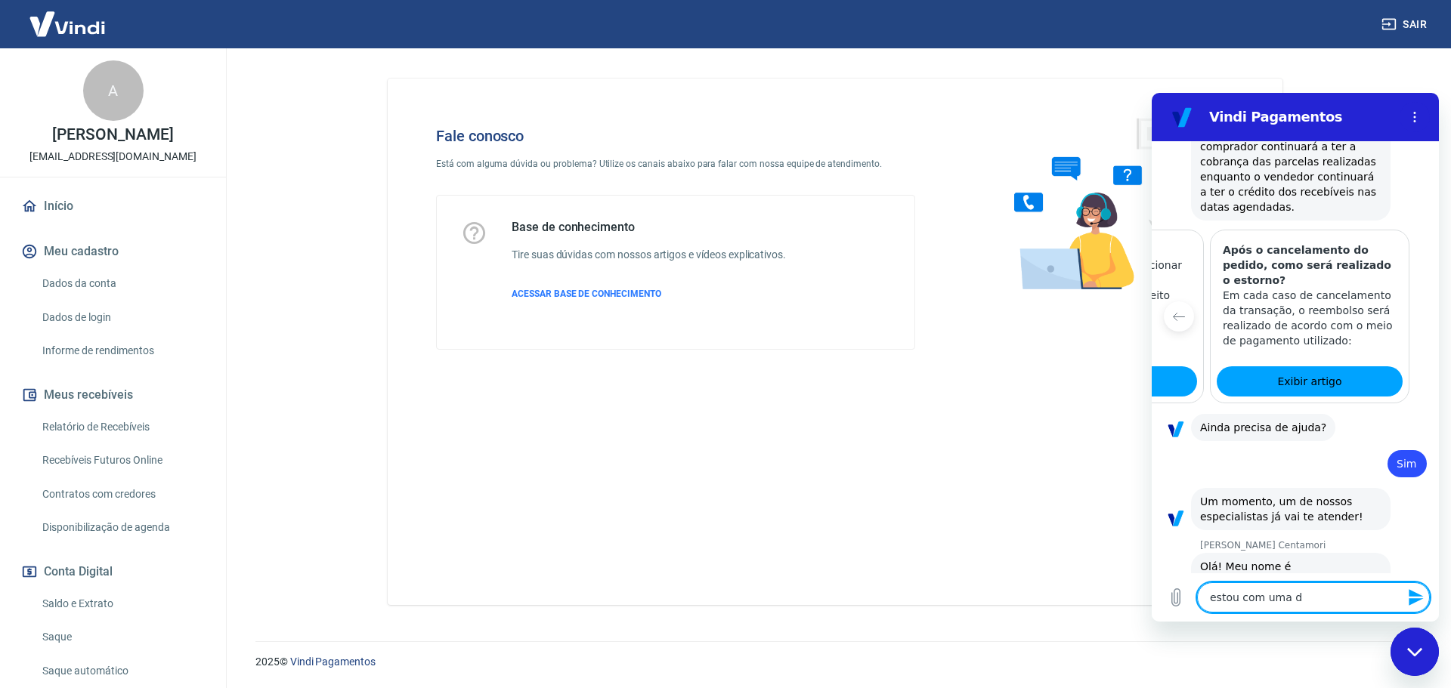
type textarea "estou com uma dú"
type textarea "x"
type textarea "estou com uma dúv"
type textarea "x"
type textarea "estou com uma dúvi"
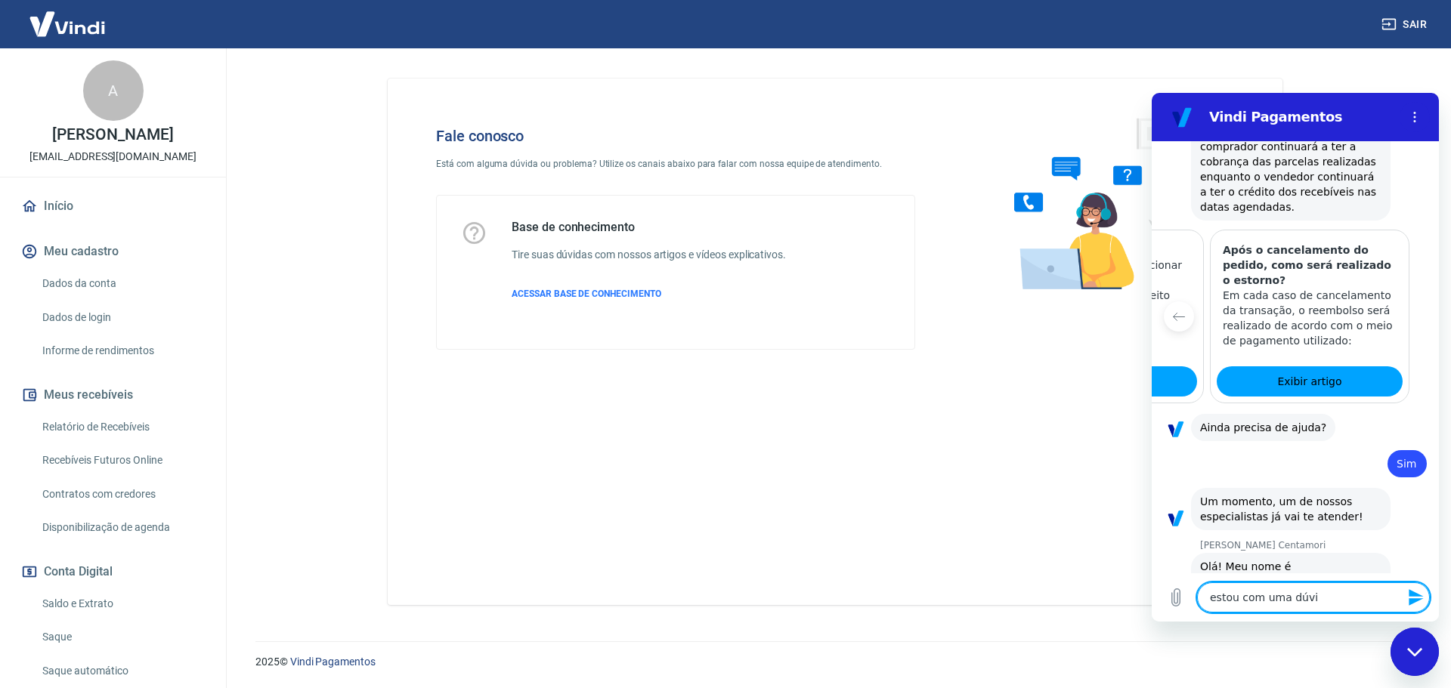
type textarea "x"
type textarea "estou com uma dúvid"
type textarea "x"
type textarea "estou com uma dúvida"
type textarea "x"
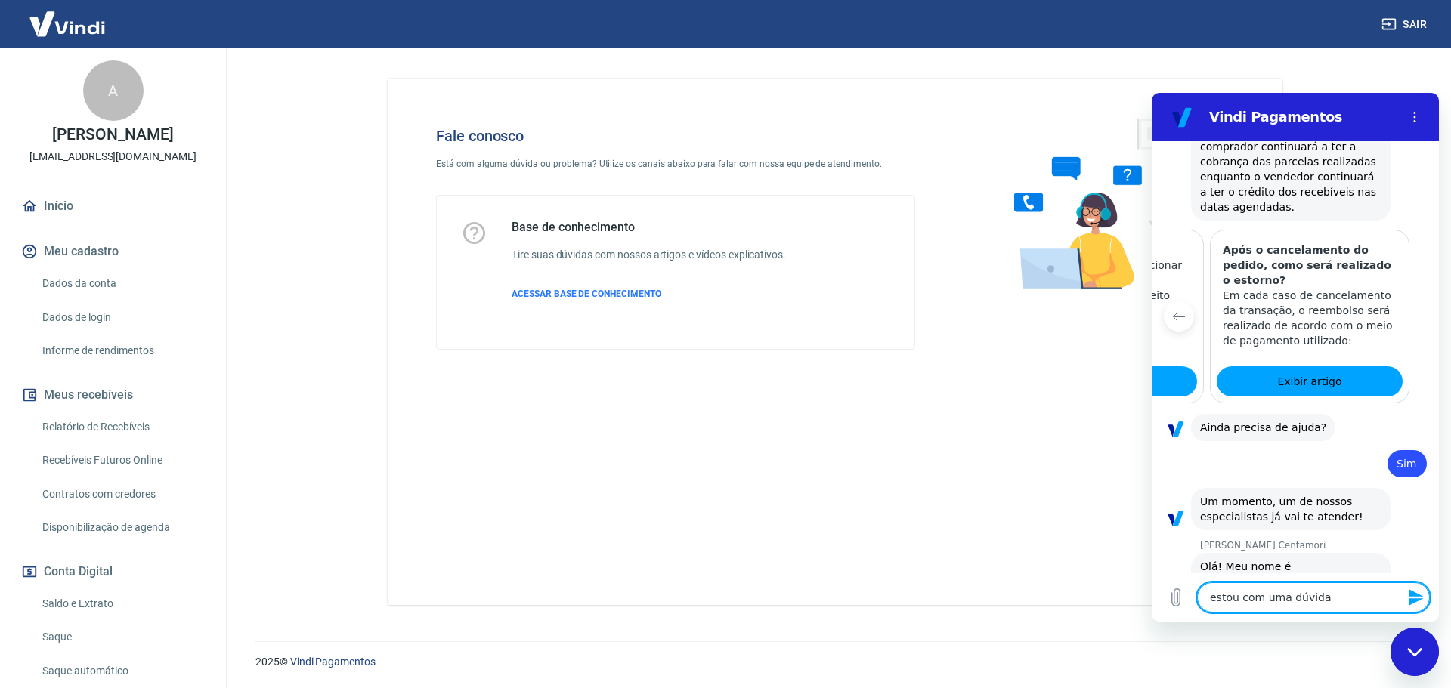
type textarea "estou com uma dúvida"
type textarea "x"
type textarea "estou com uma dúvida m"
type textarea "x"
type textarea "estou com uma dúvida m"
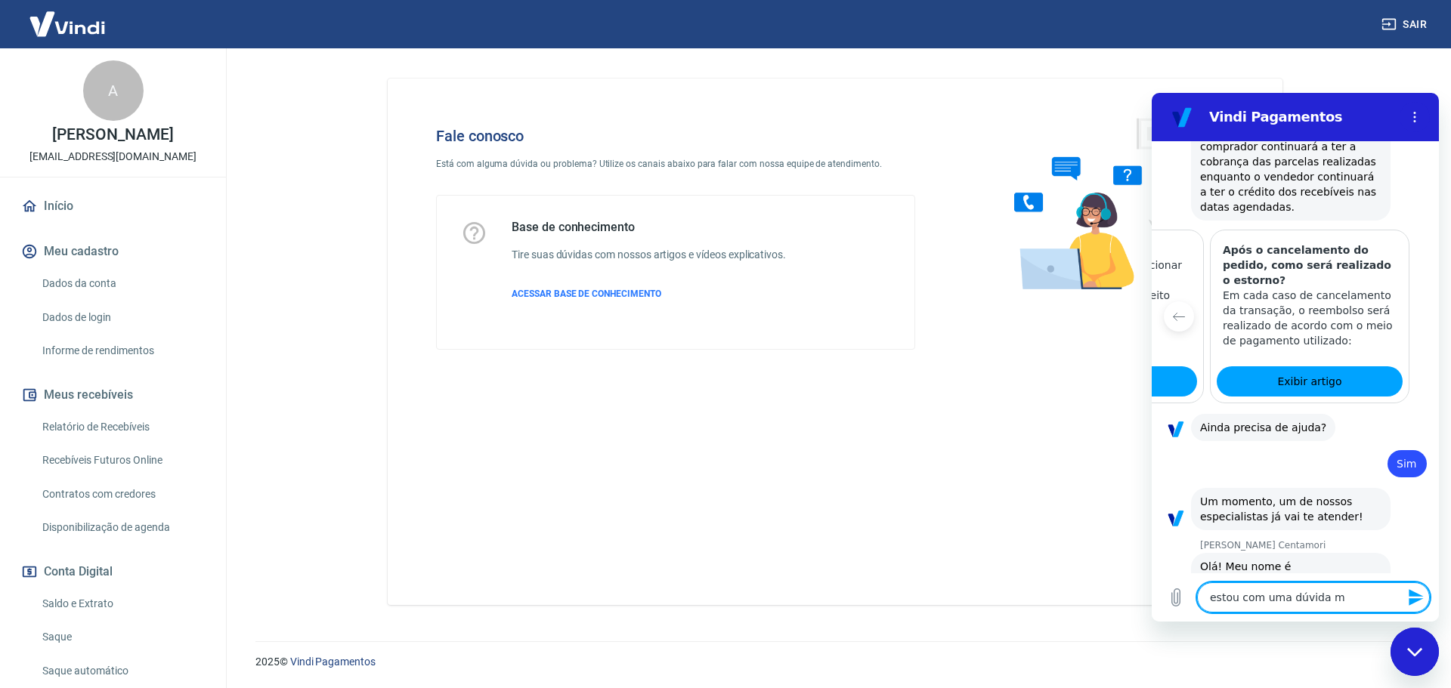
type textarea "x"
type textarea "estou com uma dúvida m"
type textarea "x"
type textarea "estou com uma dúvida"
type textarea "x"
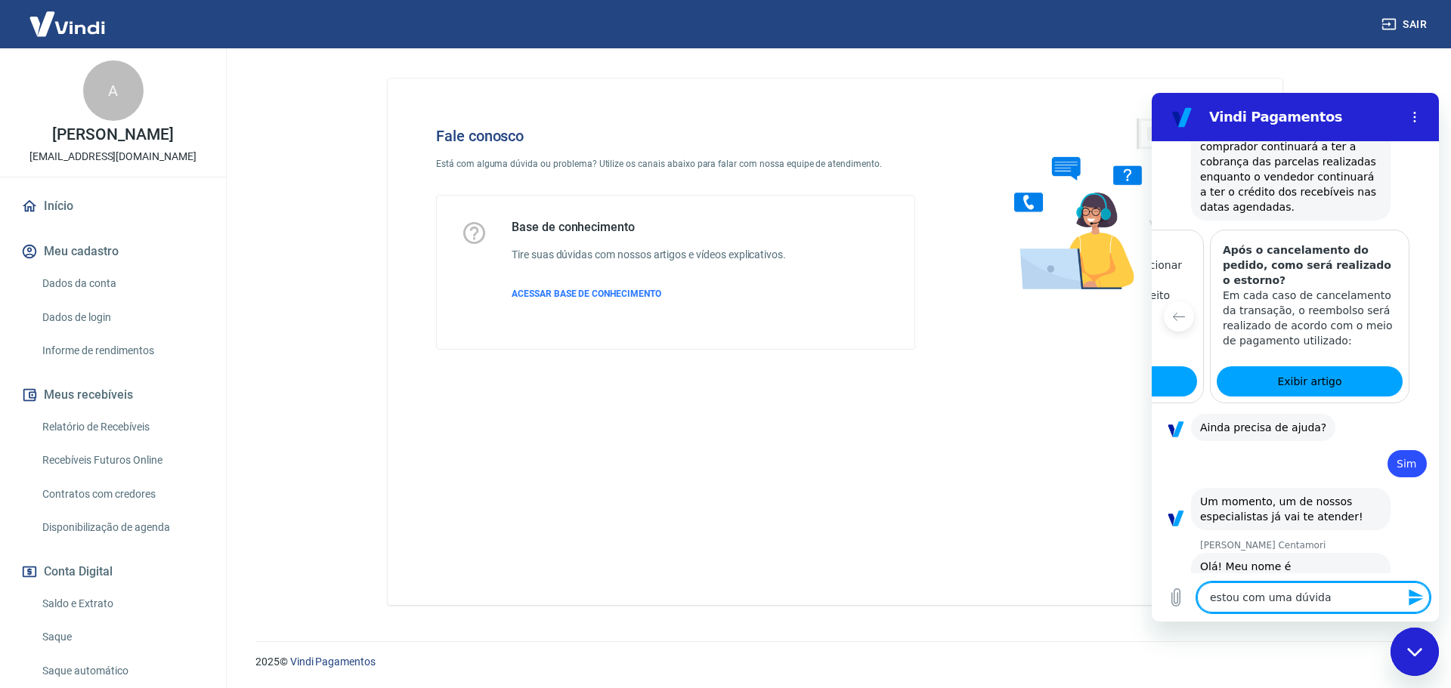
type textarea "estou com uma dúvida e"
type textarea "x"
type textarea "estou com uma dúvida e"
type textarea "x"
type textarea "estou com uma dúvida e m"
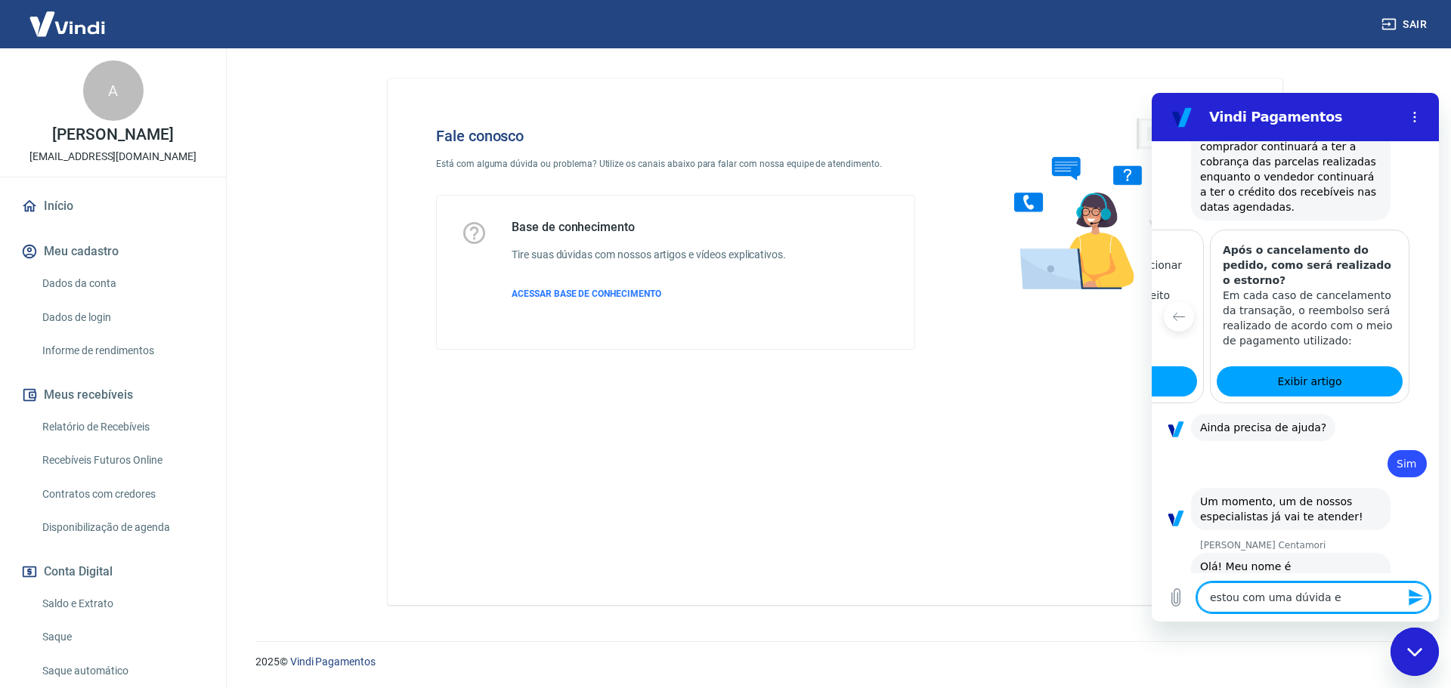
type textarea "x"
type textarea "estou com uma dúvida e"
type textarea "x"
type textarea "estou com uma dúvida e"
type textarea "x"
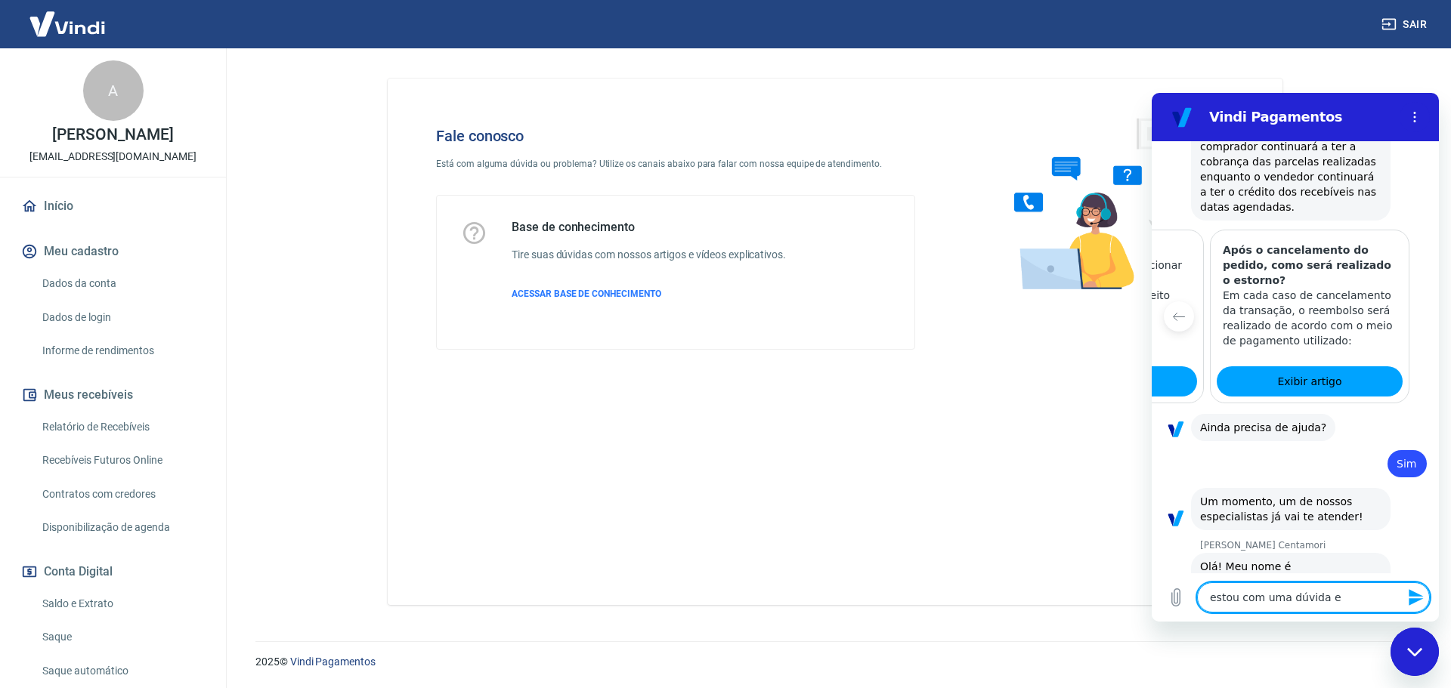
type textarea "estou com uma dúvida em"
type textarea "x"
type textarea "estou com uma dúvida em"
type textarea "x"
type textarea "estou com uma dúvida em r"
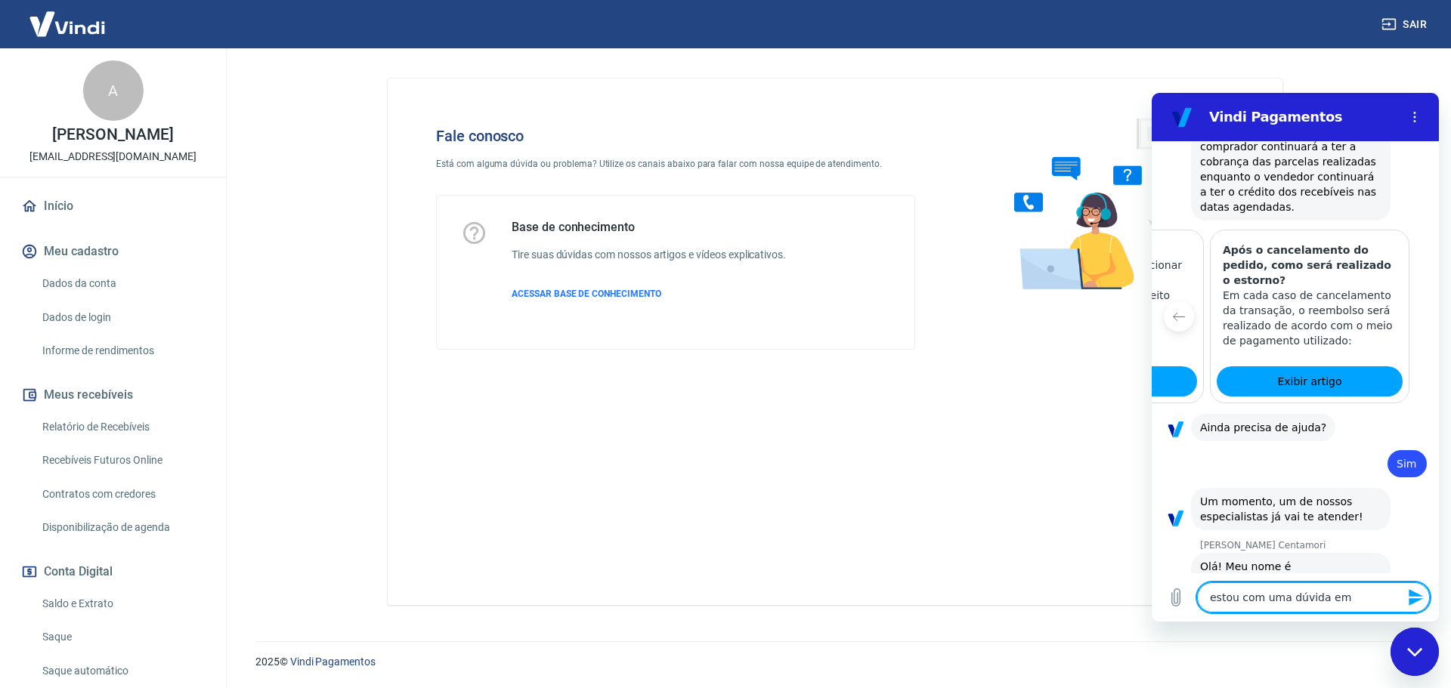
type textarea "x"
type textarea "estou com uma dúvida em re"
type textarea "x"
type textarea "estou com uma dúvida em rel"
type textarea "x"
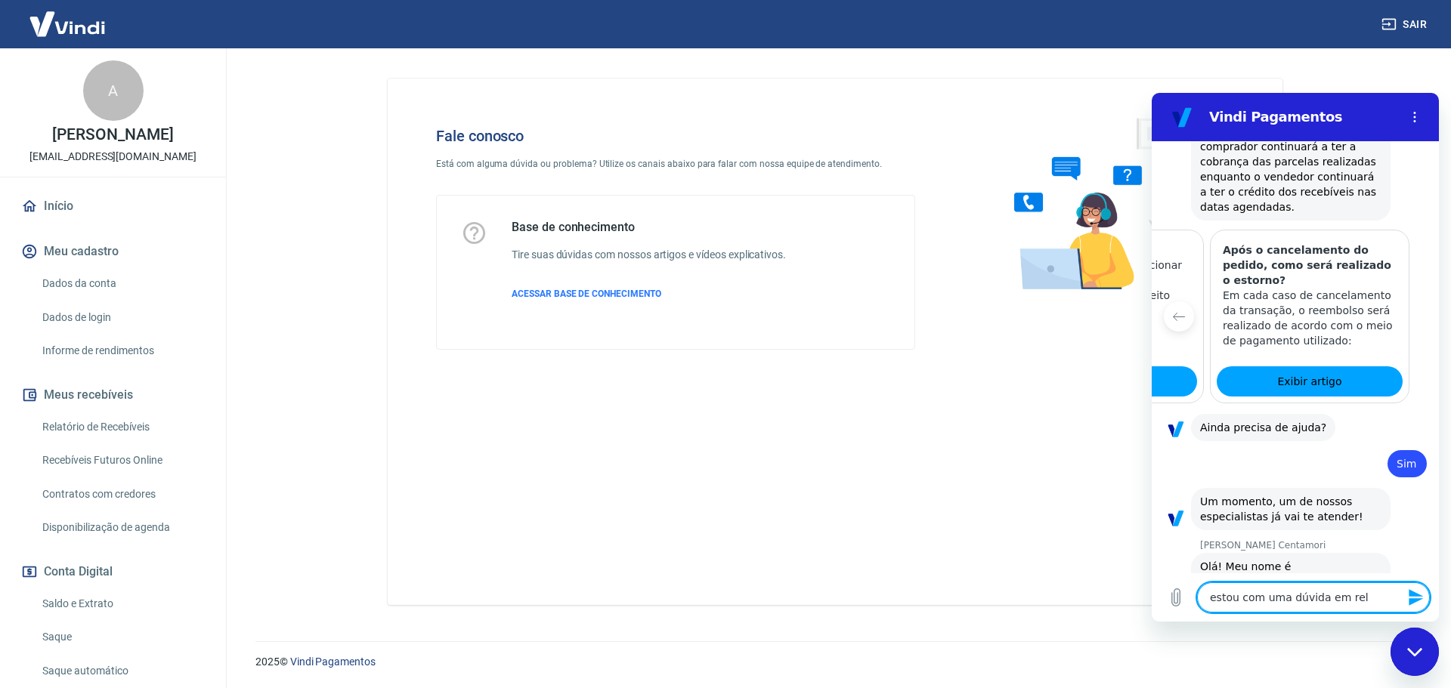
type textarea "estou com uma dúvida em rela"
type textarea "x"
type textarea "estou com uma dúvida em relaç"
type textarea "x"
type textarea "estou com uma dúvida em relaçã"
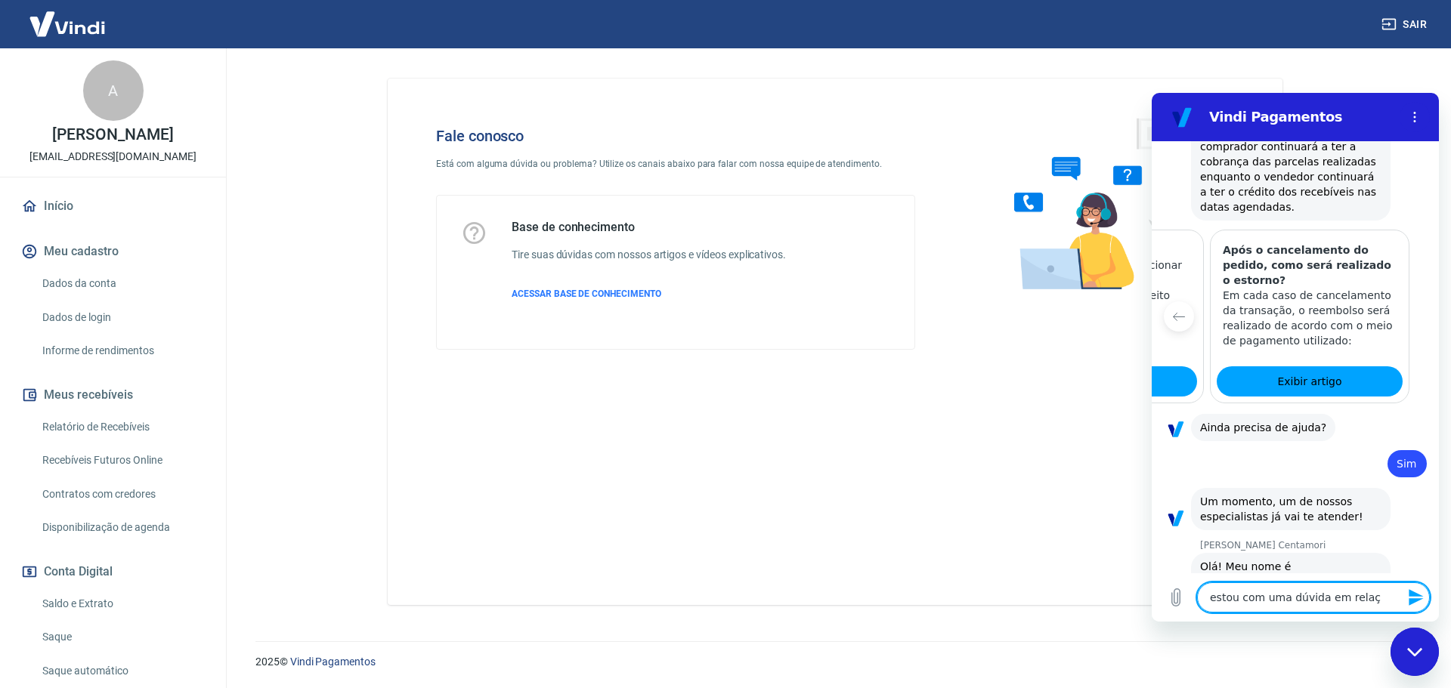
type textarea "x"
type textarea "estou com uma dúvida em relação"
type textarea "x"
type textarea "estou com uma dúvida em relação"
type textarea "x"
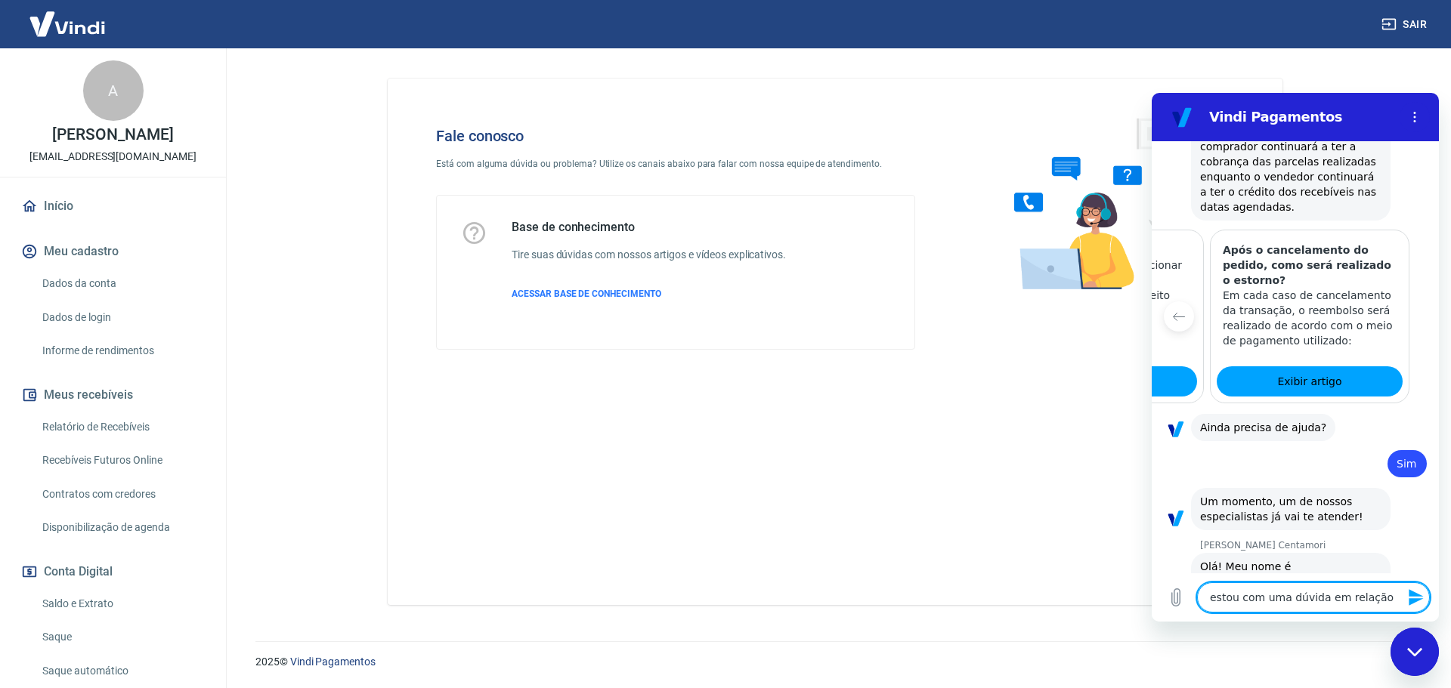
type textarea "estou com uma dúvida em relação a"
type textarea "x"
type textarea "estou com uma dúvida em relação a"
type textarea "x"
type textarea "estou com uma dúvida em relação a e"
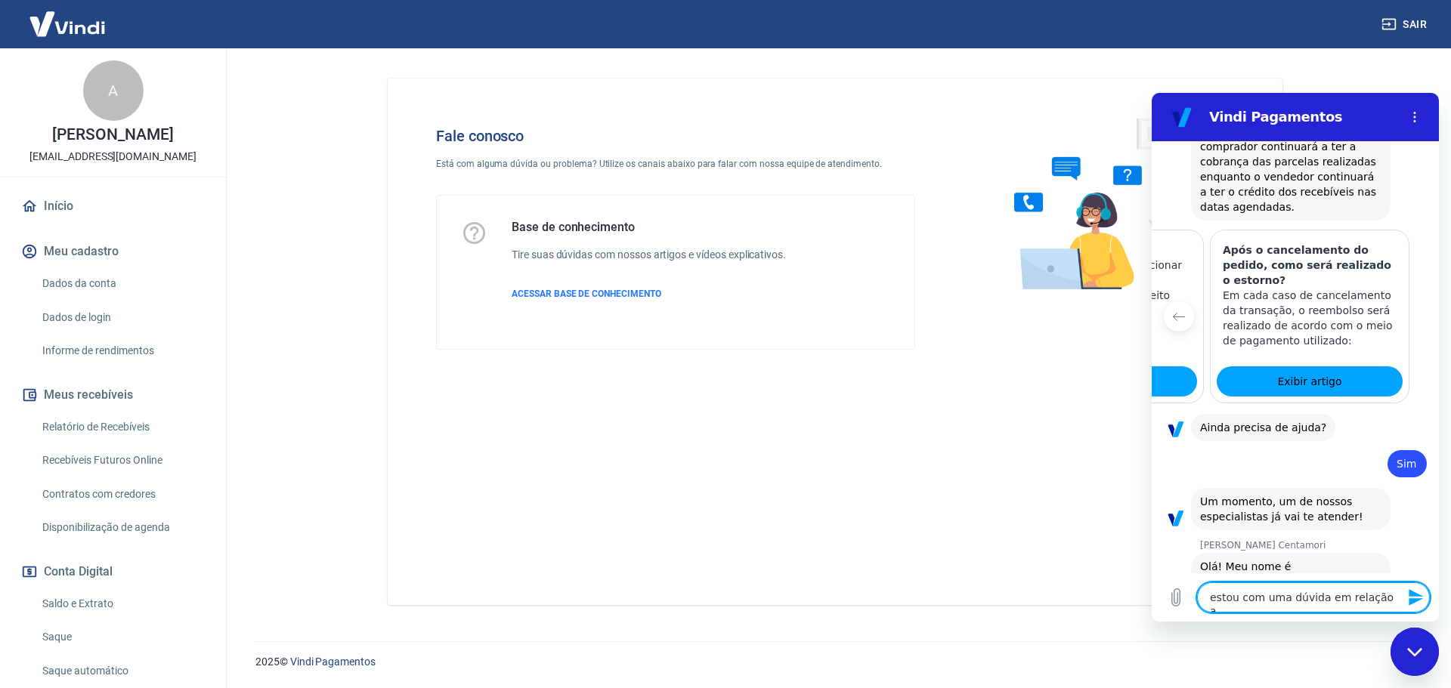
type textarea "x"
type textarea "estou com uma dúvida em relação a es"
type textarea "x"
type textarea "estou com uma dúvida em relação a est"
type textarea "x"
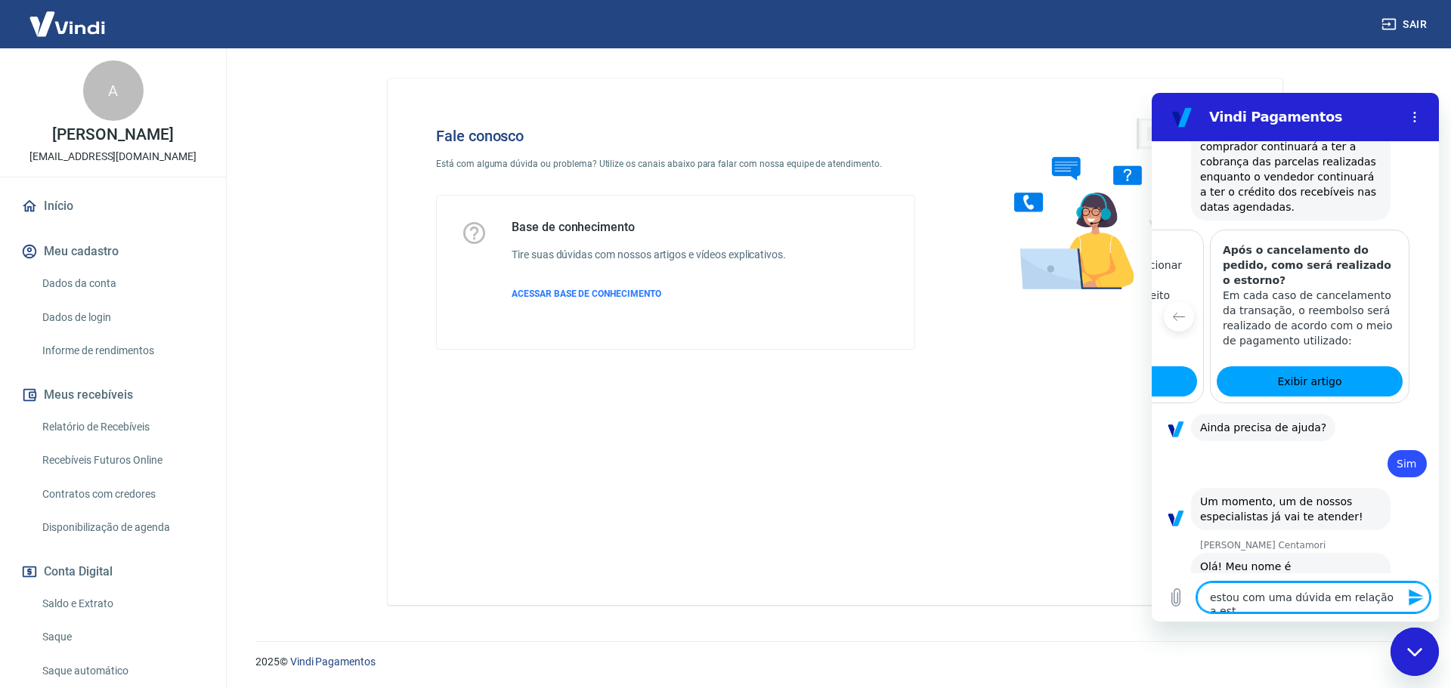
type textarea "estou com uma dúvida em relação a esto"
type textarea "x"
type textarea "estou com uma dúvida em relação a estor"
type textarea "x"
type textarea "estou com uma dúvida em relação a estorn"
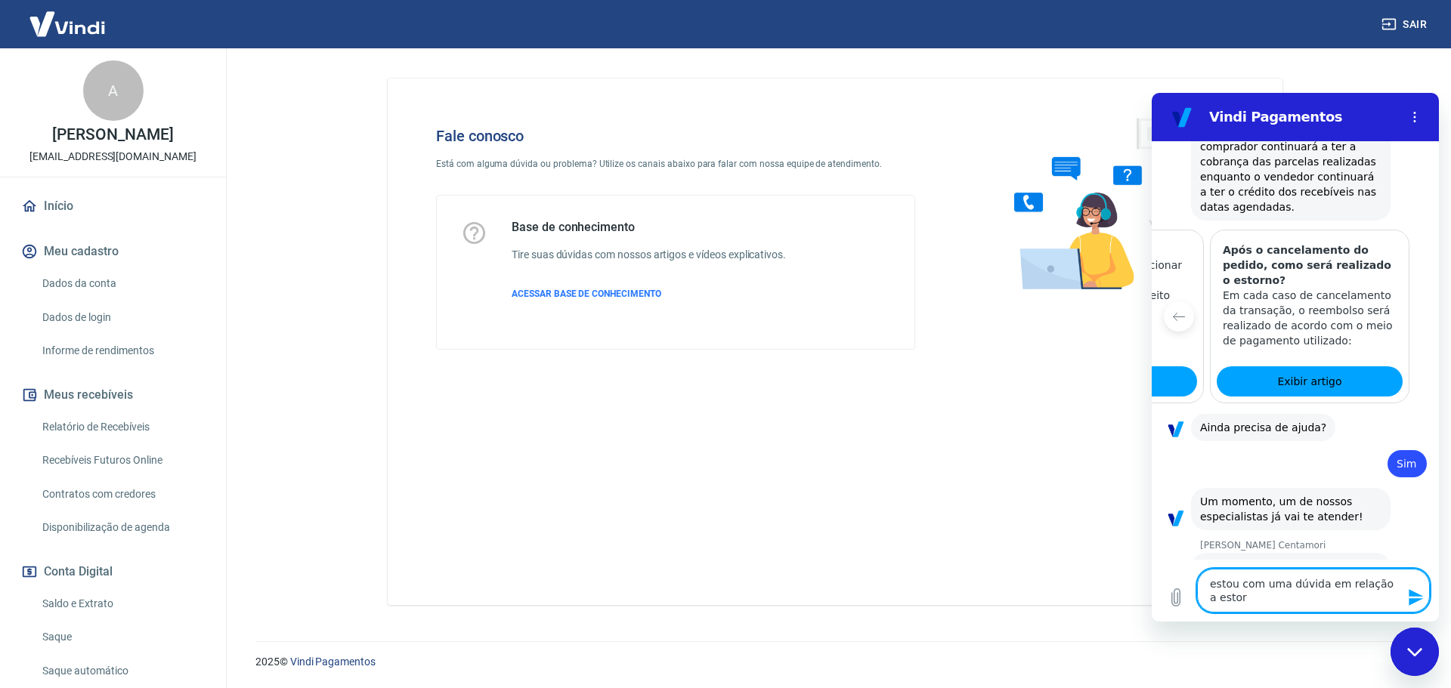
type textarea "x"
type textarea "estou com uma dúvida em relação a estorno"
type textarea "x"
type textarea "estou com uma dúvida em relação a estornos"
type textarea "x"
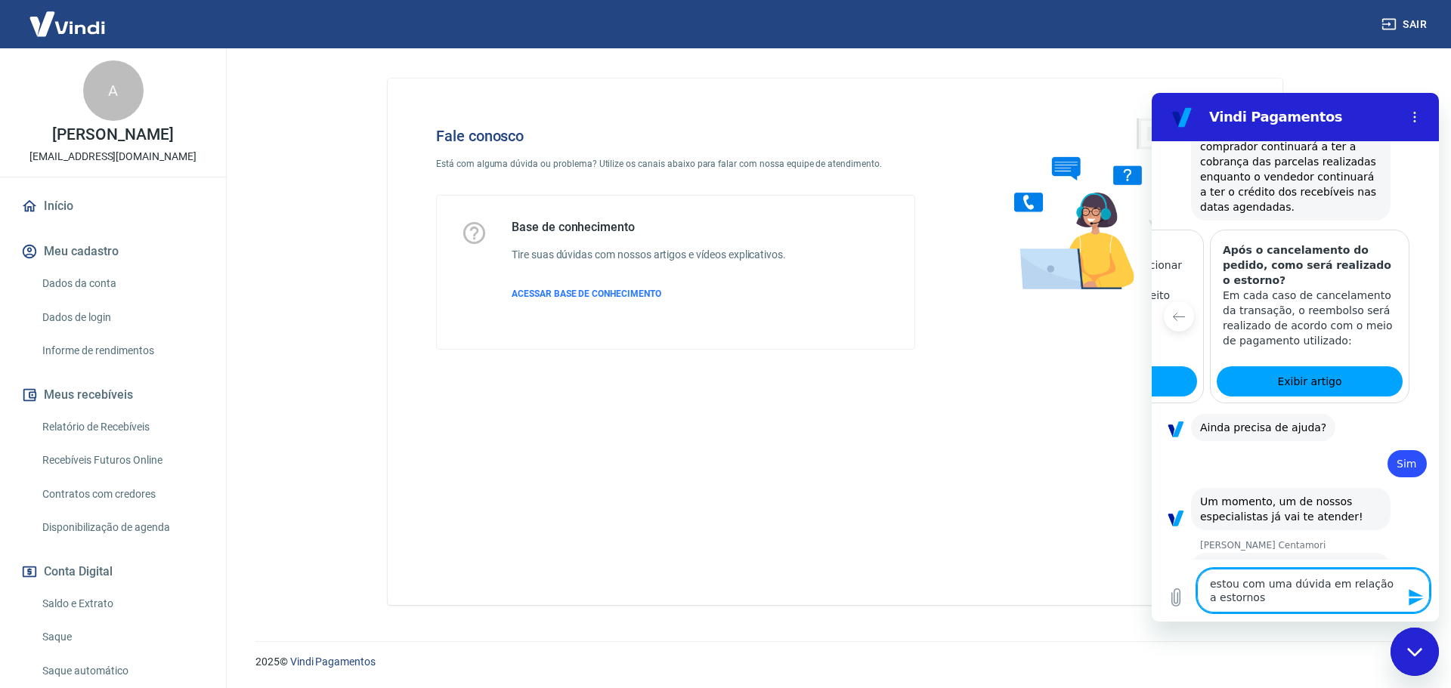
type textarea "estou com uma dúvida em relação a estornos"
type textarea "x"
type textarea "estou com uma dúvida em relação a estornos p"
type textarea "x"
type textarea "estou com uma dúvida em relação a estornos pa"
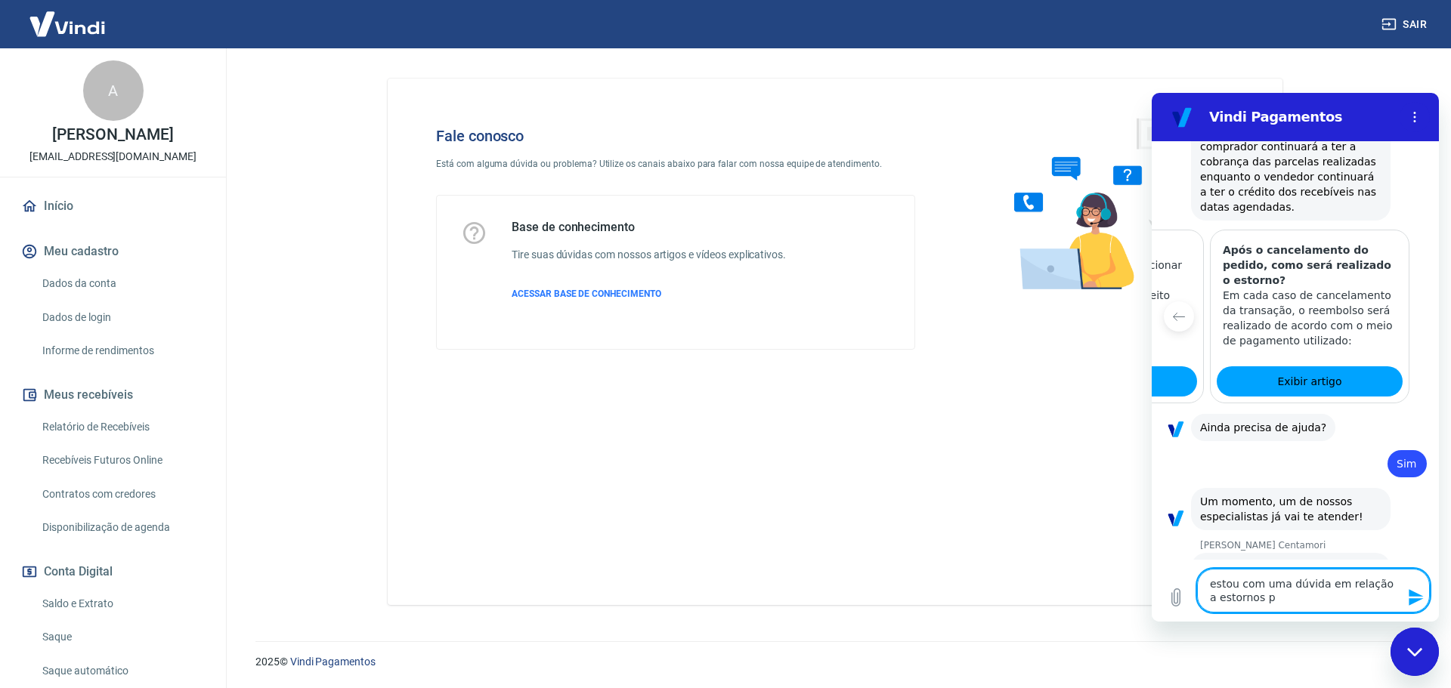
type textarea "x"
type textarea "estou com uma dúvida em relação a estornos par"
type textarea "x"
type textarea "estou com uma dúvida em relação a estornos parc"
type textarea "x"
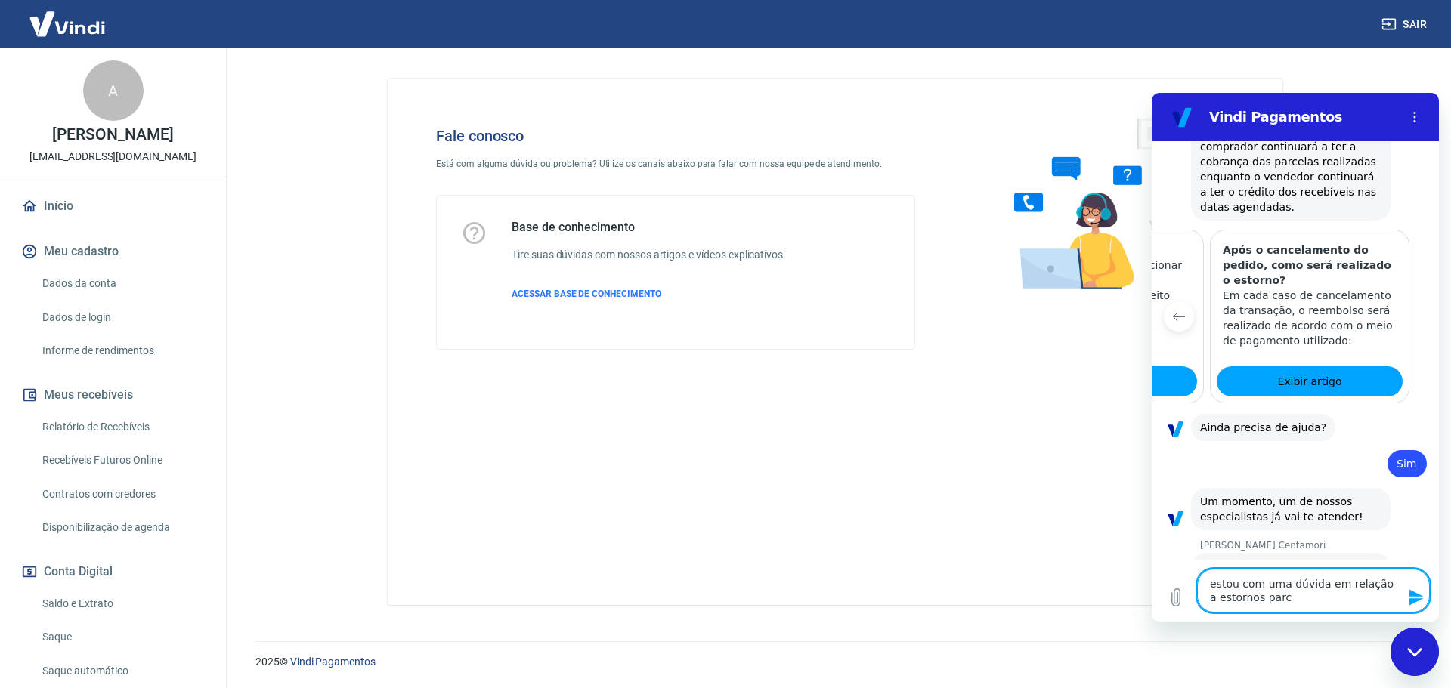
type textarea "estou com uma dúvida em relação a estornos parci"
type textarea "x"
type textarea "estou com uma dúvida em relação a estornos parcia"
type textarea "x"
type textarea "estou com uma dúvida em relação a estornos parciai"
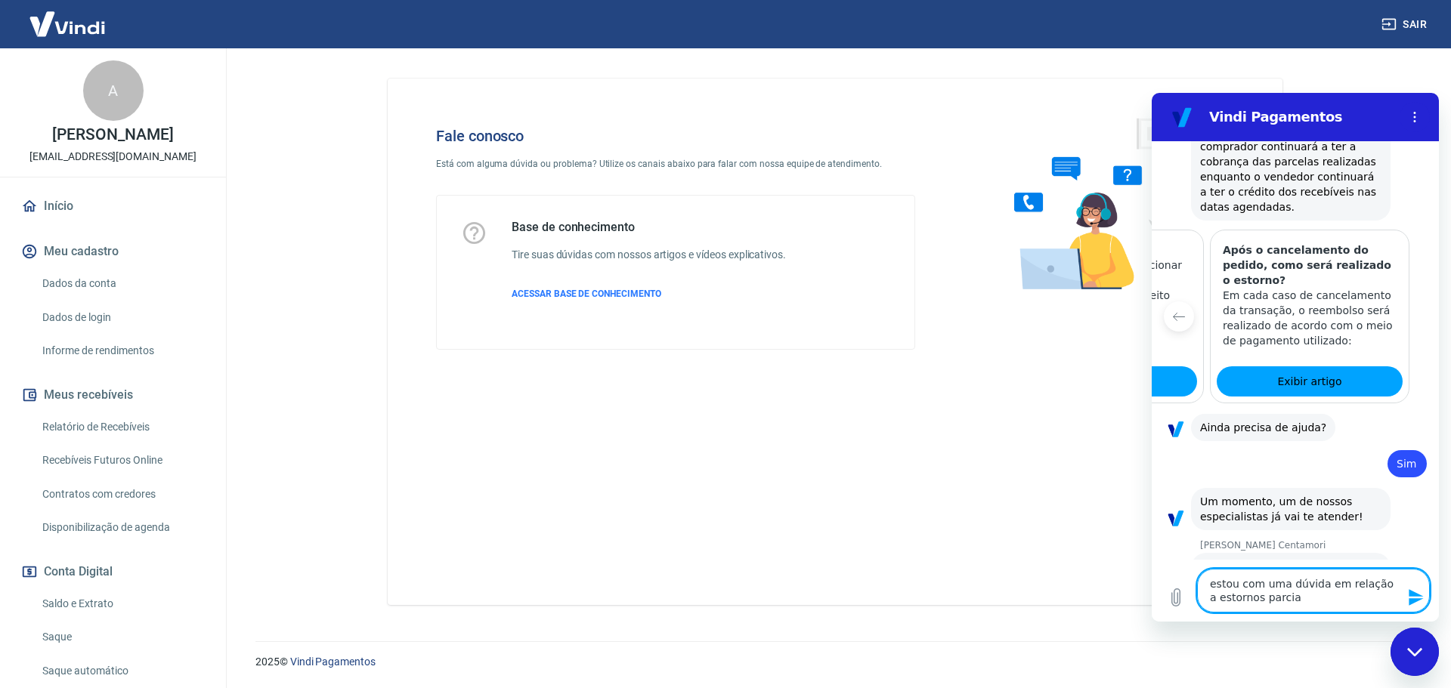
type textarea "x"
type textarea "estou com uma dúvida em relação a estornos parciais"
type textarea "x"
type textarea "estou com uma dúvida em relação a estornos parciais"
type textarea "x"
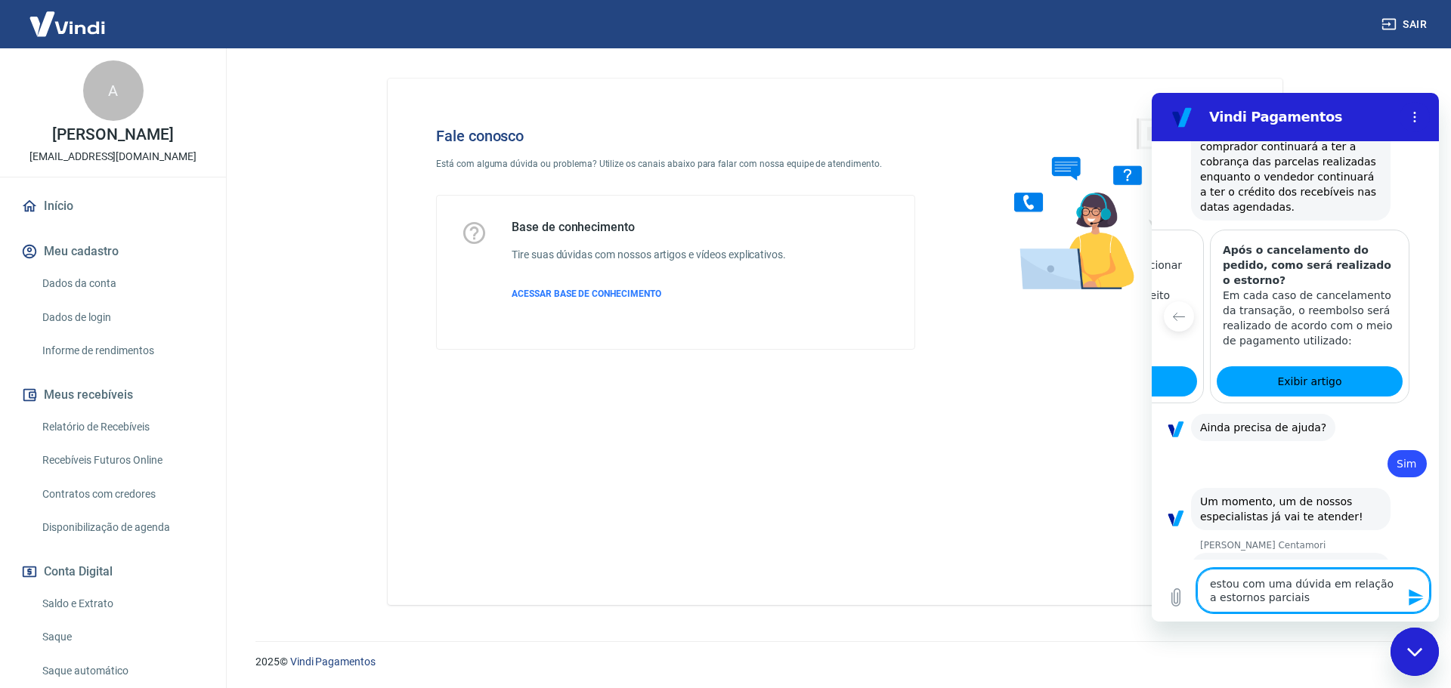
type textarea "estou com uma dúvida em relação a estornos parciais d"
type textarea "x"
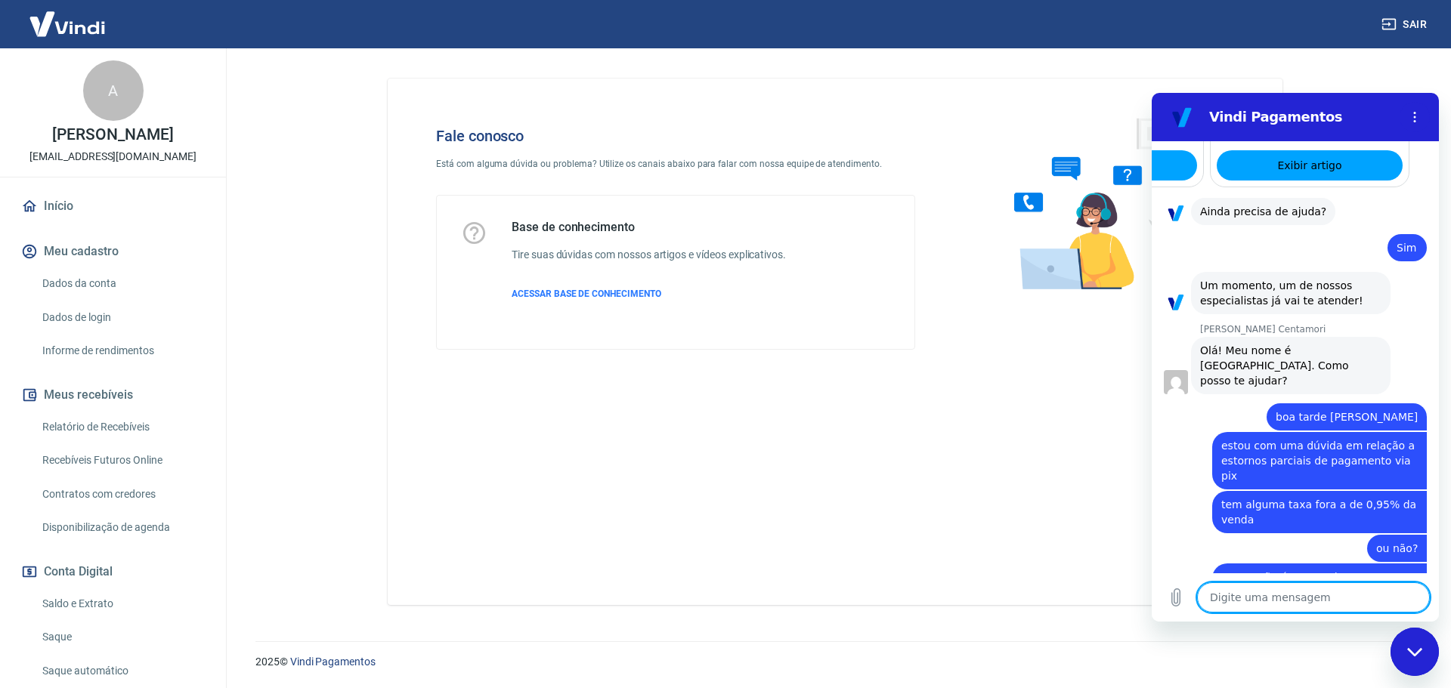
scroll to position [2035, 0]
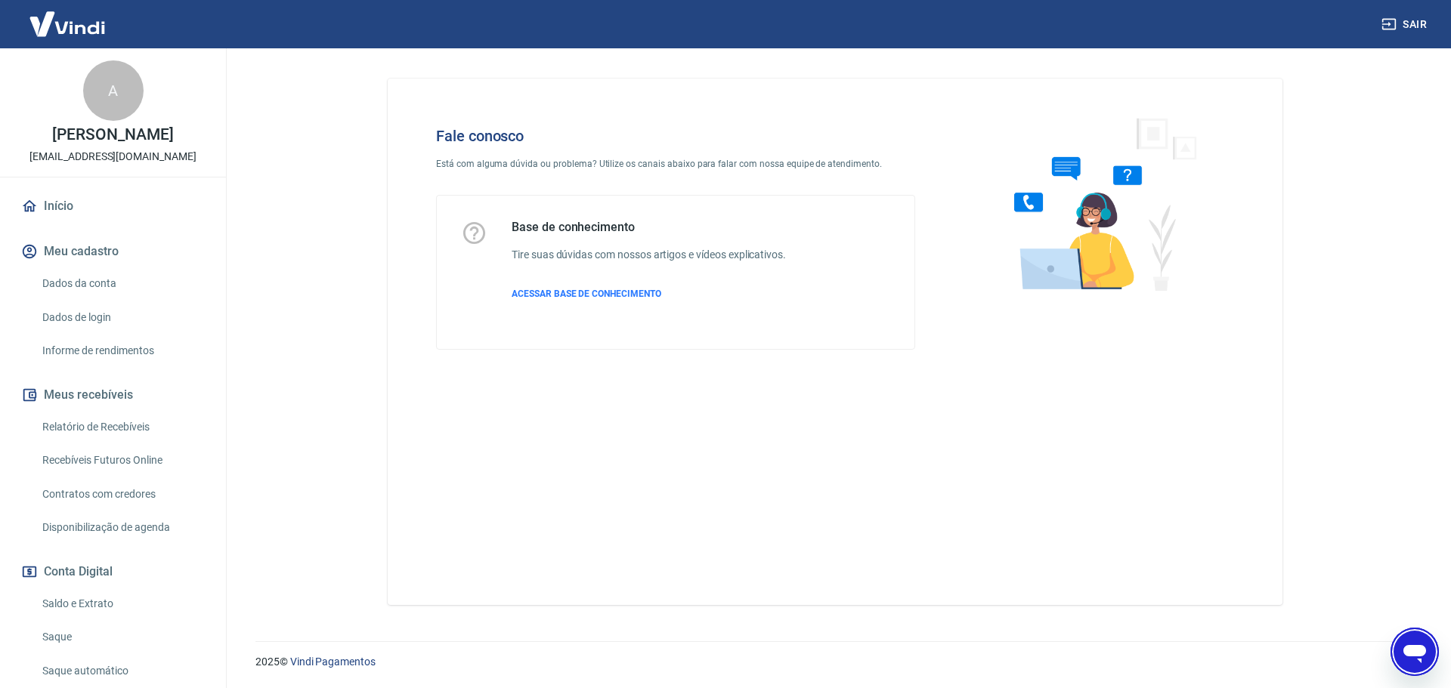
click at [1424, 643] on icon "Abrir janela de mensagens" at bounding box center [1414, 651] width 27 height 27
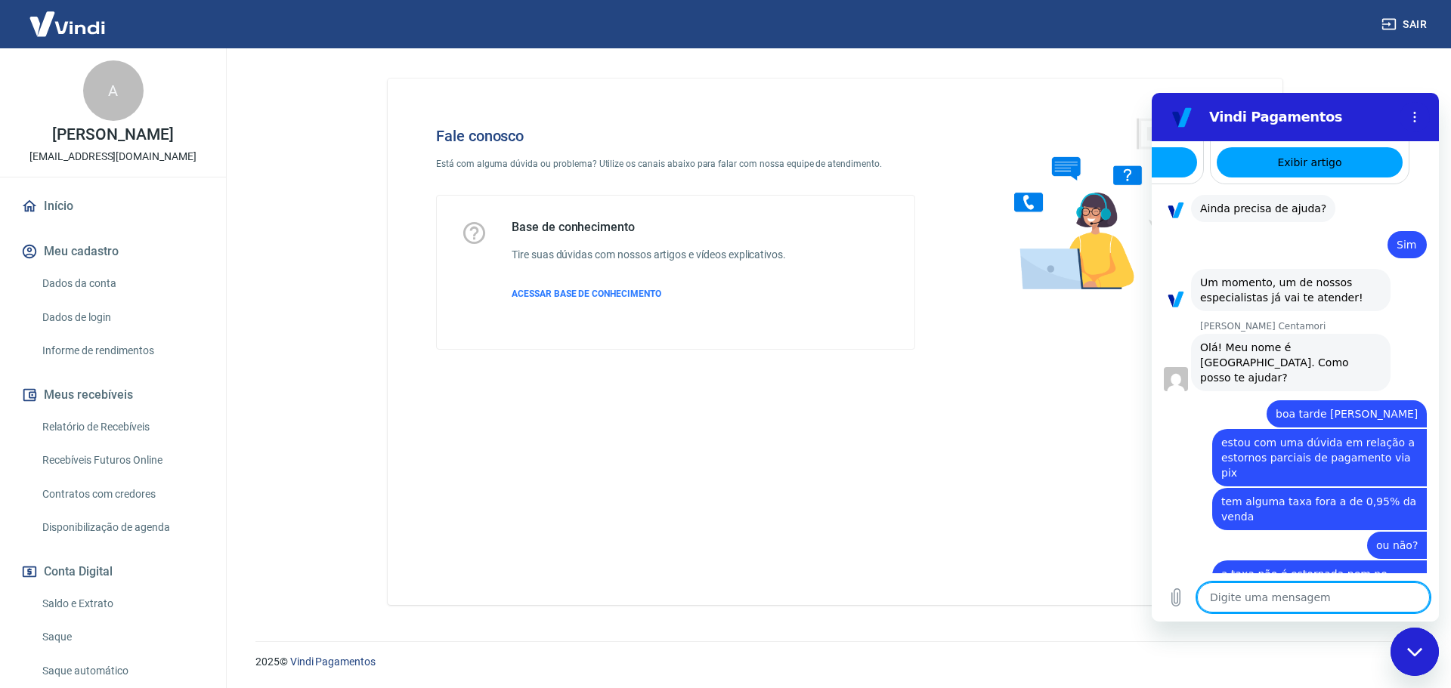
click at [1294, 598] on textarea at bounding box center [1313, 598] width 233 height 30
click at [701, 468] on div "Fale conosco Está com alguma dúvida ou problema? Utilize os canais abaixo para …" at bounding box center [835, 342] width 895 height 527
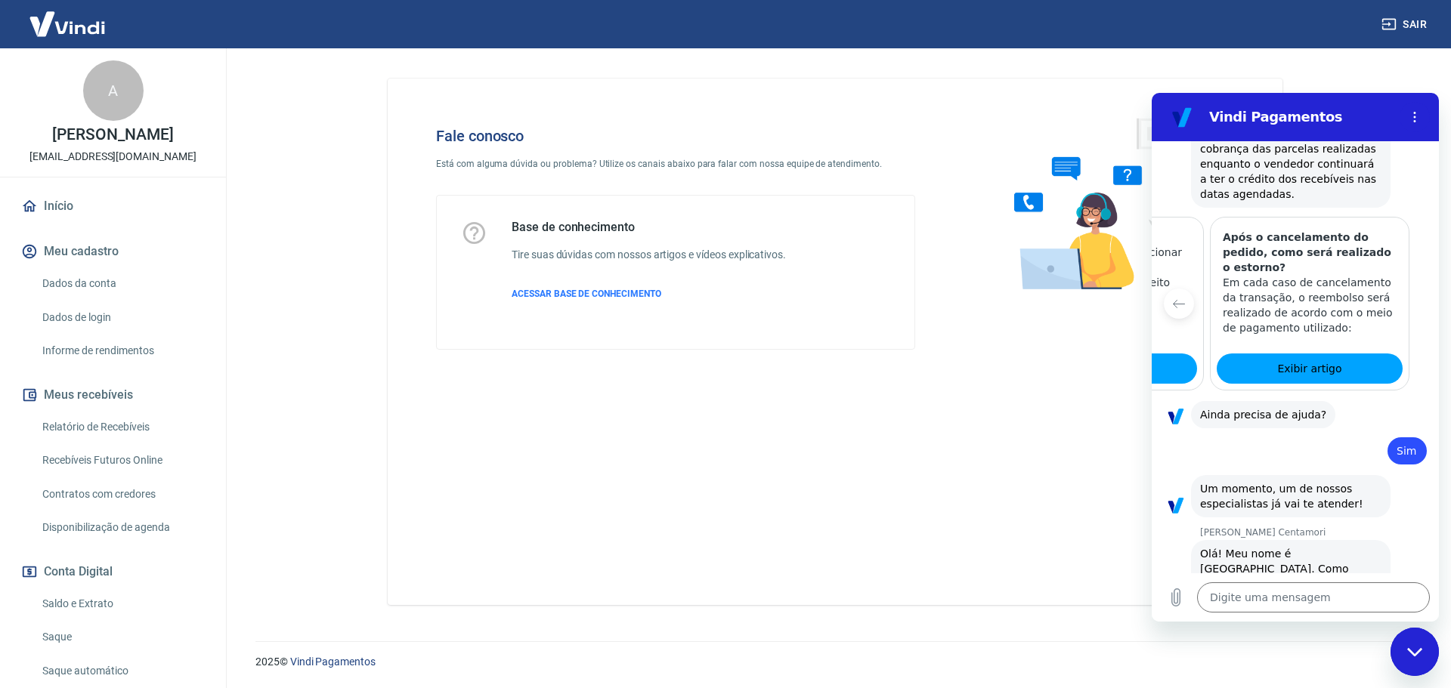
scroll to position [2035, 0]
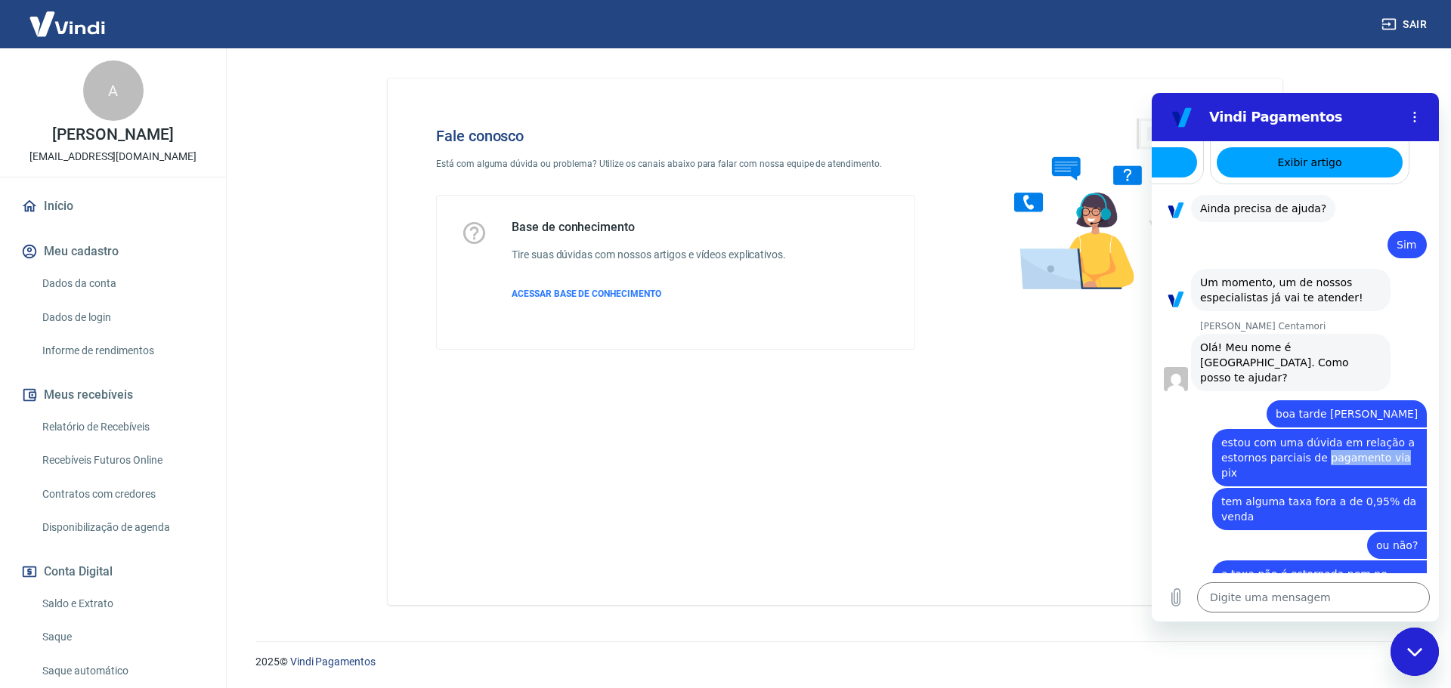
drag, startPoint x: 1348, startPoint y: 371, endPoint x: 1385, endPoint y: 394, distance: 43.8
click at [1386, 382] on div "15:54 diz: boa tarde Enviado · 15:54 diz: Olá, ROSELI DREISSIG MORGENSTERN! Qua…" at bounding box center [1295, 357] width 287 height 432
click at [1321, 488] on div "diz: tem alguma taxa fora a de 0,95% da venda" at bounding box center [1319, 509] width 215 height 42
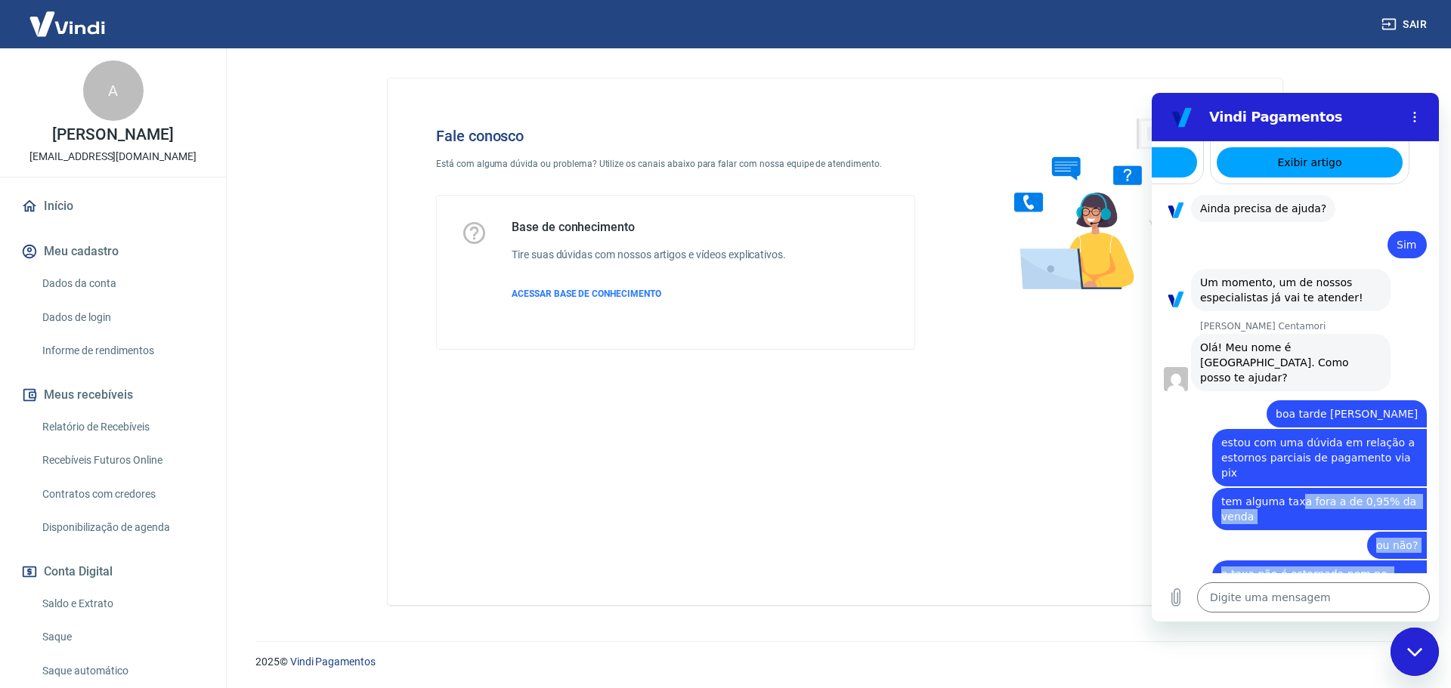
drag, startPoint x: 1303, startPoint y: 398, endPoint x: 1347, endPoint y: 419, distance: 48.3
click at [1417, 459] on div "15:54 diz: boa tarde Enviado · 15:54 diz: Olá, ROSELI DREISSIG MORGENSTERN! Qua…" at bounding box center [1295, 357] width 287 height 432
click at [1336, 488] on div "diz: tem alguma taxa fora a de 0,95% da venda" at bounding box center [1319, 509] width 215 height 42
drag, startPoint x: 1346, startPoint y: 416, endPoint x: 1390, endPoint y: 459, distance: 62.5
click at [1390, 459] on div "15:54 diz: boa tarde Enviado · 15:54 diz: Olá, ROSELI DREISSIG MORGENSTERN! Qua…" at bounding box center [1295, 357] width 287 height 432
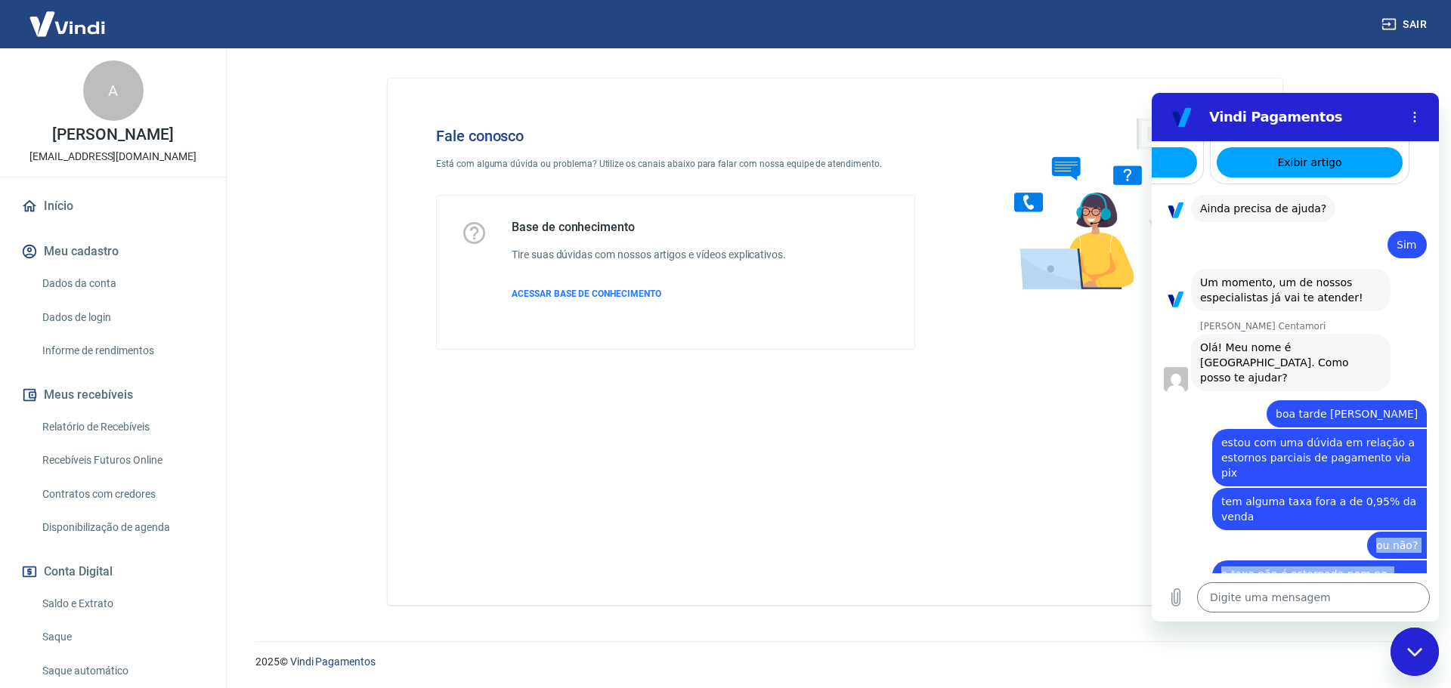
click at [1325, 568] on span "a taxa não é estornada nem no estorno parcial e nem no total" at bounding box center [1305, 581] width 169 height 27
drag, startPoint x: 1320, startPoint y: 484, endPoint x: 1230, endPoint y: 471, distance: 90.8
click at [1286, 568] on span "a taxa não é estornada nem no estorno parcial e nem no total" at bounding box center [1305, 581] width 169 height 27
click at [1221, 603] on div "diz: mas, se eu fizer um estorno parcial de um pagamento por pix, tem alguma ta…" at bounding box center [1289, 632] width 275 height 59
drag, startPoint x: 1293, startPoint y: 508, endPoint x: 1382, endPoint y: 538, distance: 94.1
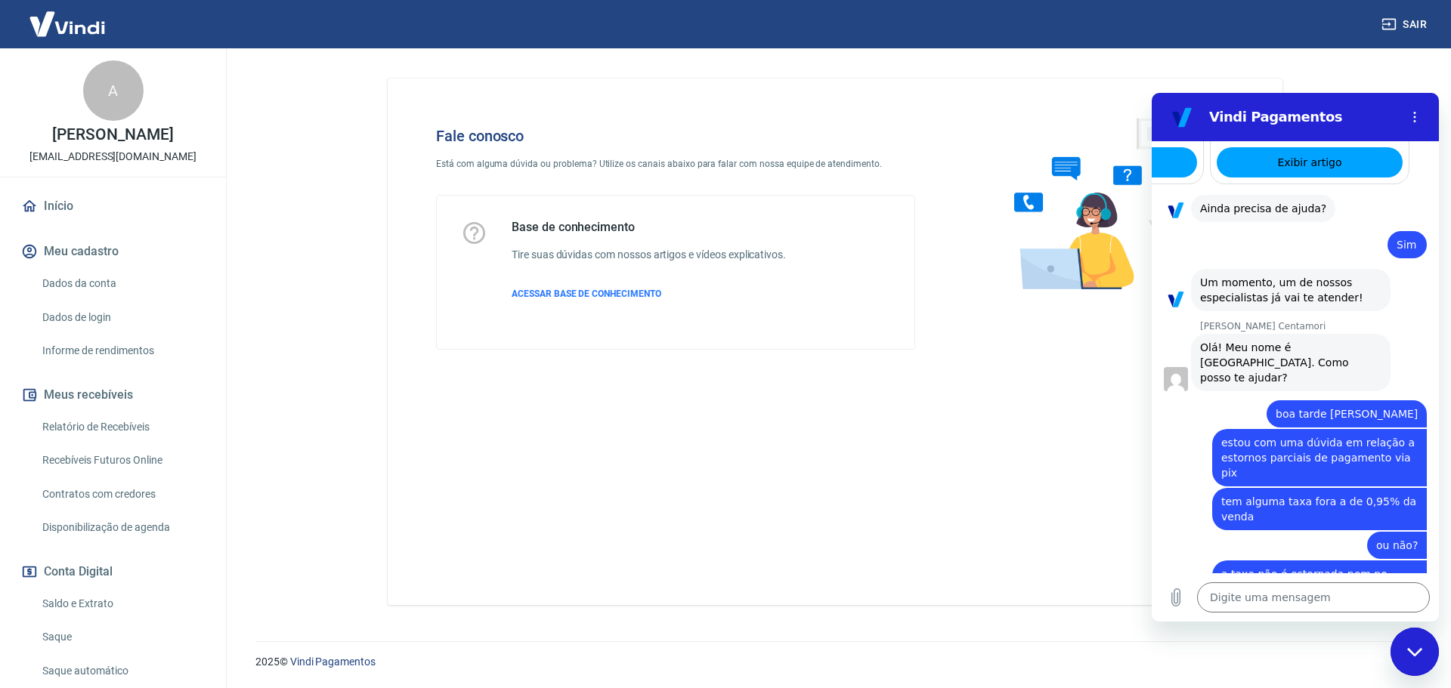
click at [1382, 604] on div "diz: mas, se eu fizer um estorno parcial de um pagamento por pix, tem alguma ta…" at bounding box center [1319, 632] width 215 height 57
click at [1324, 604] on div "diz: mas, se eu fizer um estorno parcial de um pagamento por pix, tem alguma ta…" at bounding box center [1319, 632] width 215 height 57
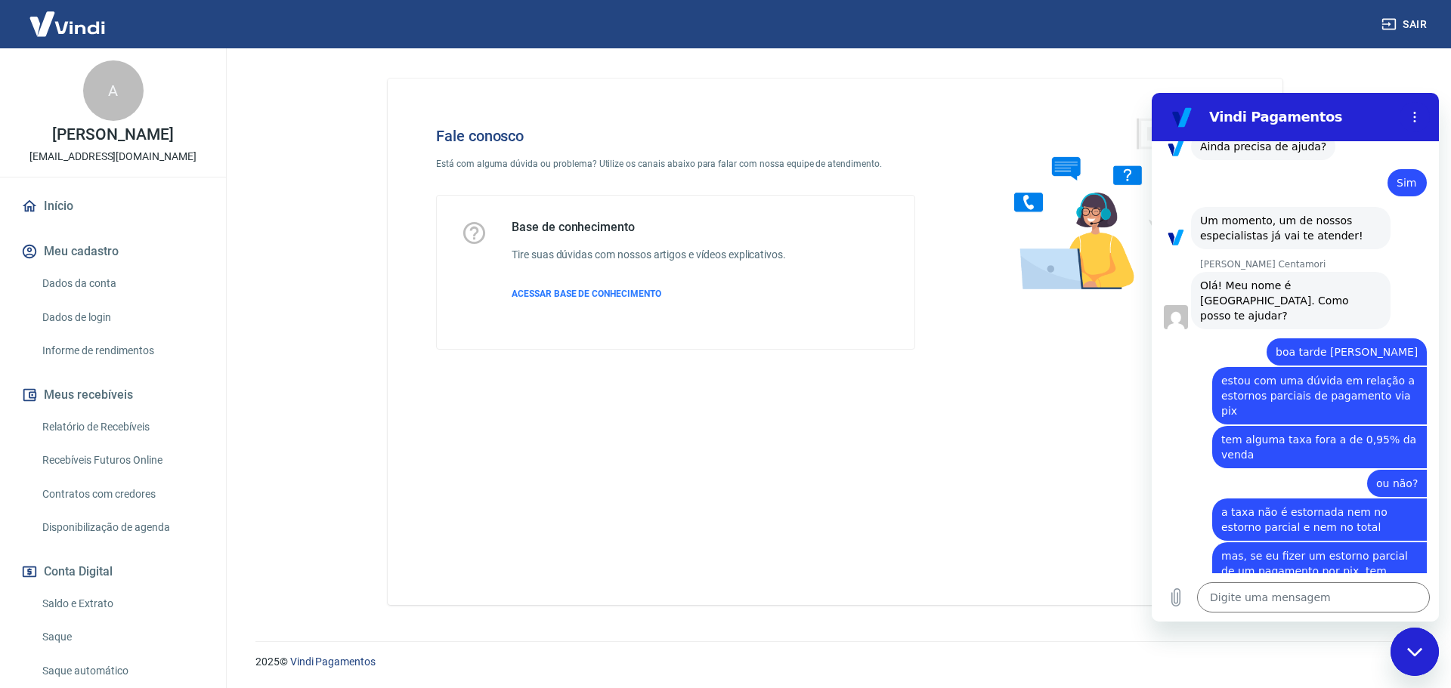
scroll to position [2100, 0]
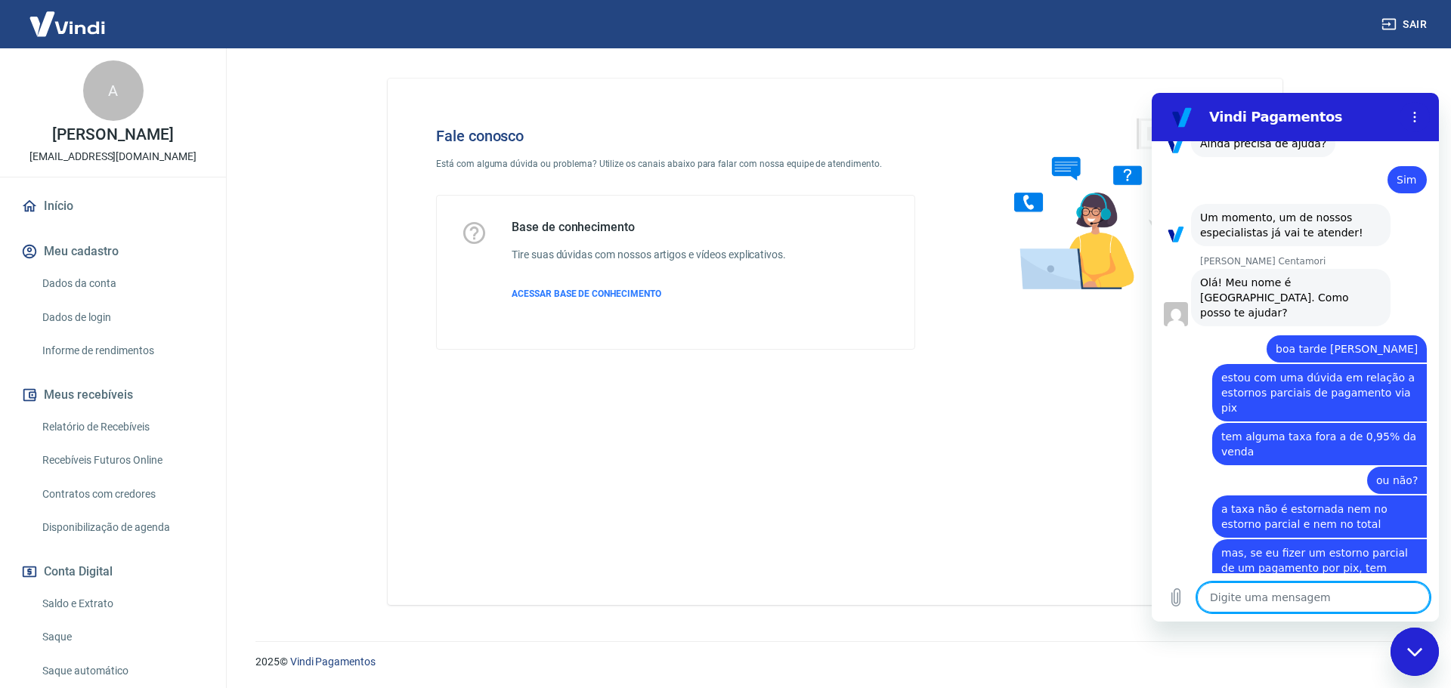
click at [1244, 606] on textarea at bounding box center [1313, 598] width 233 height 30
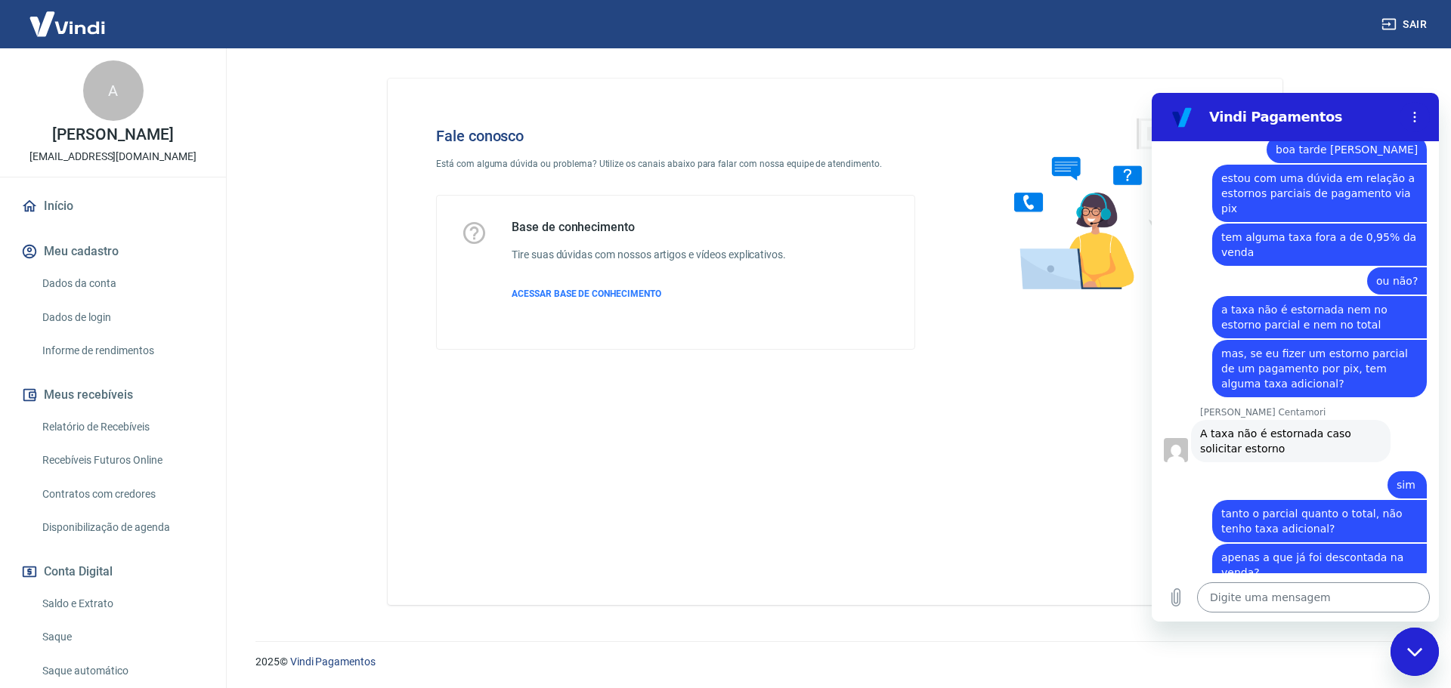
scroll to position [2302, 0]
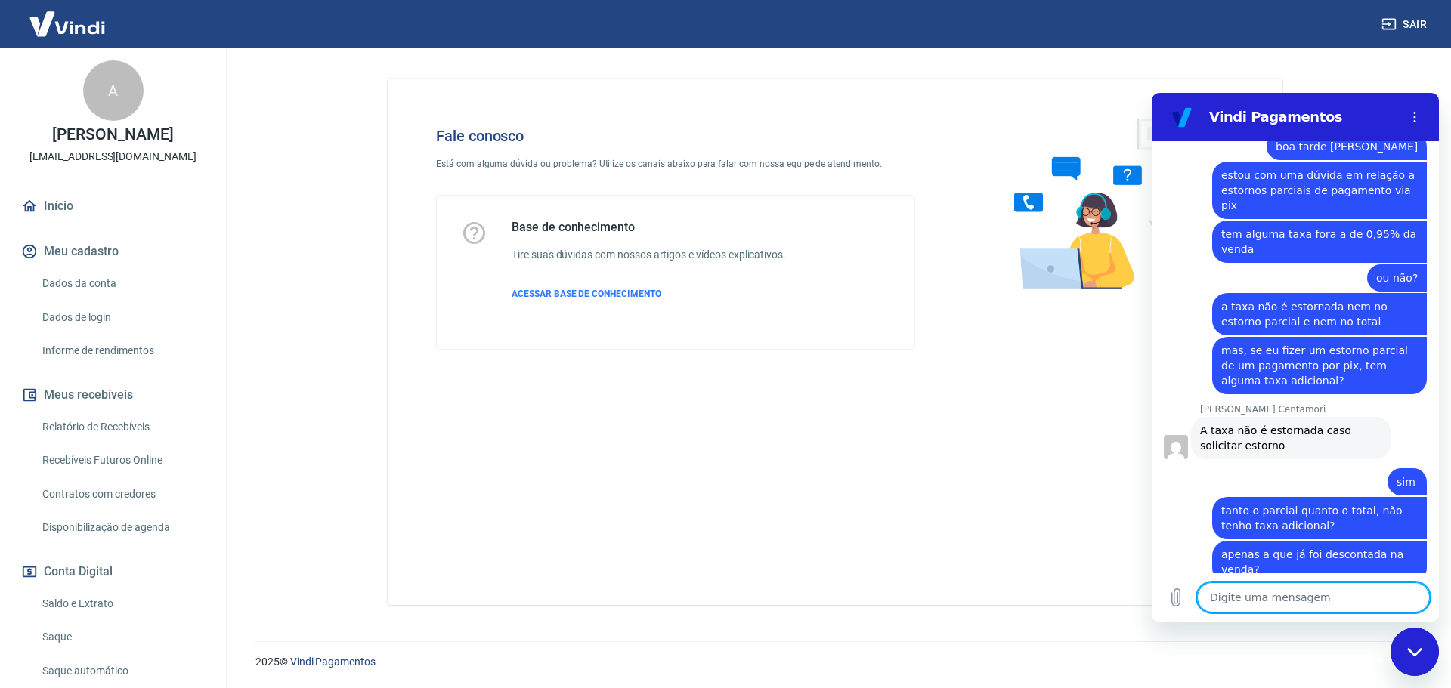
click at [1244, 601] on textarea at bounding box center [1313, 598] width 233 height 30
click at [1250, 607] on textarea at bounding box center [1313, 598] width 233 height 30
click at [1250, 600] on textarea at bounding box center [1313, 598] width 233 height 30
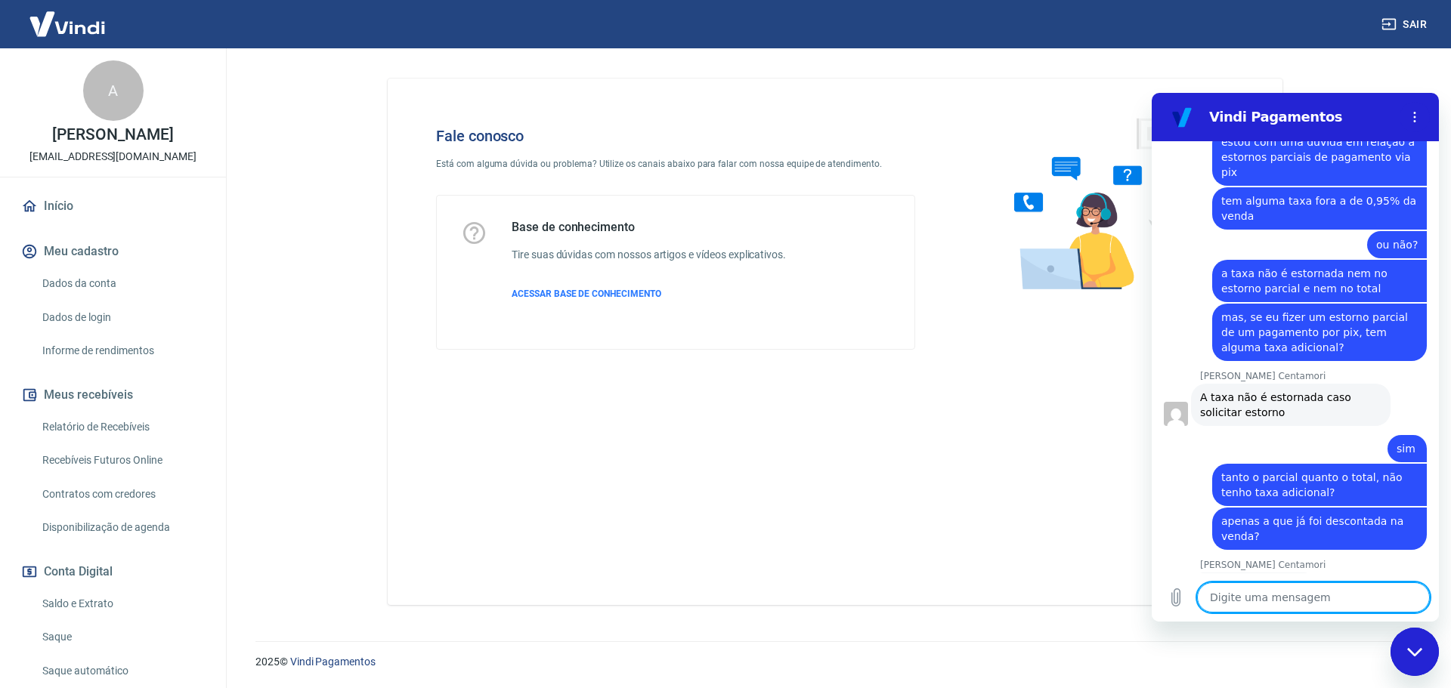
scroll to position [2339, 0]
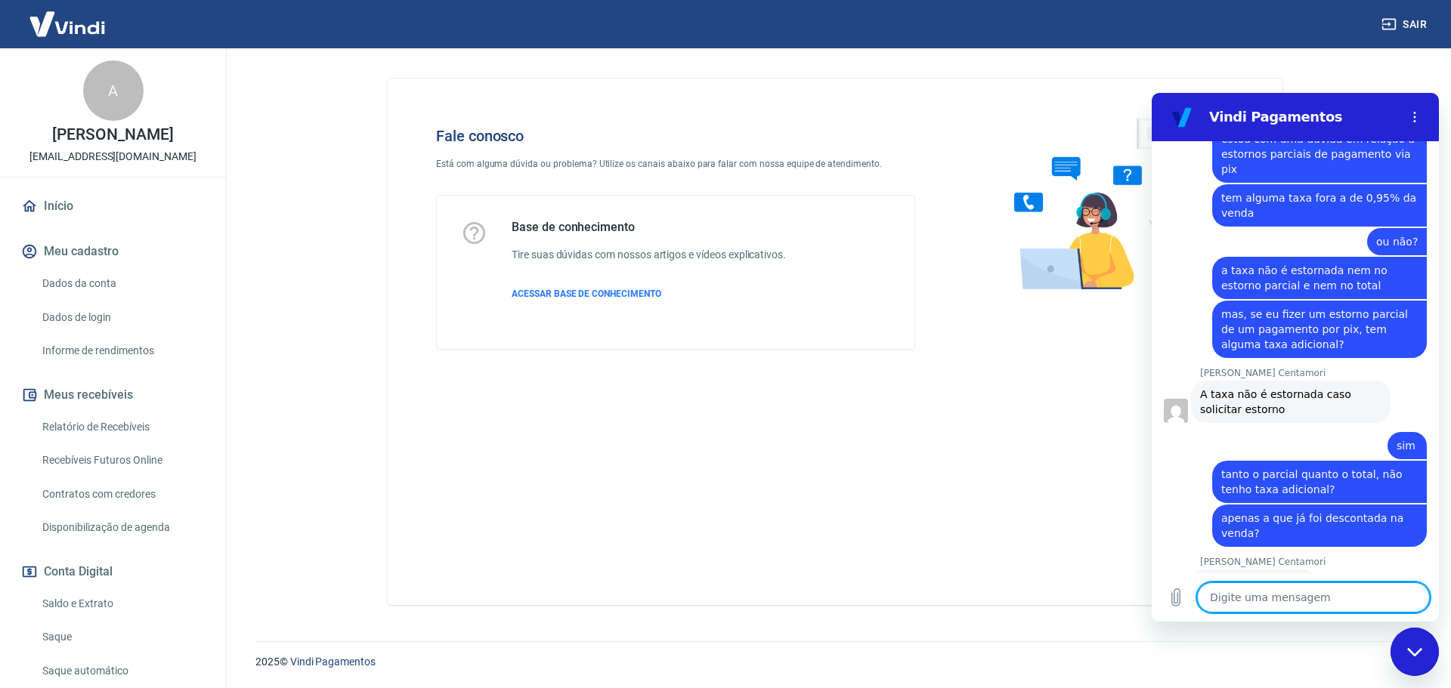
click at [1250, 600] on textarea at bounding box center [1313, 598] width 233 height 30
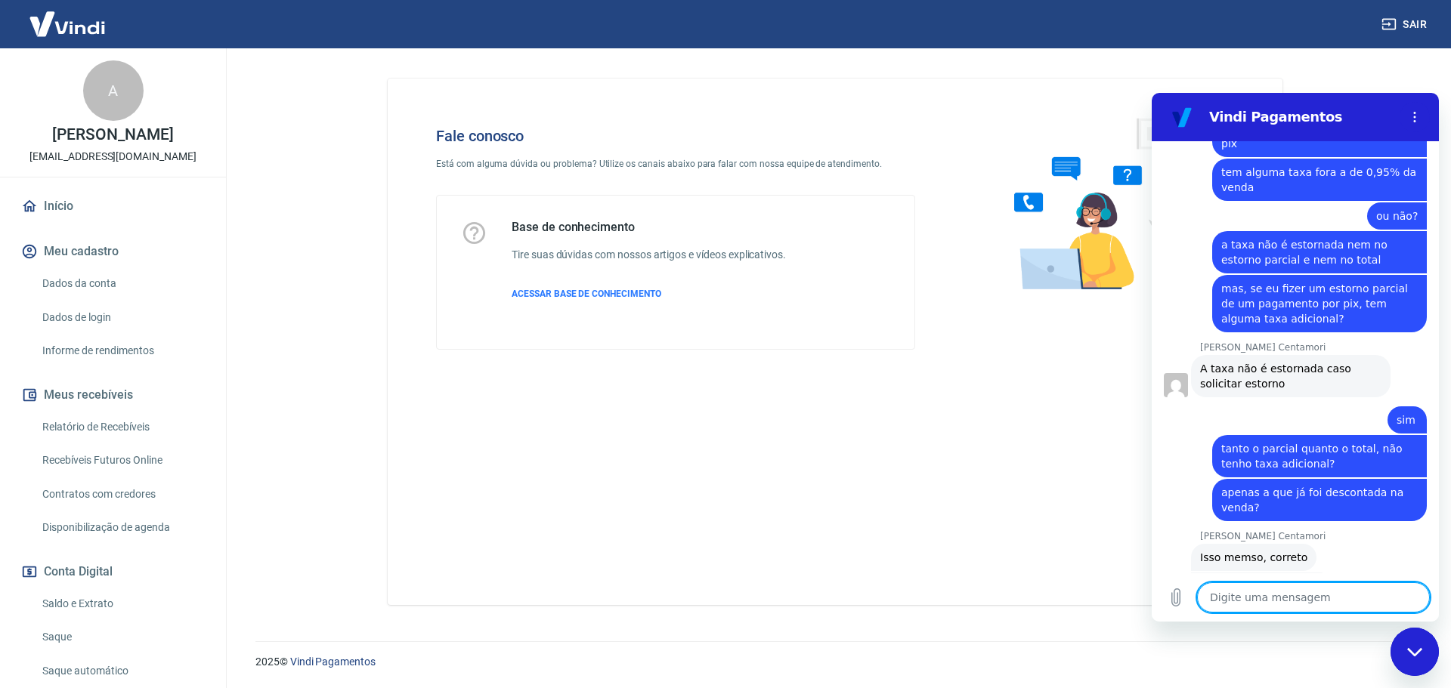
scroll to position [2367, 0]
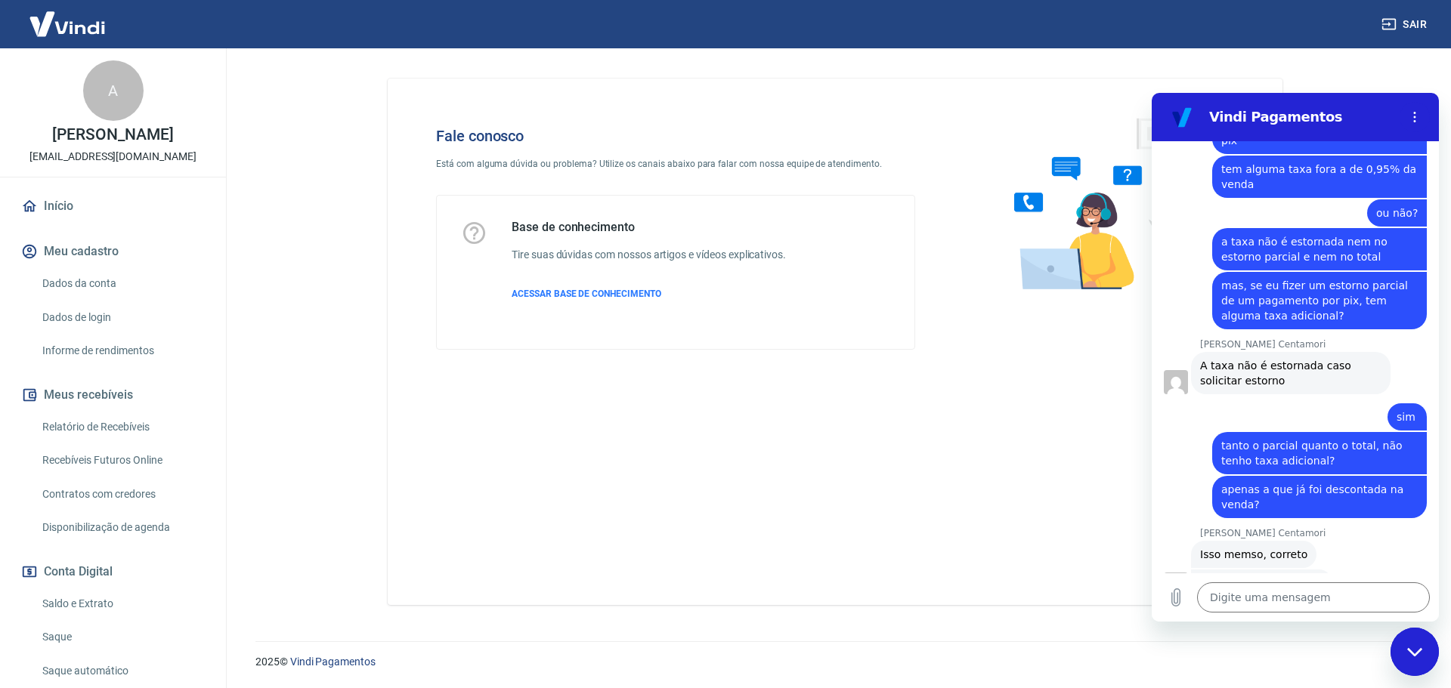
click at [1238, 633] on div "diz: era só essa minha dúvida" at bounding box center [1289, 647] width 275 height 29
click at [1210, 597] on div "diz: tudo bem, muito obrigada!" at bounding box center [1289, 615] width 275 height 36
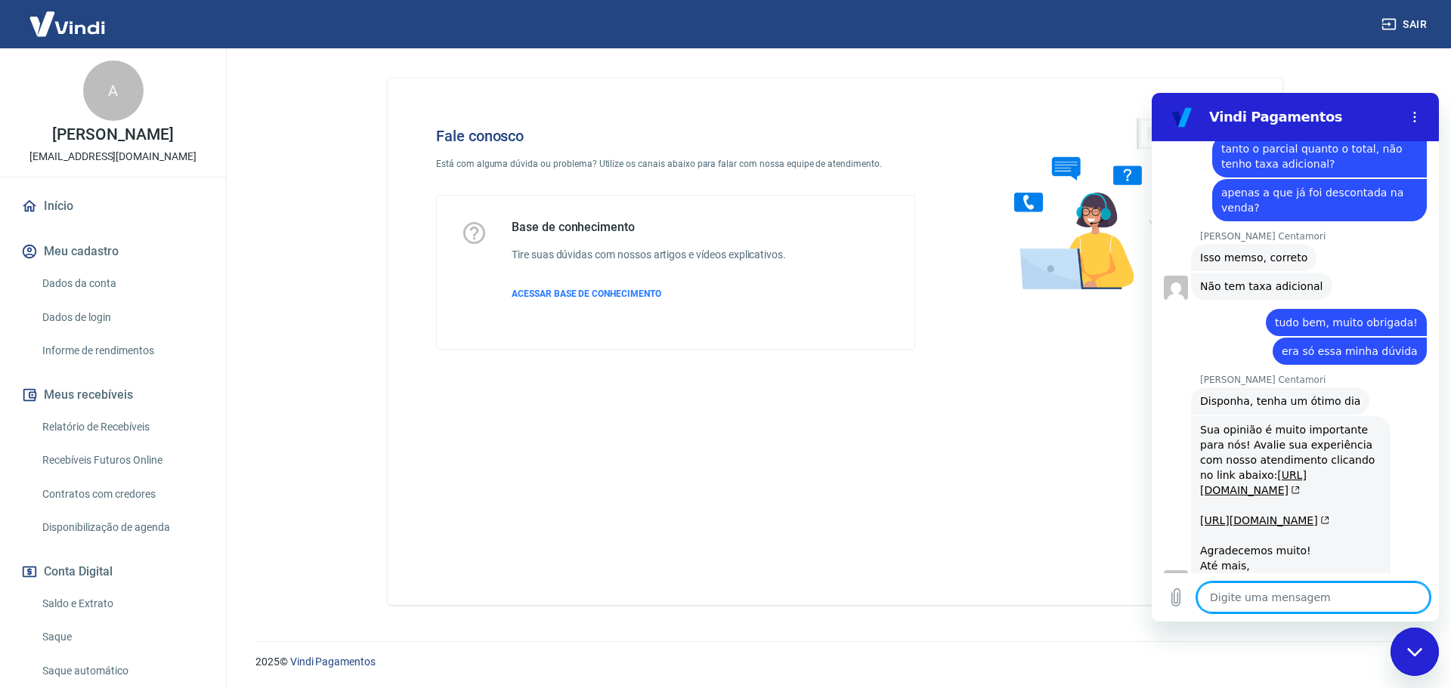
scroll to position [2672, 0]
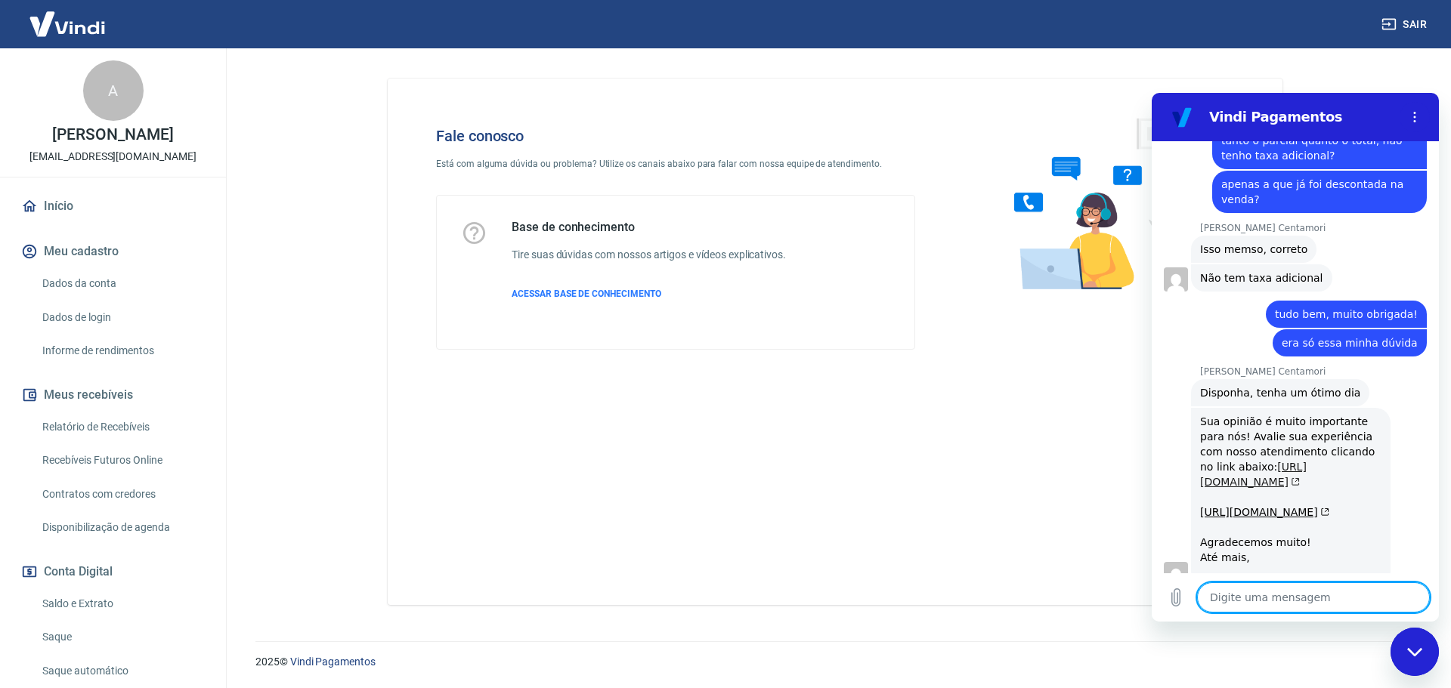
click at [1288, 461] on link "https://atendimento-pagamentos.vindi.com.br/requests/1676193/satisfaction/new/t…" at bounding box center [1253, 474] width 107 height 27
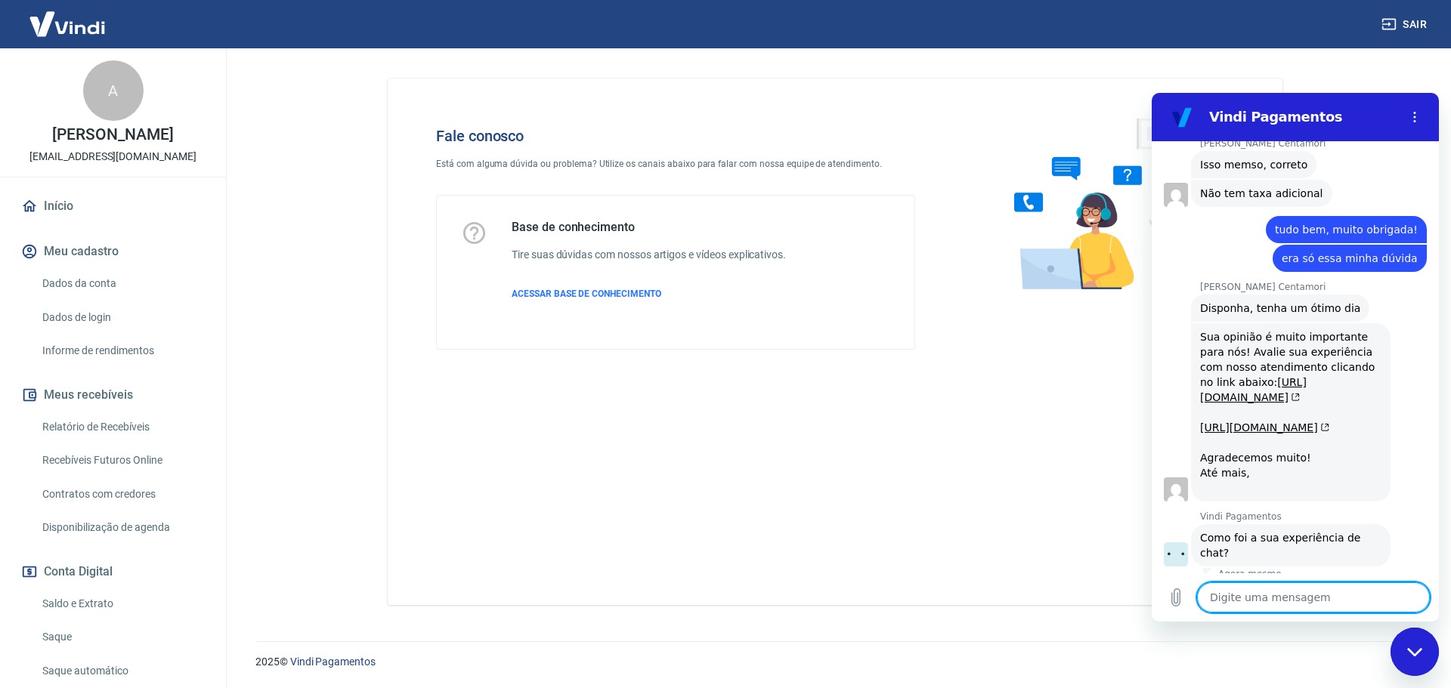
click at [1324, 586] on button "Boa 👍" at bounding box center [1321, 608] width 61 height 44
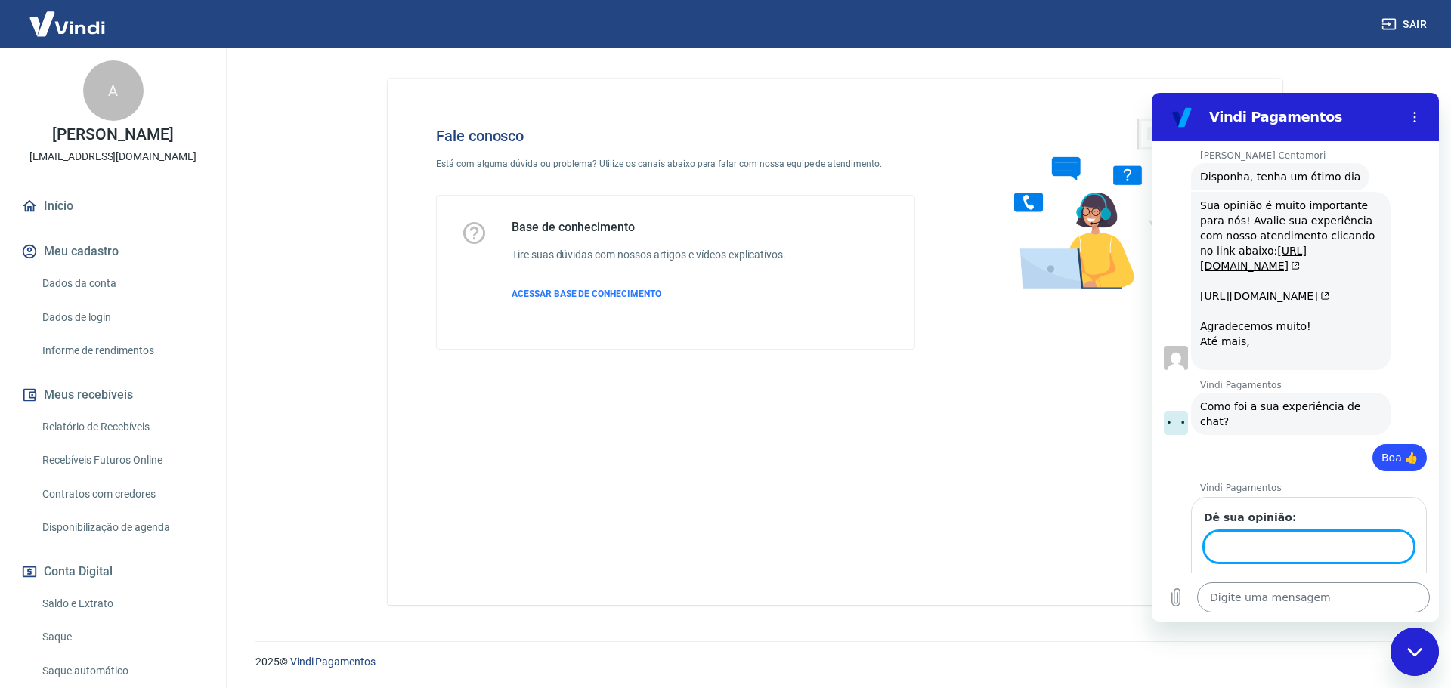
scroll to position [2887, 0]
click at [1355, 575] on button "Enviar" at bounding box center [1384, 590] width 59 height 30
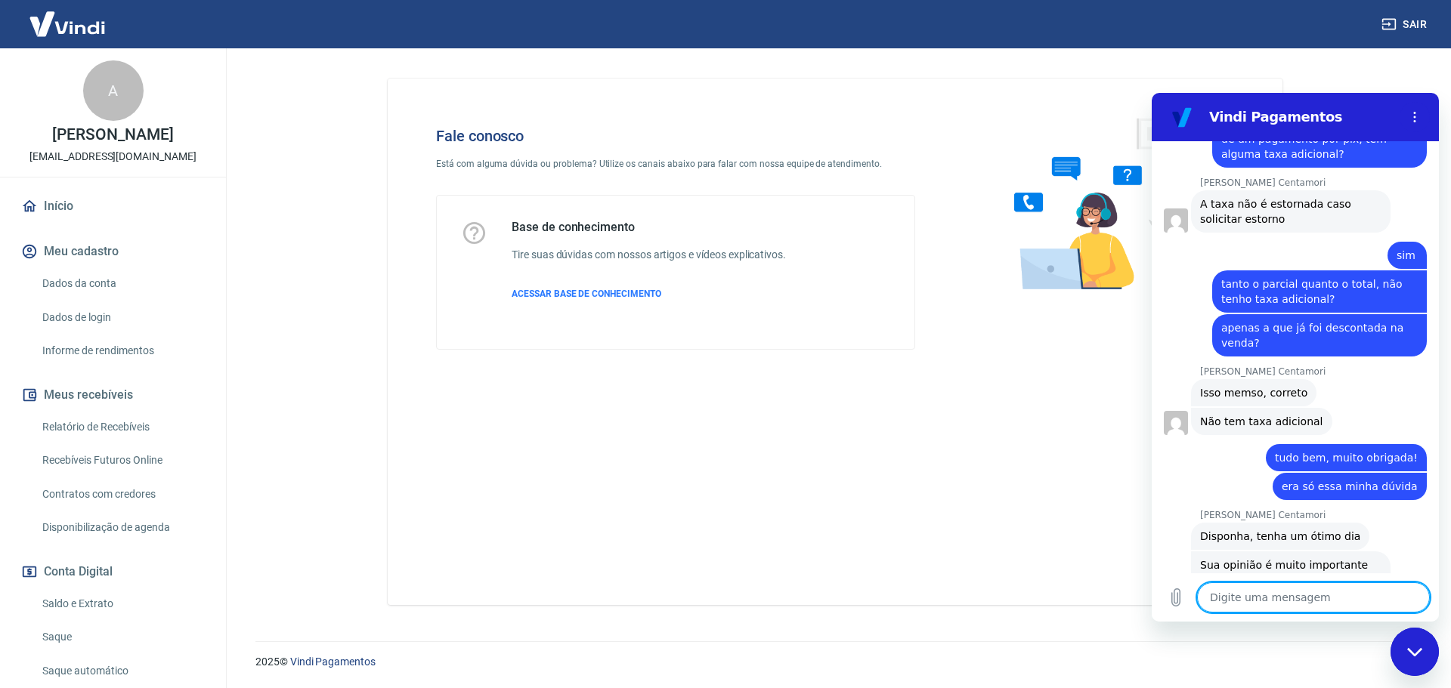
scroll to position [2604, 0]
